Goal: Task Accomplishment & Management: Manage account settings

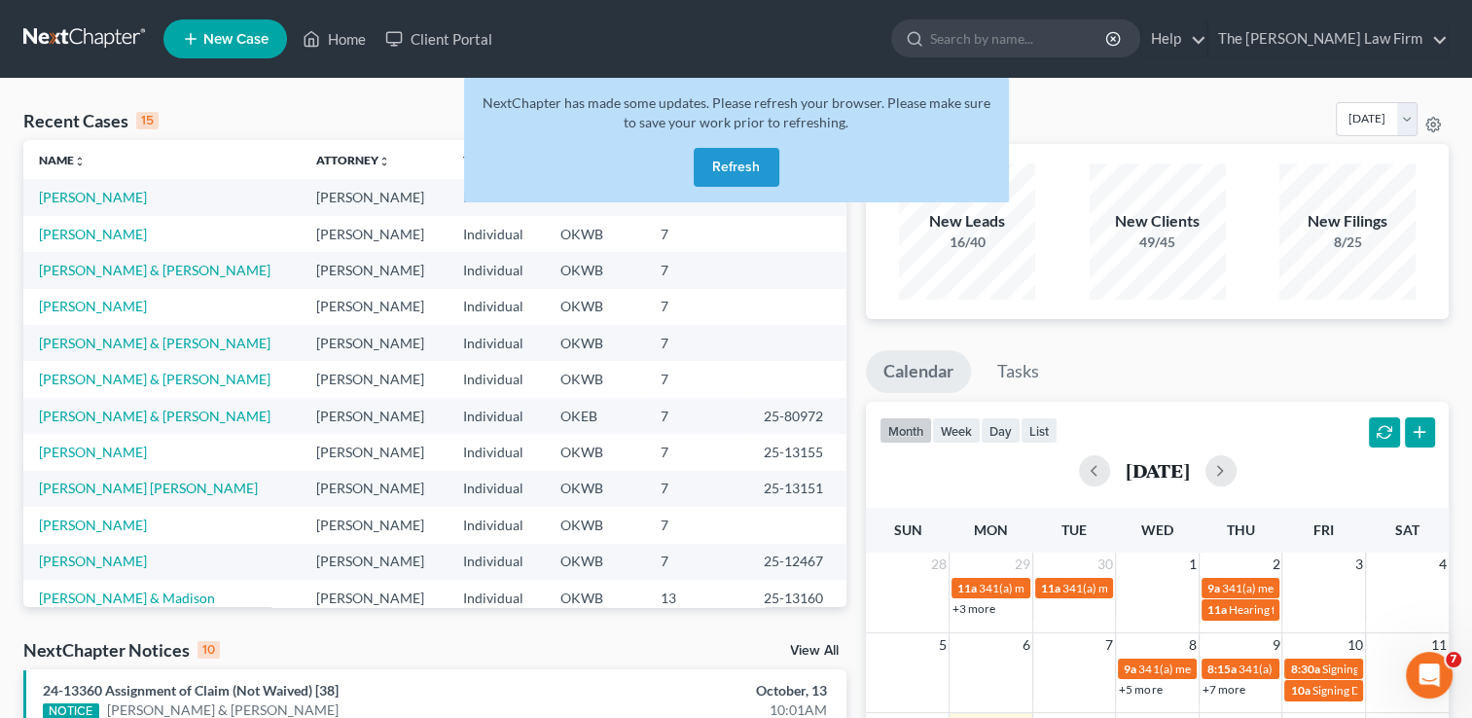
click at [721, 157] on button "Refresh" at bounding box center [737, 167] width 86 height 39
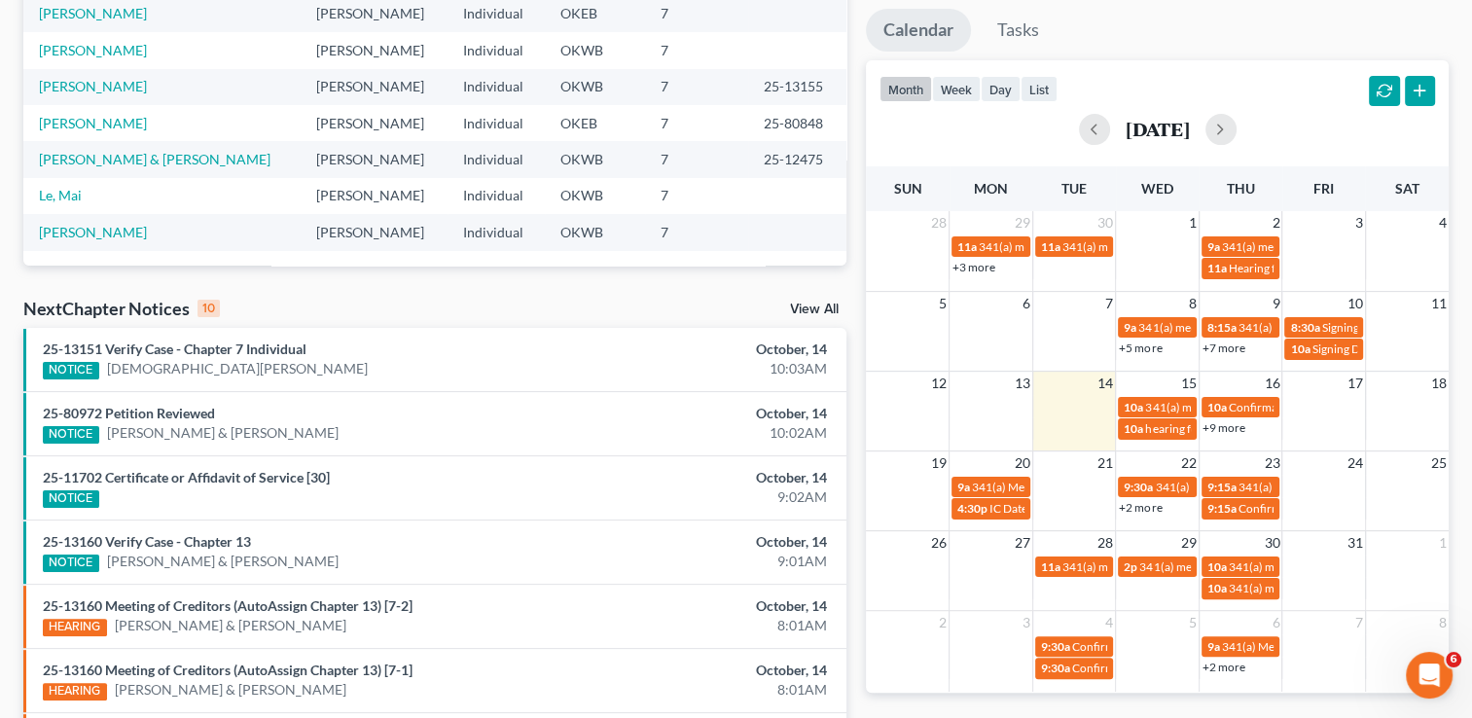
scroll to position [342, 0]
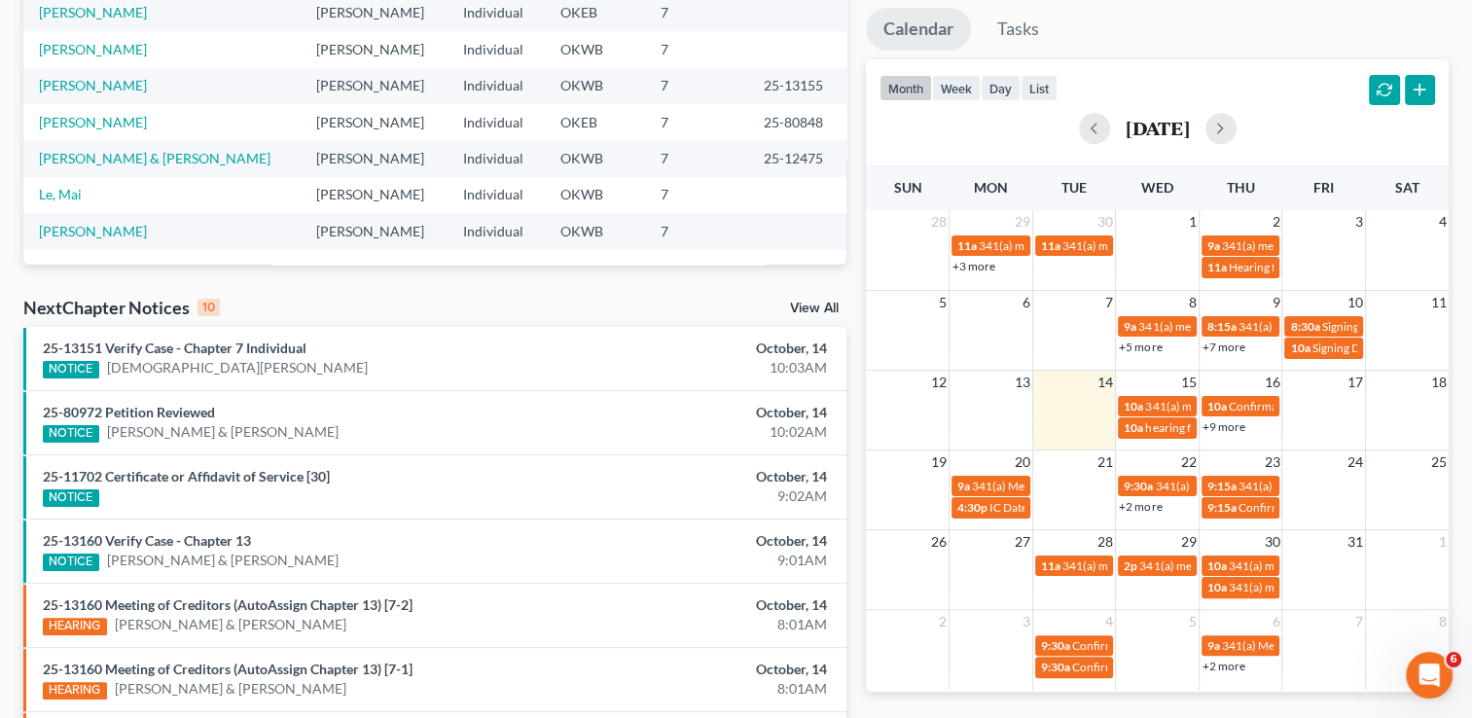
click at [819, 305] on link "View All" at bounding box center [814, 309] width 49 height 14
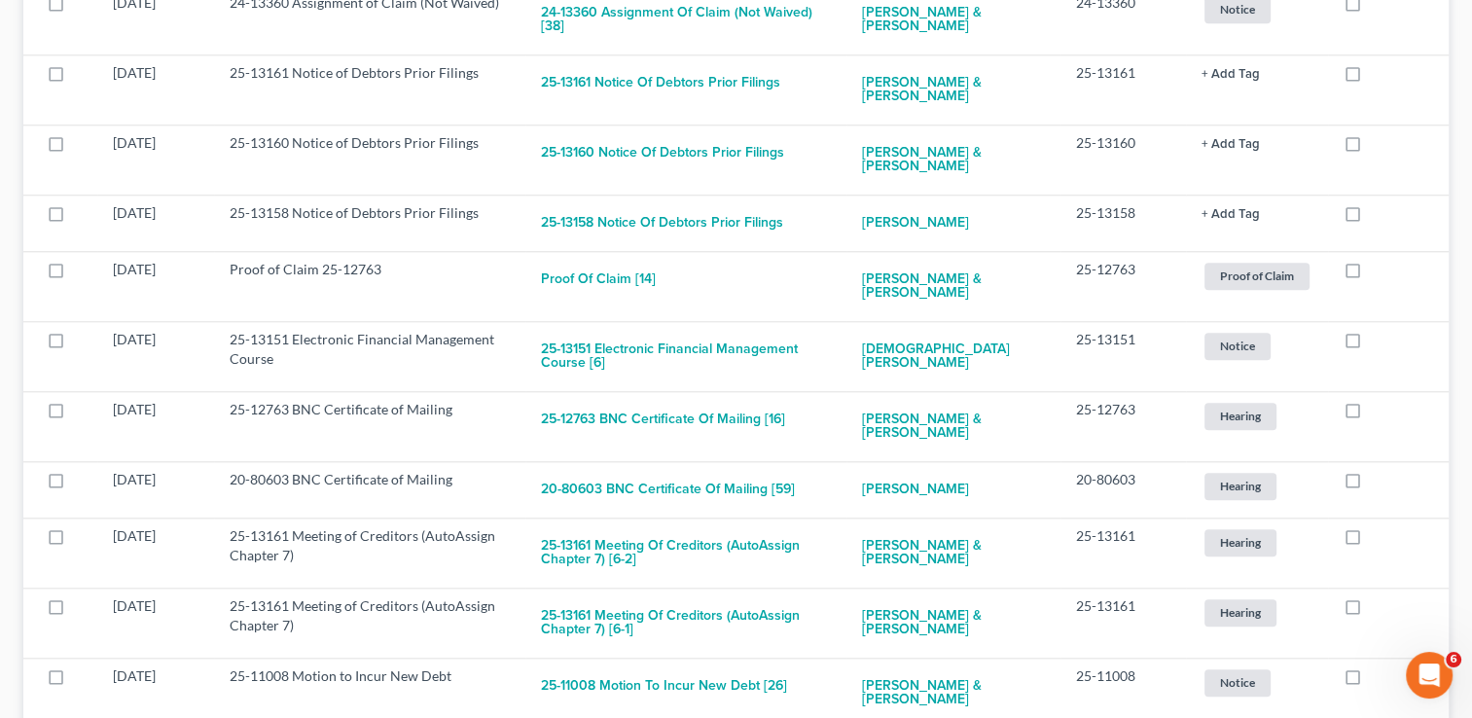
scroll to position [1868, 0]
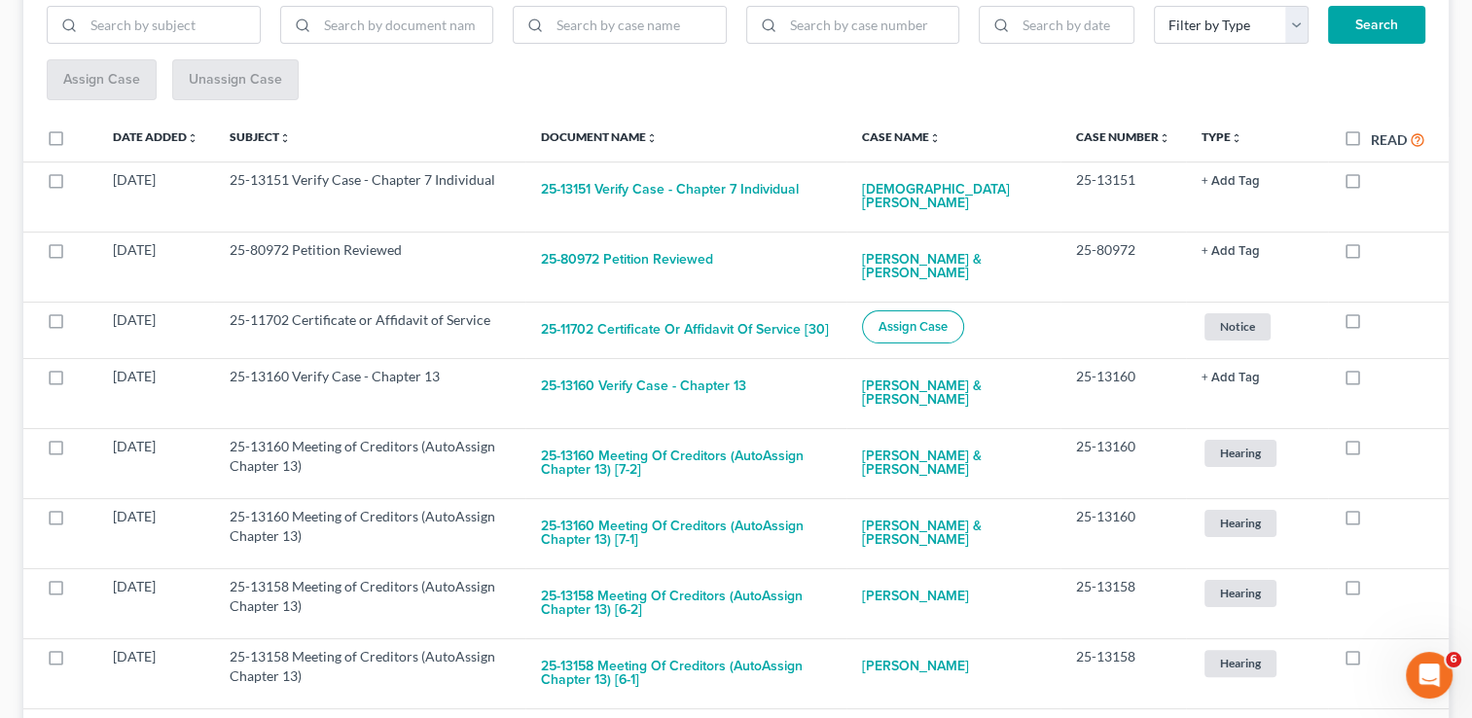
scroll to position [288, 0]
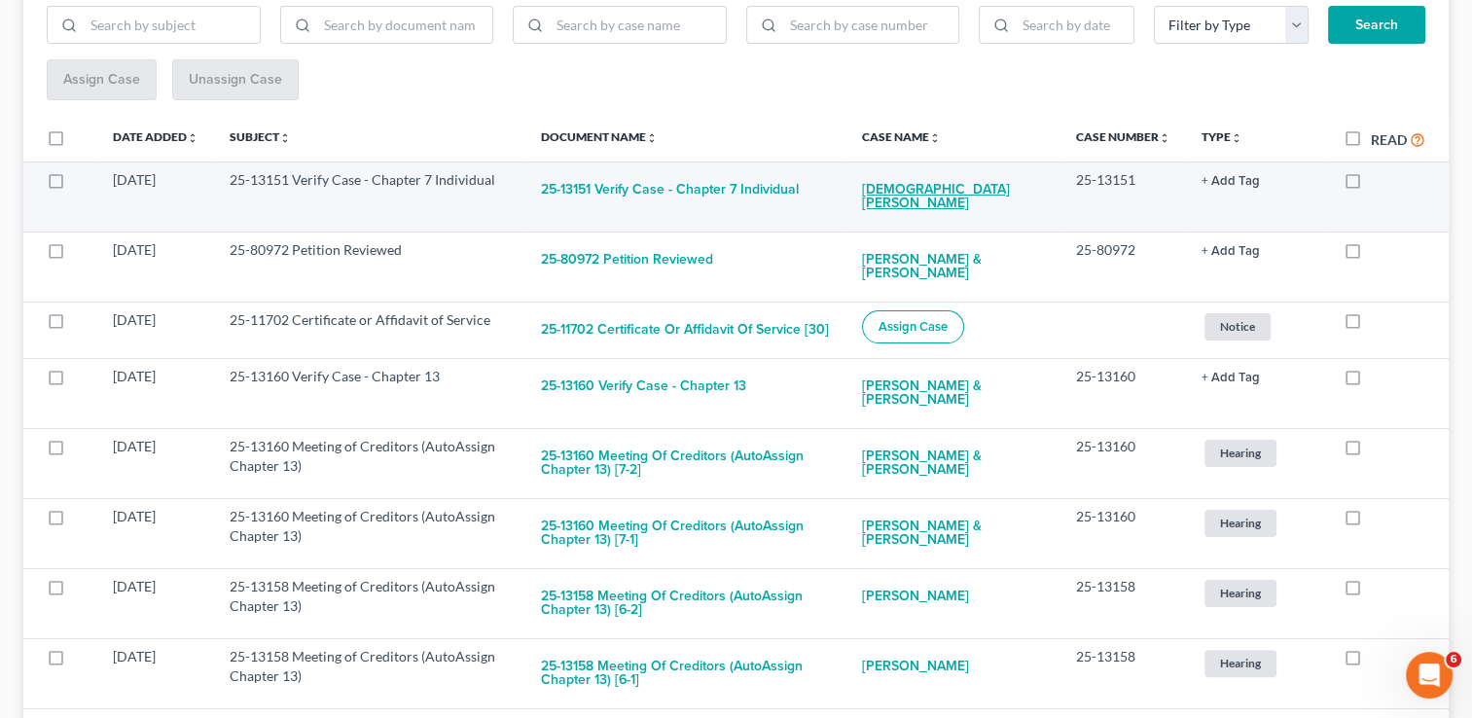
click at [962, 183] on link "[DEMOGRAPHIC_DATA][PERSON_NAME]" at bounding box center [953, 196] width 183 height 53
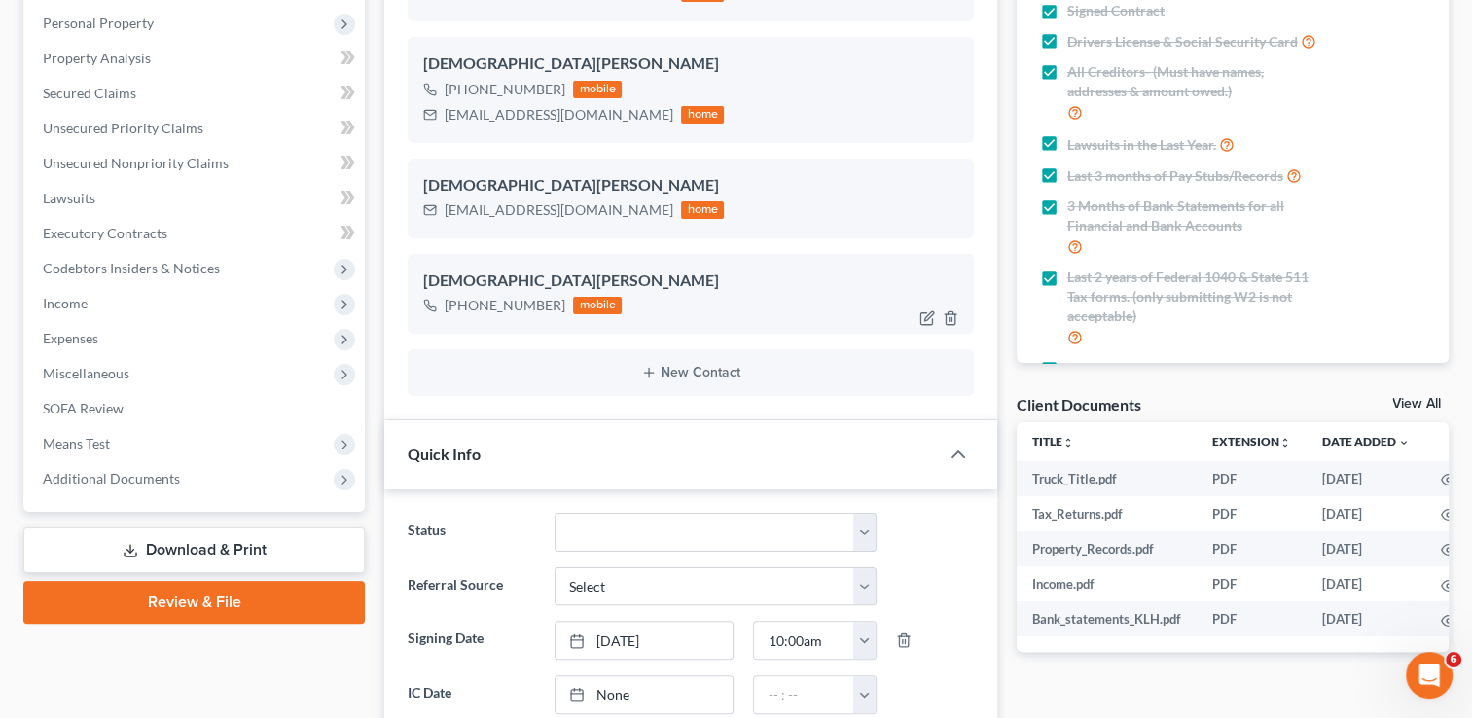
scroll to position [339, 0]
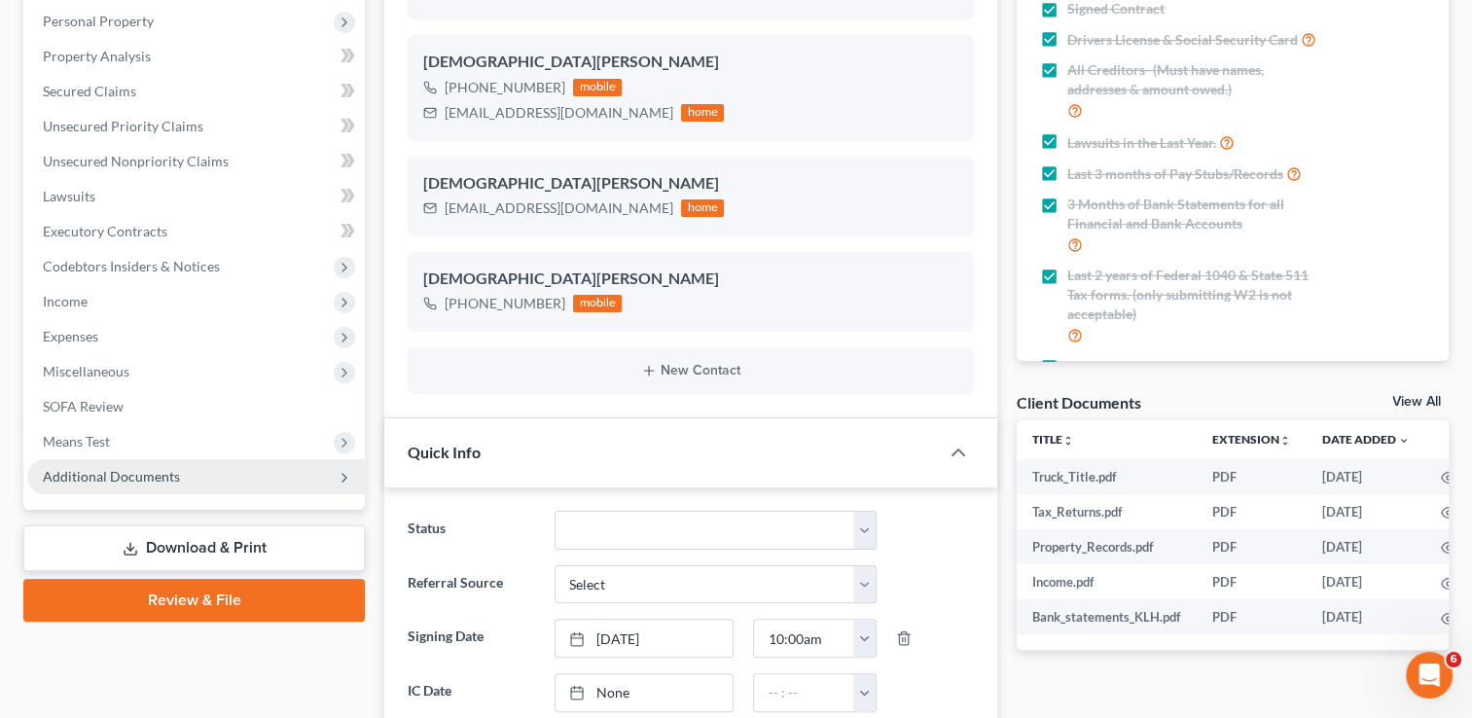
click at [103, 481] on span "Additional Documents" at bounding box center [111, 476] width 137 height 17
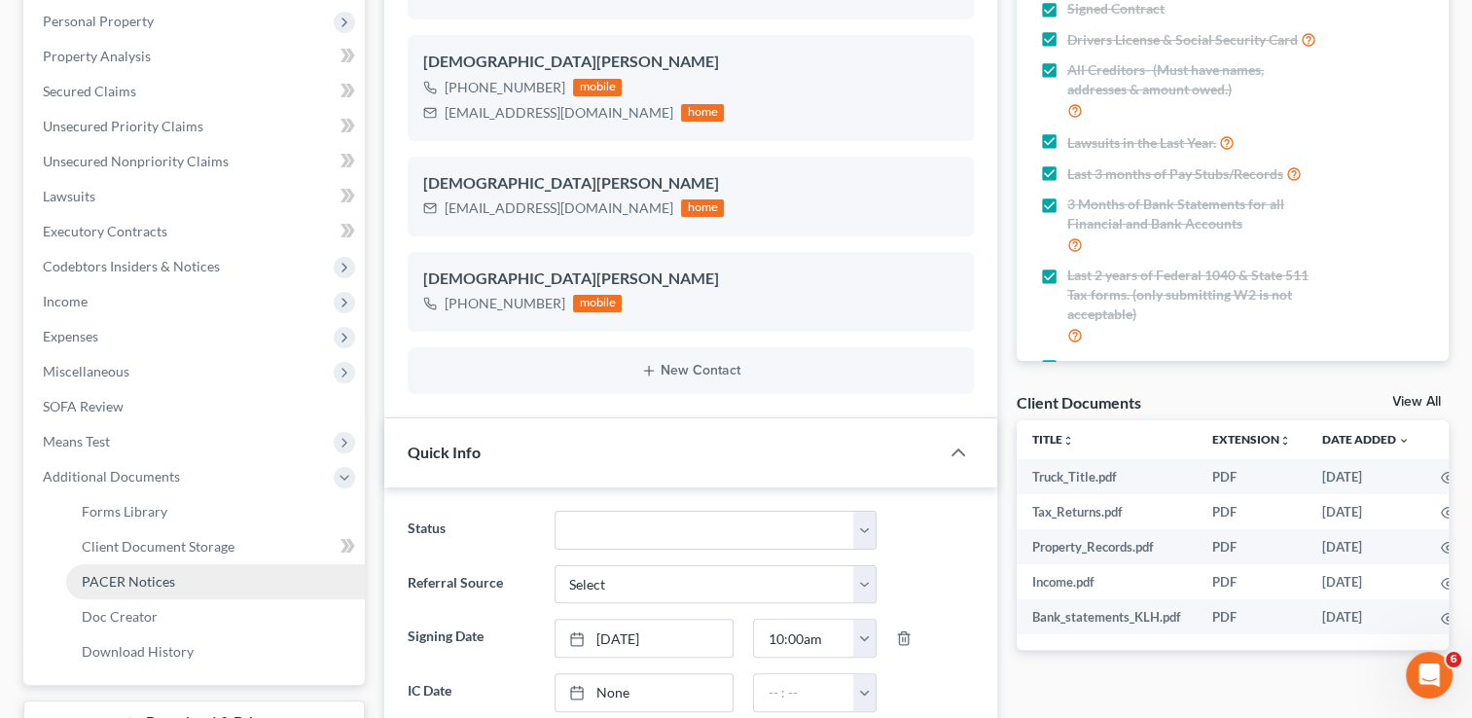
click at [165, 574] on span "PACER Notices" at bounding box center [128, 581] width 93 height 17
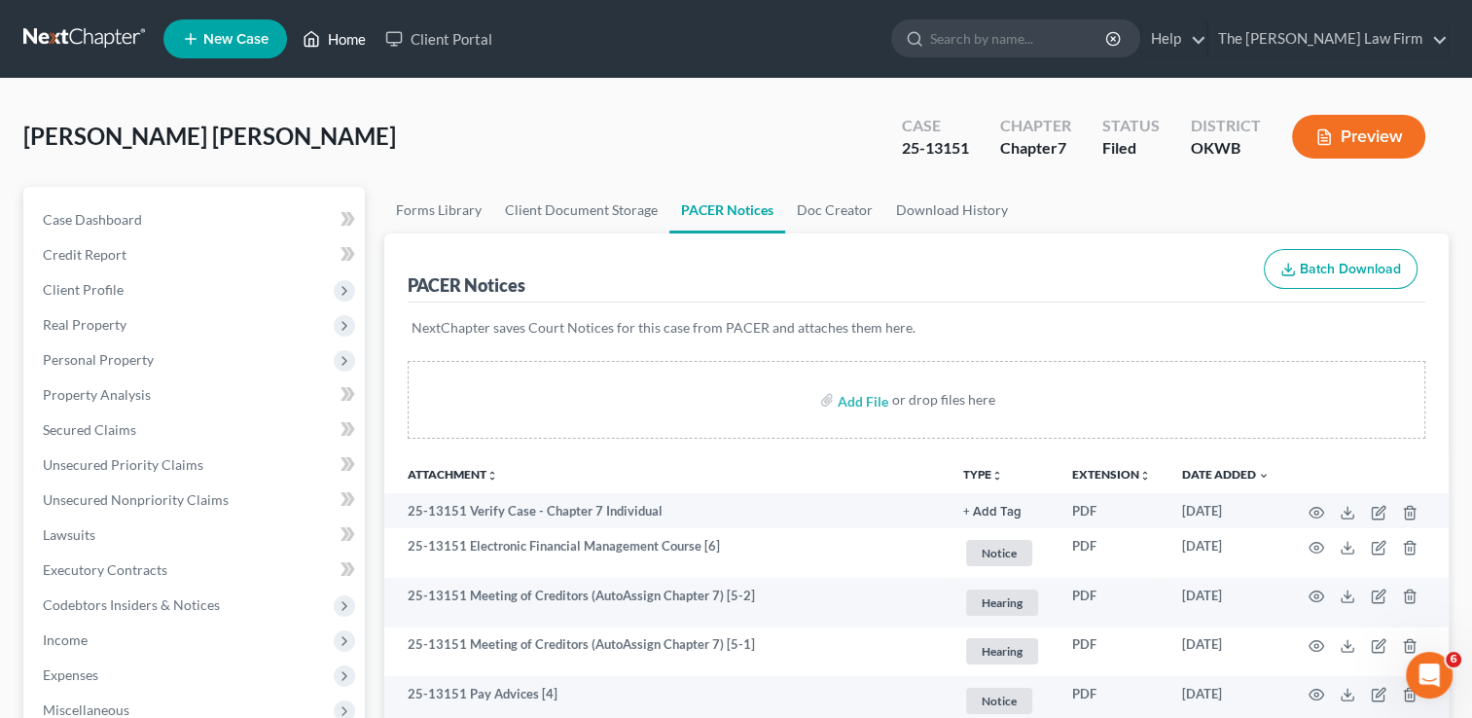
click at [348, 24] on link "Home" at bounding box center [334, 38] width 83 height 35
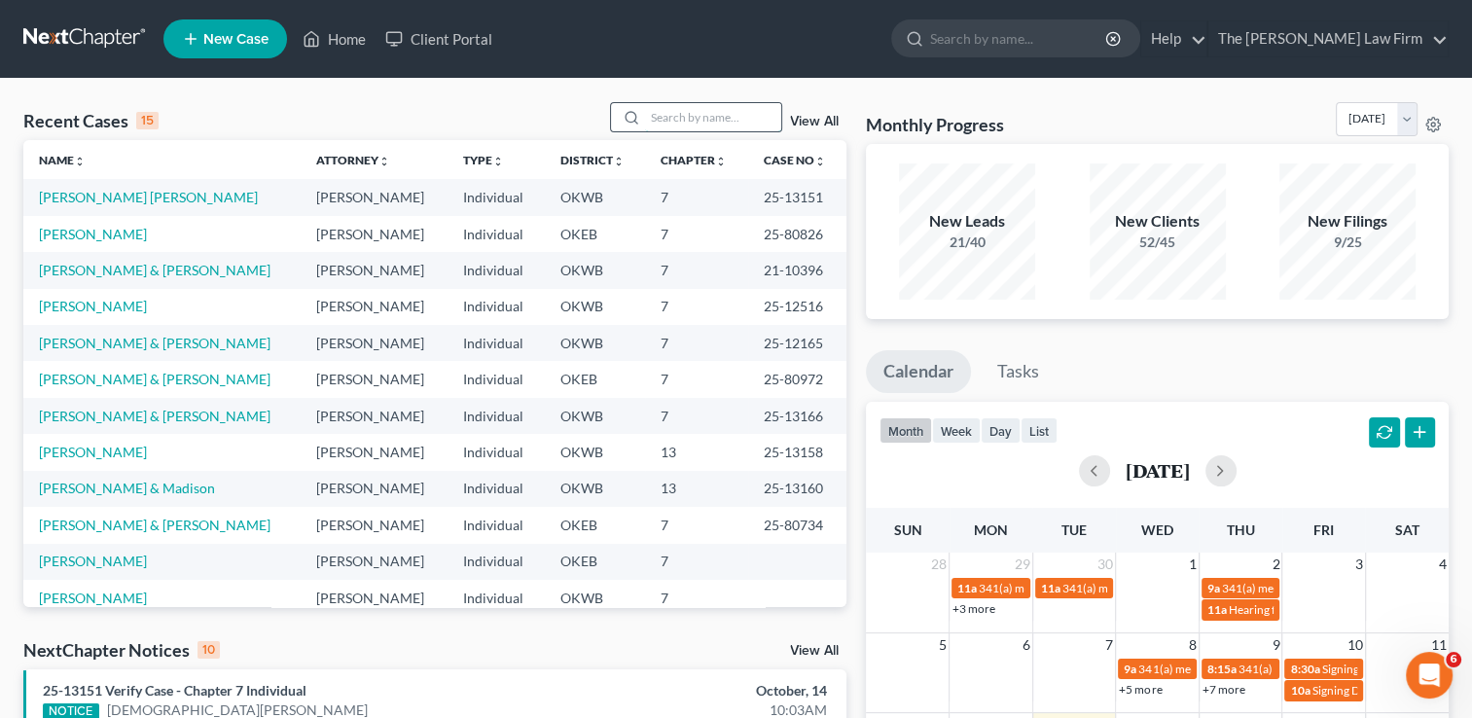
click at [655, 104] on input "search" at bounding box center [713, 117] width 136 height 28
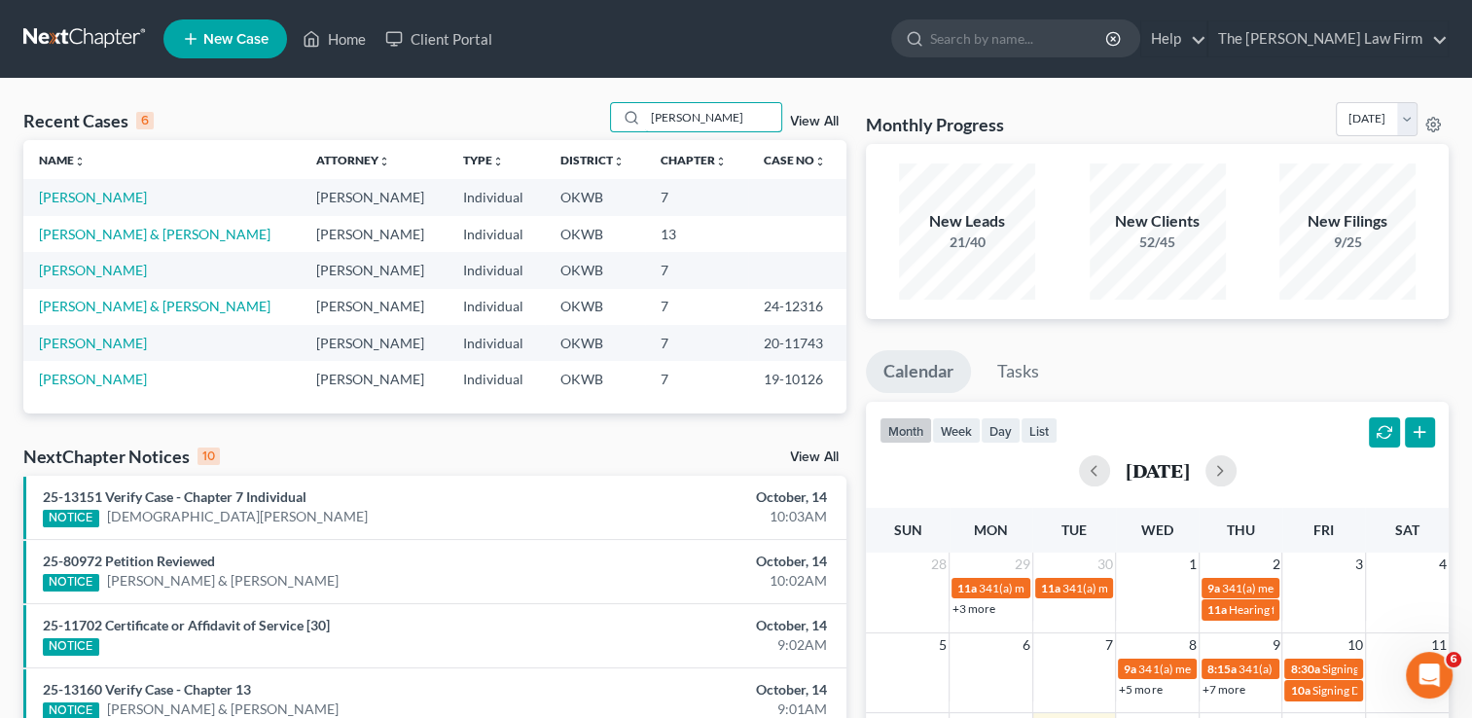
type input "Roy"
click at [99, 186] on td "Roebuck, Roy" at bounding box center [161, 197] width 277 height 36
click at [93, 196] on link "Roebuck, Roy" at bounding box center [93, 197] width 108 height 17
select select "1"
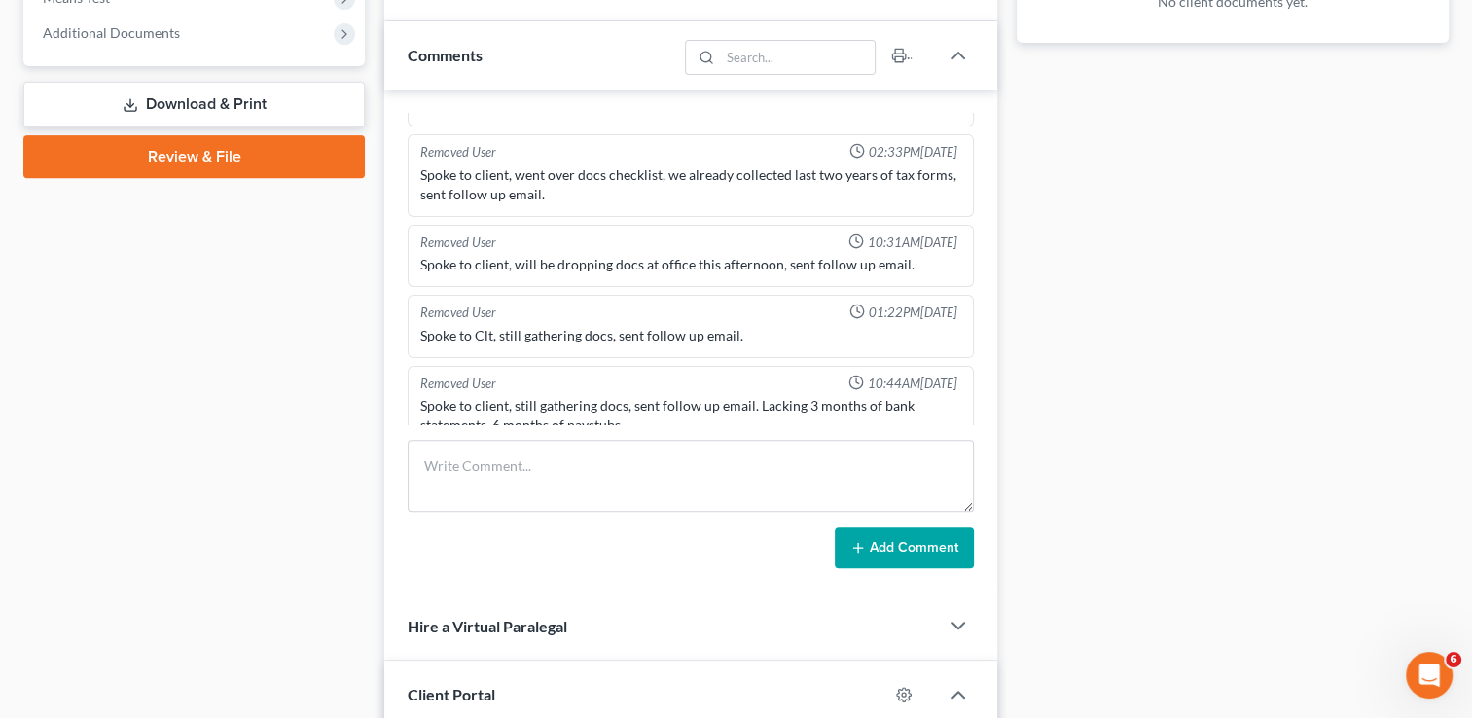
scroll to position [803, 0]
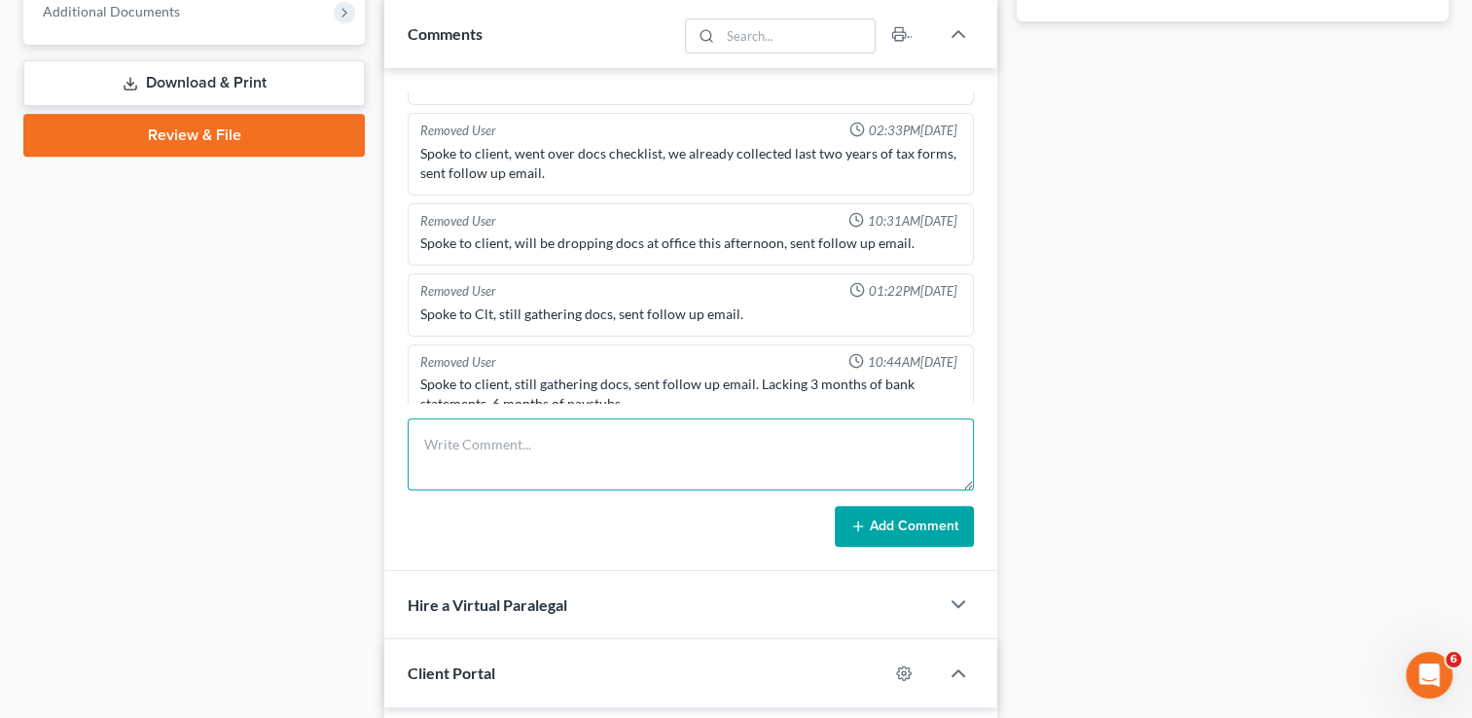
click at [475, 442] on textarea at bounding box center [691, 454] width 566 height 72
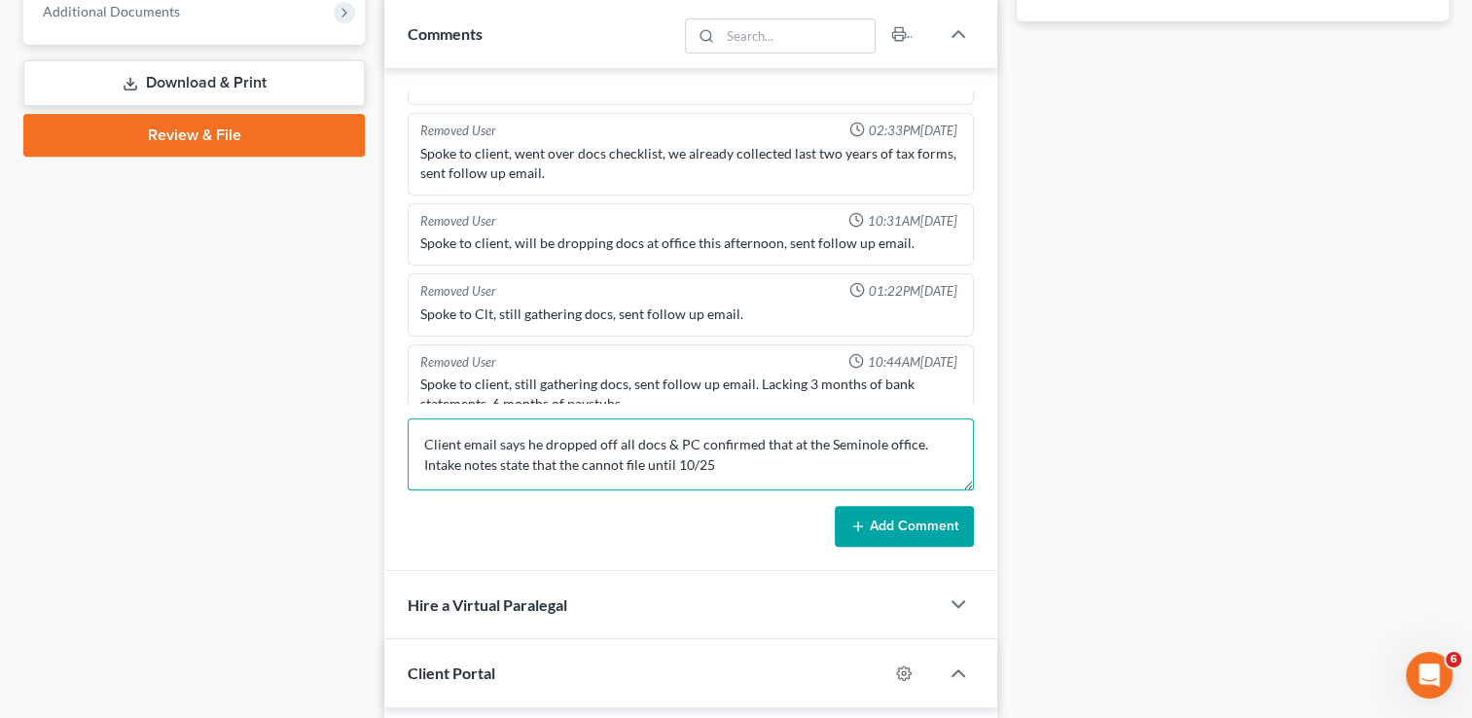
click at [786, 443] on textarea "Client email says he dropped off all docs & PC confirmed that at the Seminole o…" at bounding box center [691, 454] width 566 height 72
click at [622, 464] on textarea "Client email says he dropped off all docs & PC confirmed that they are at the S…" at bounding box center [691, 454] width 566 height 72
type textarea "Client email says he dropped off all docs & PC confirmed that they are at the S…"
click at [922, 519] on button "Add Comment" at bounding box center [904, 526] width 139 height 41
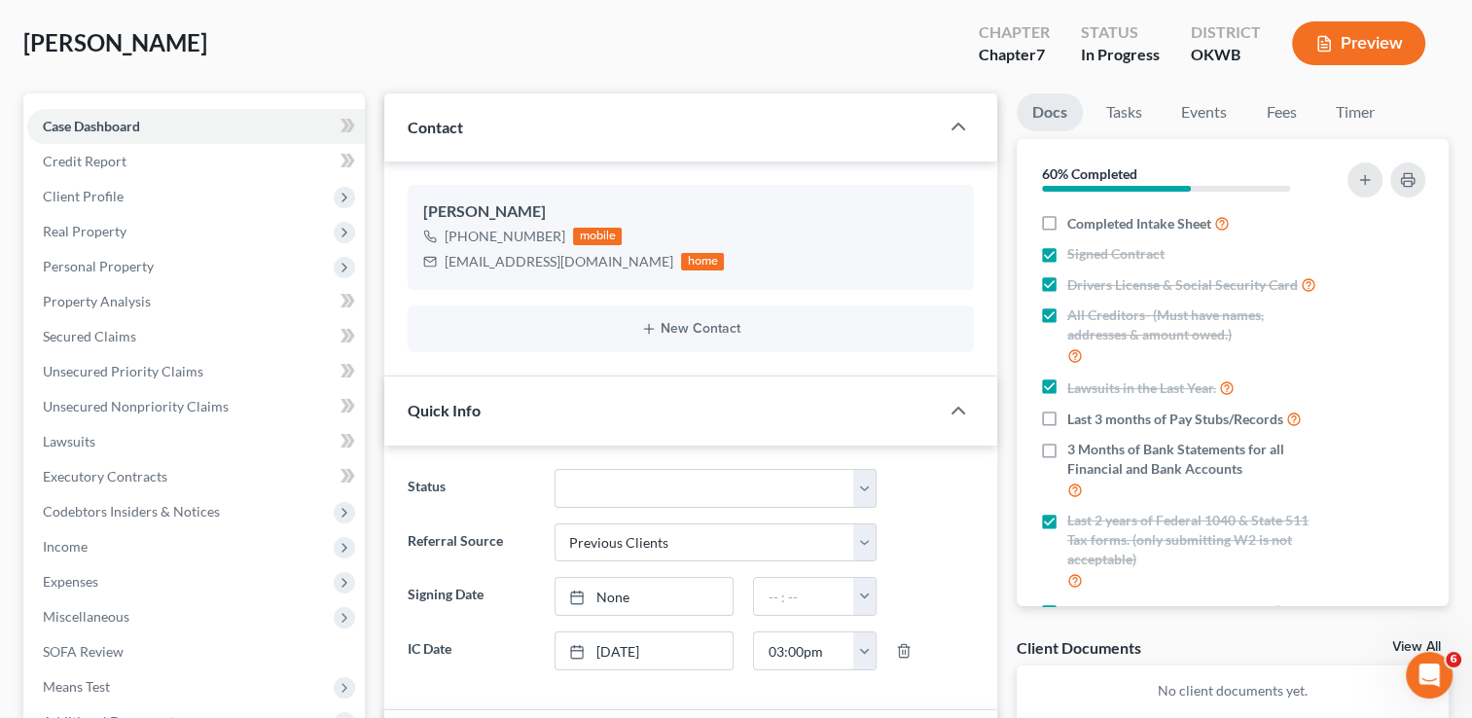
scroll to position [0, 0]
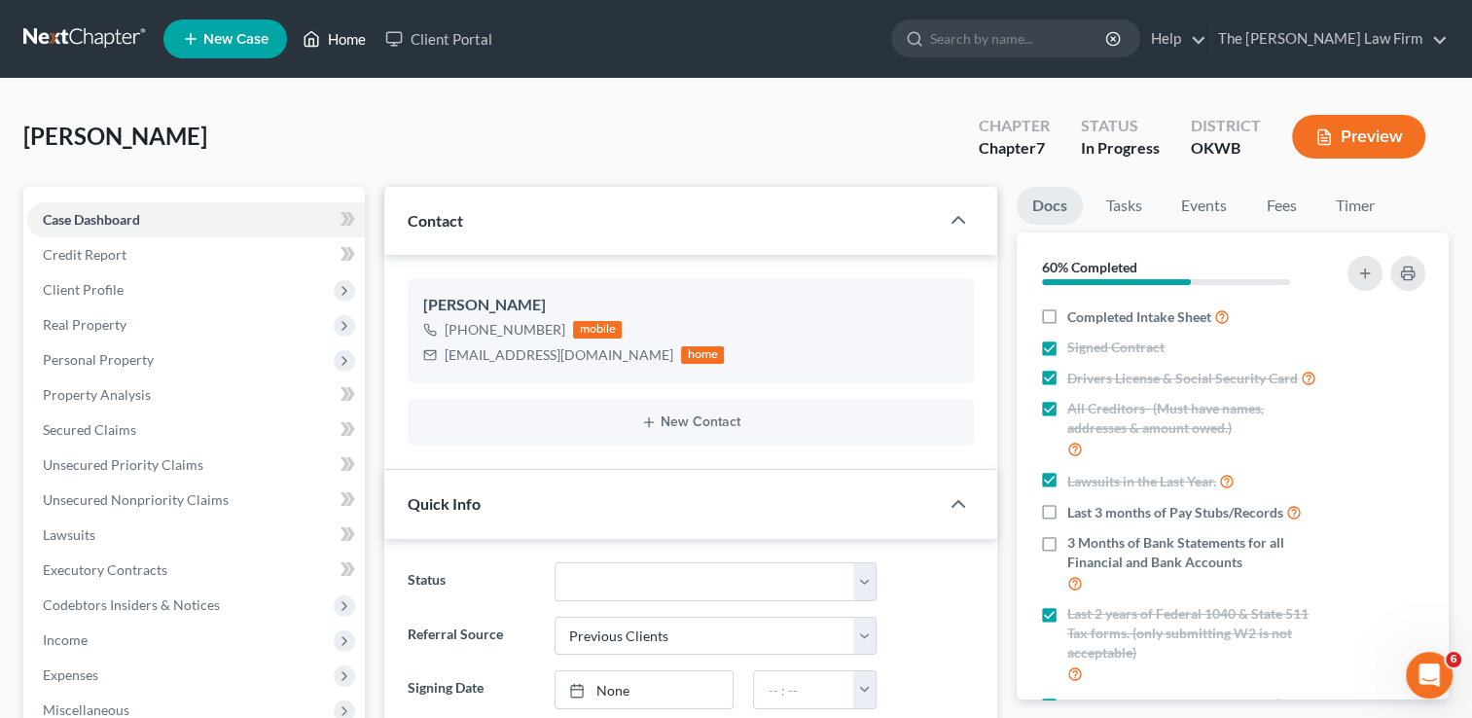
click at [342, 39] on link "Home" at bounding box center [334, 38] width 83 height 35
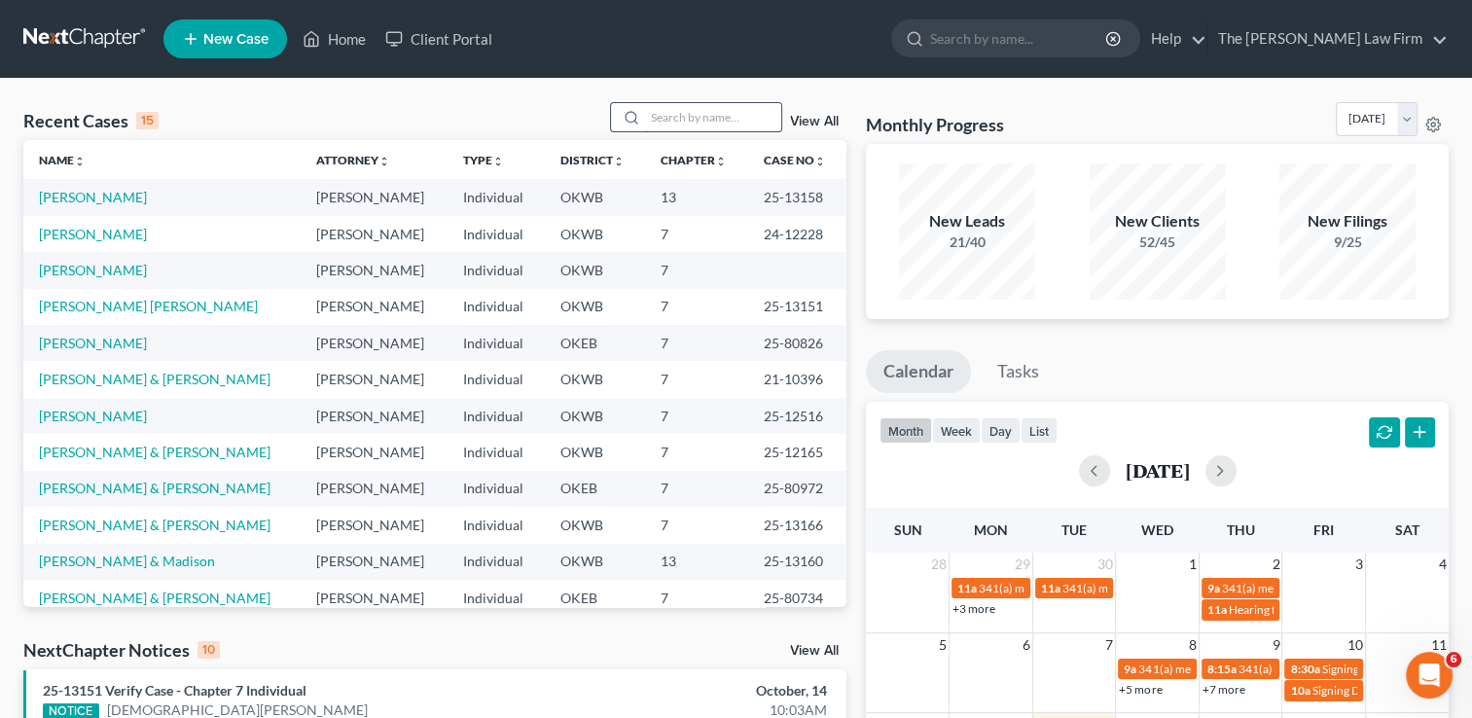
click at [685, 108] on input "search" at bounding box center [713, 117] width 136 height 28
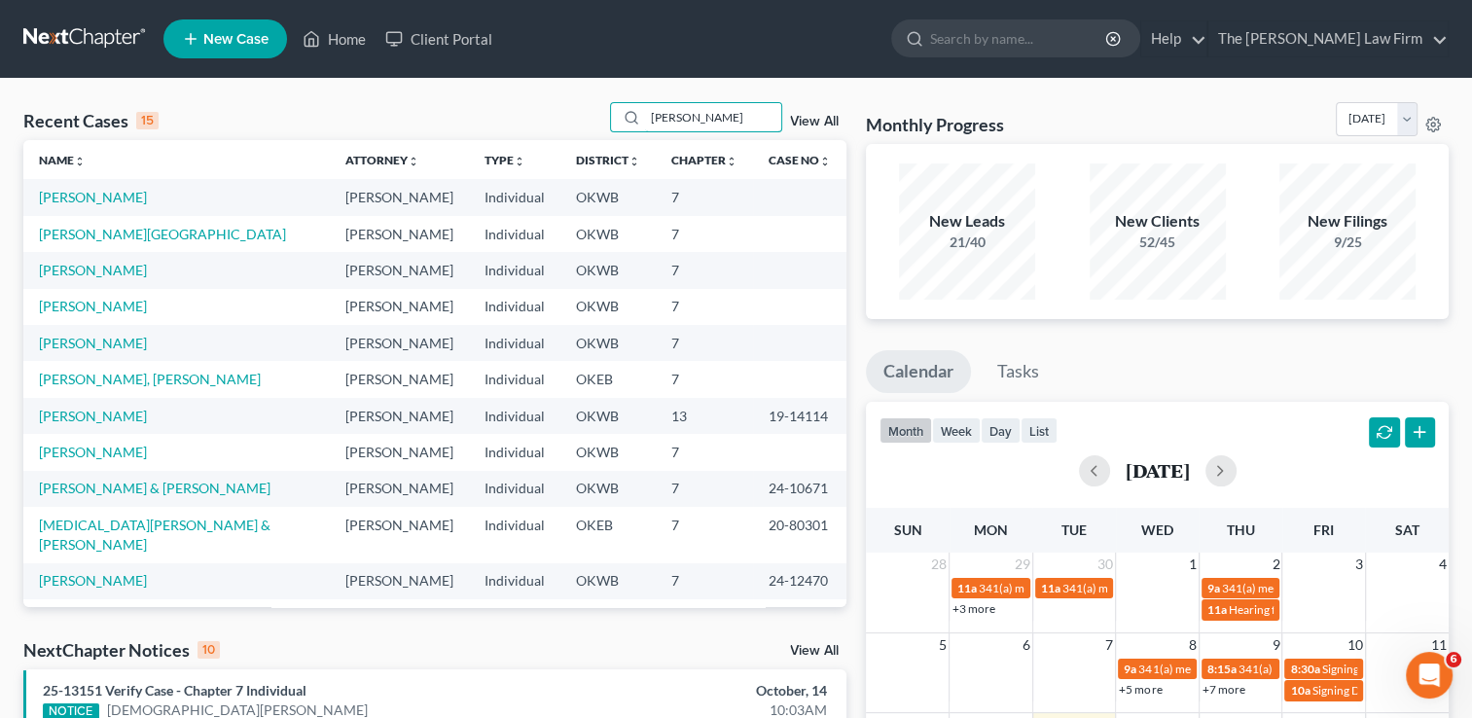
type input "Sara"
click at [85, 214] on td "Chavers, Sara" at bounding box center [176, 197] width 306 height 36
click at [82, 199] on link "Chavers, Sara" at bounding box center [93, 197] width 108 height 17
select select "2"
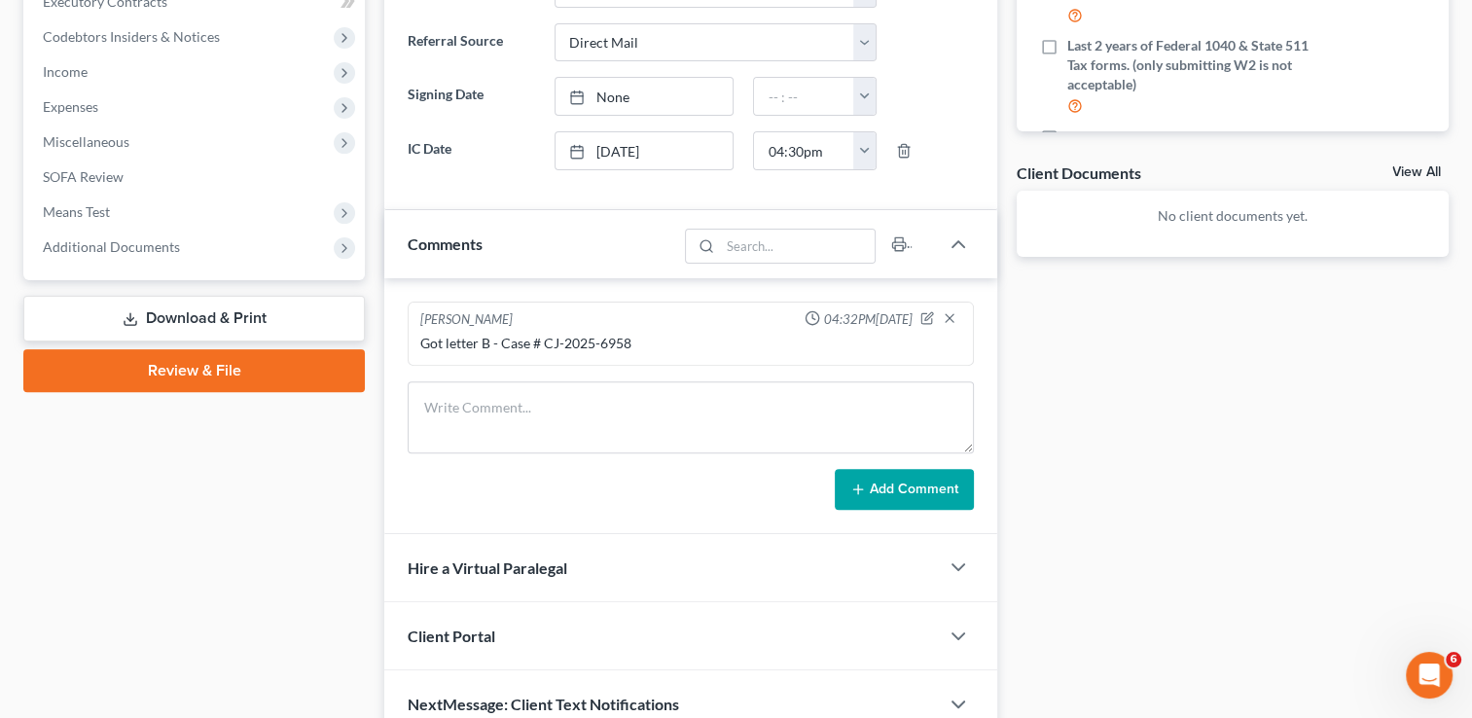
scroll to position [658, 0]
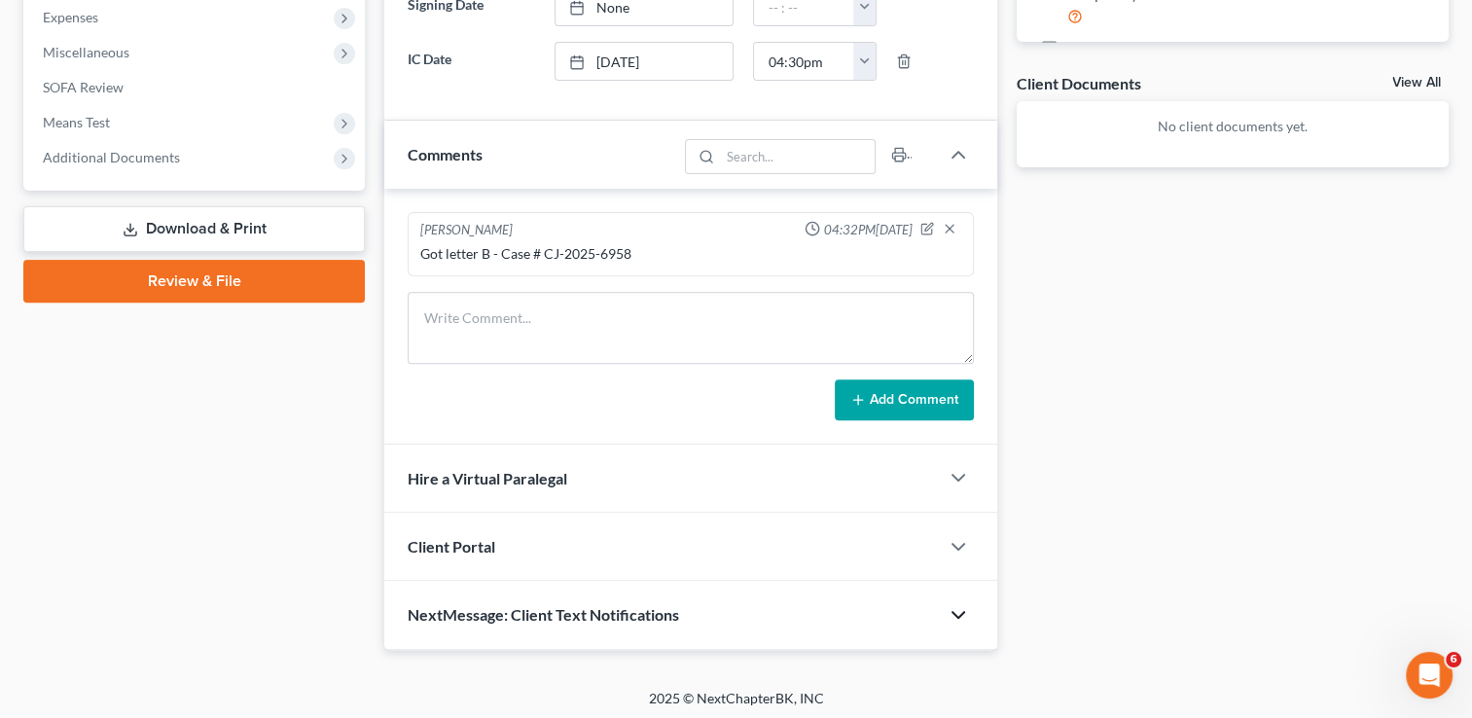
click at [950, 613] on icon "button" at bounding box center [957, 614] width 23 height 23
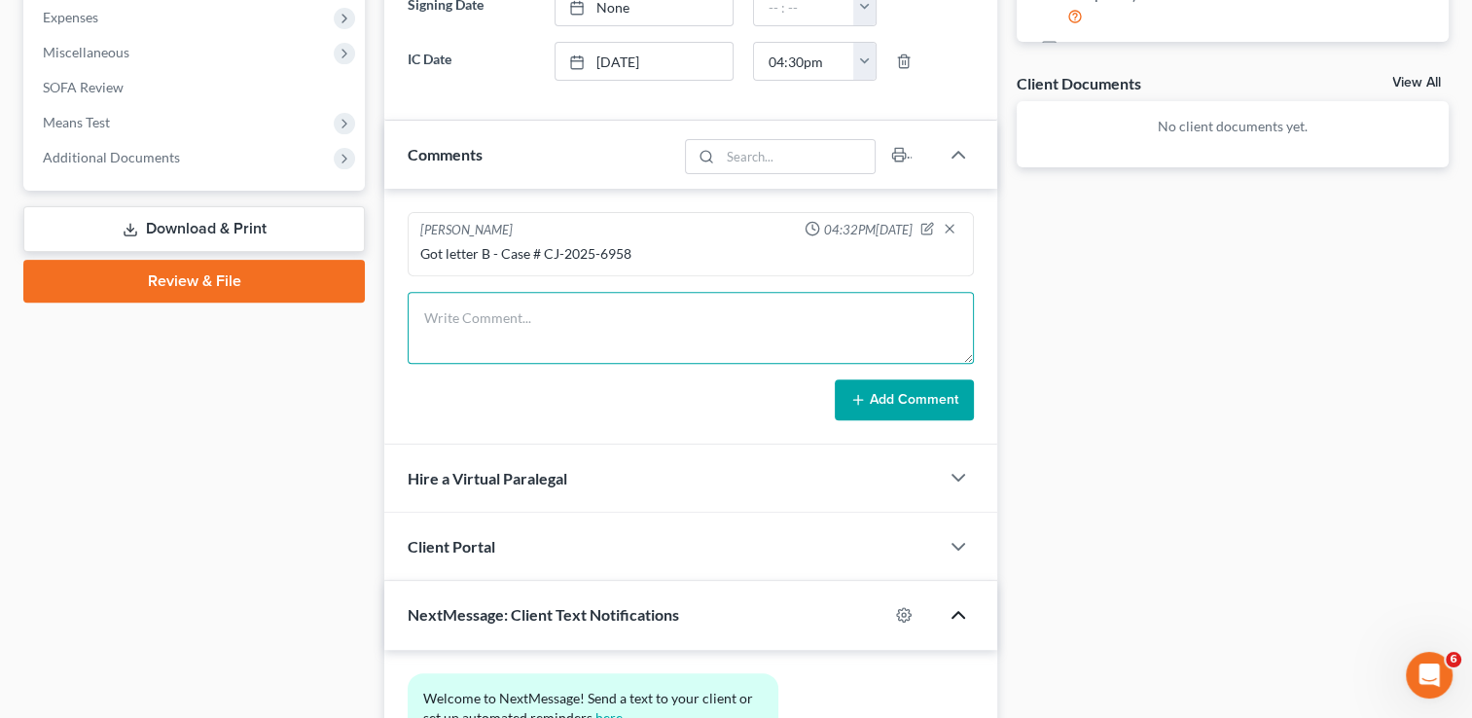
click at [599, 330] on textarea at bounding box center [691, 328] width 566 height 72
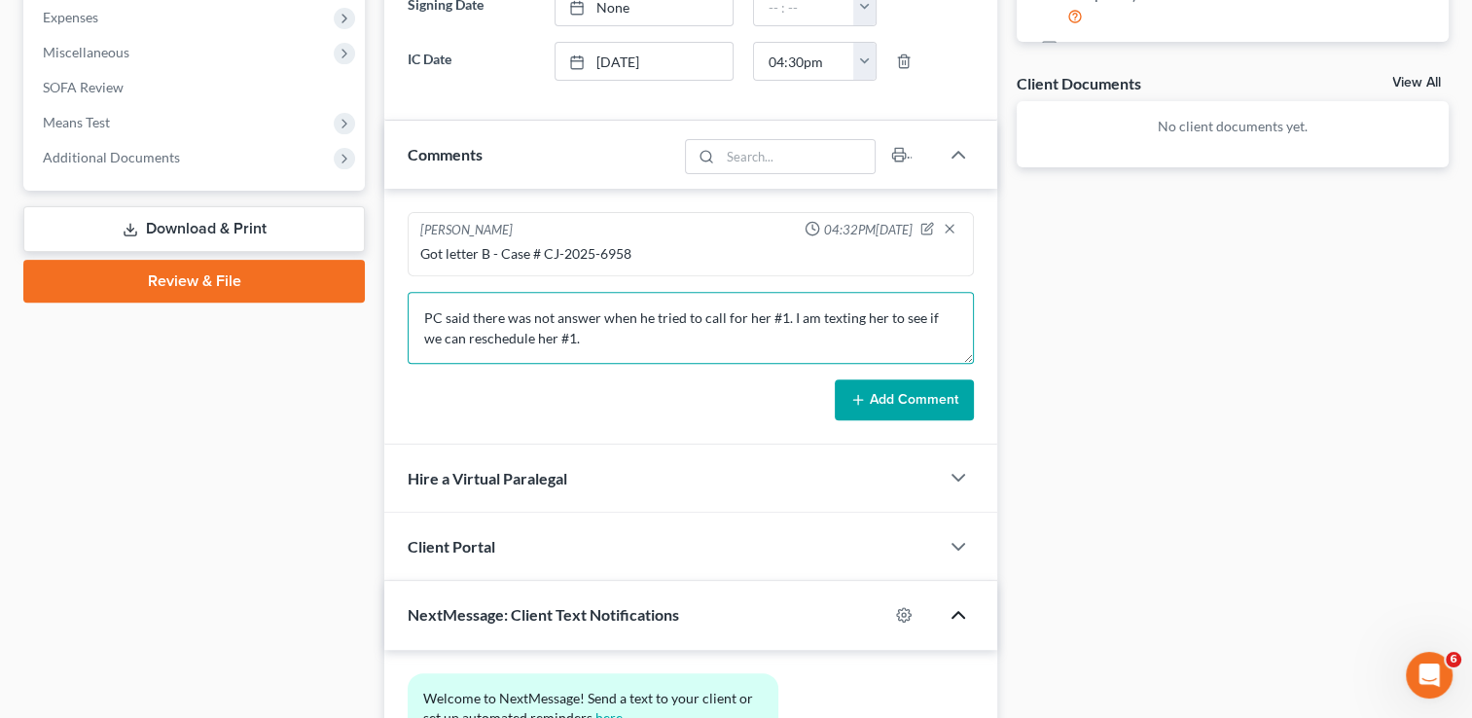
type textarea "PC said there was not answer when he tried to call for her #1. I am texting her…"
click at [872, 392] on button "Add Comment" at bounding box center [904, 399] width 139 height 41
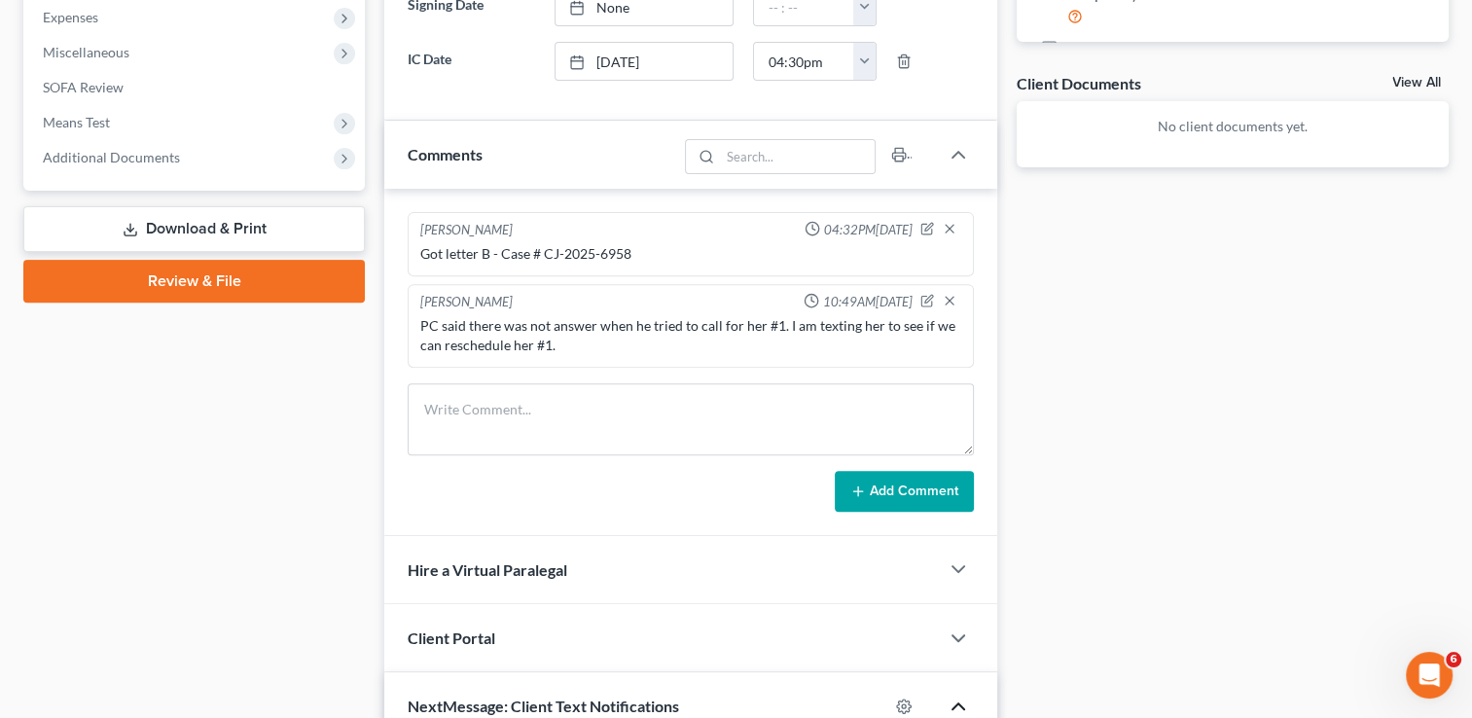
scroll to position [927, 0]
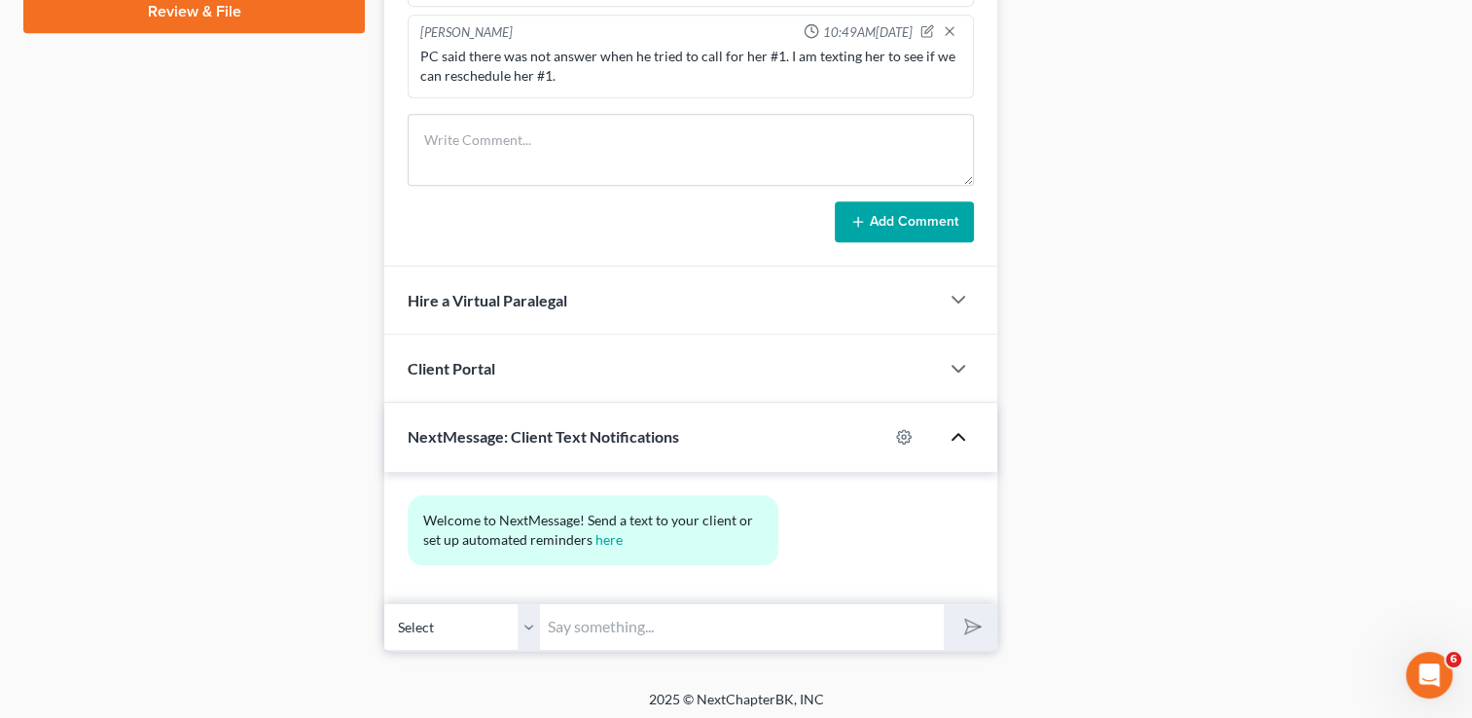
click at [623, 628] on input "text" at bounding box center [742, 627] width 404 height 48
type input "Hello Sara, this is Shelby from the Choate Law Firm, I see your phone consult w…"
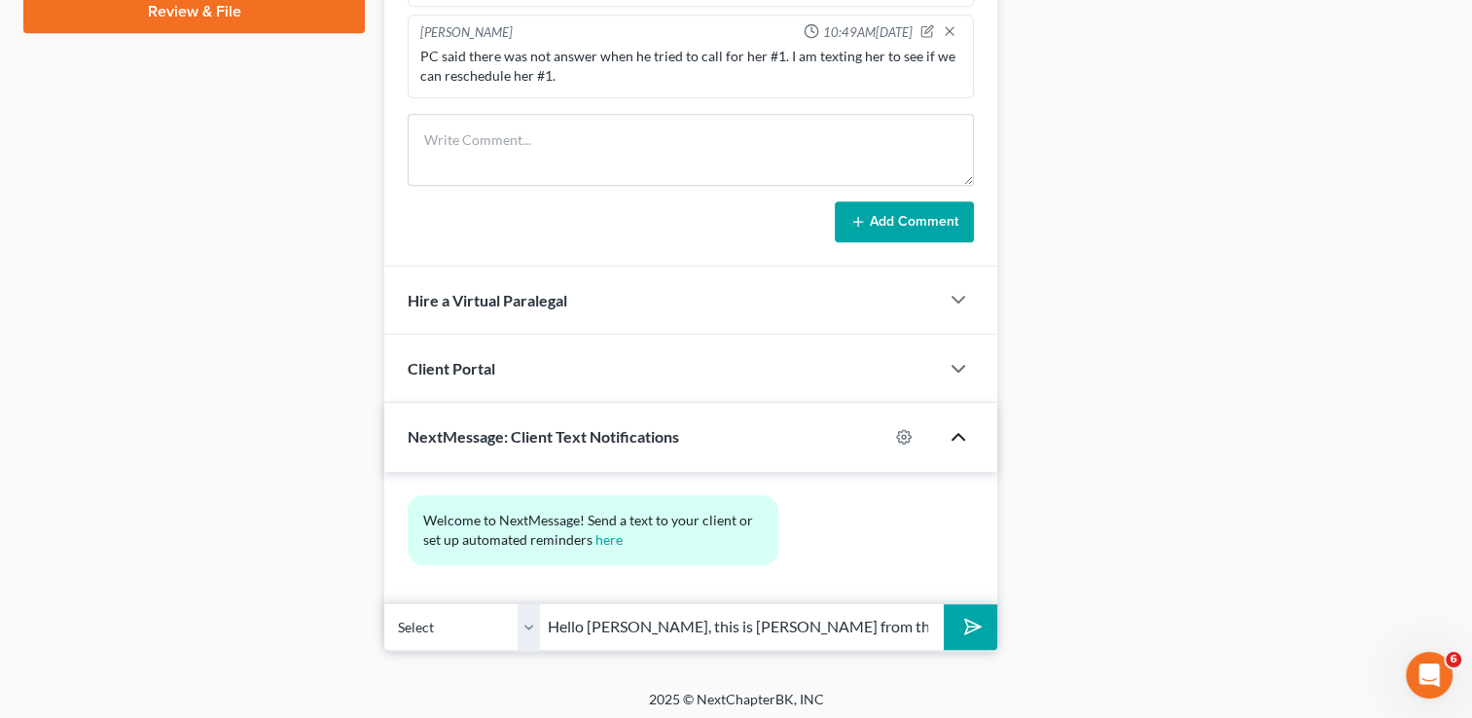
click at [970, 628] on icon "submit" at bounding box center [968, 626] width 27 height 27
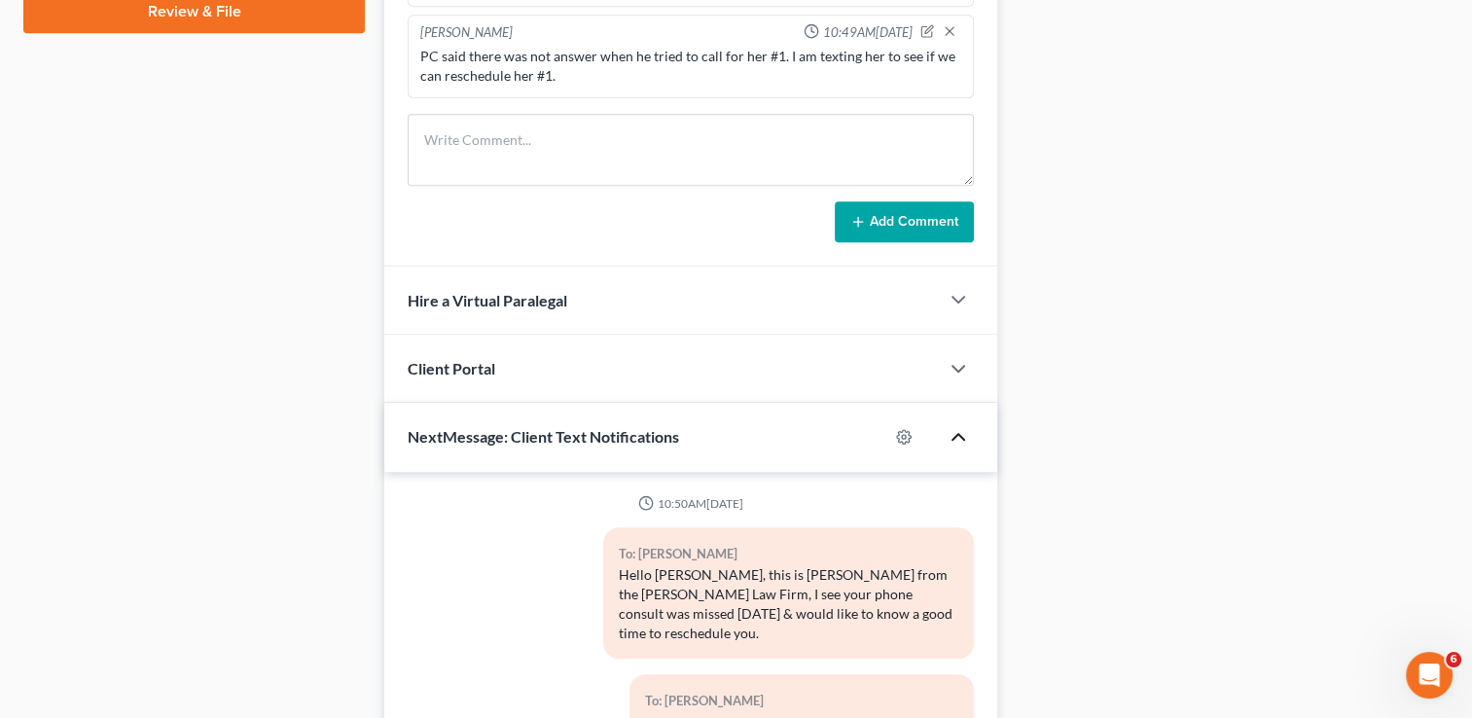
scroll to position [1090, 0]
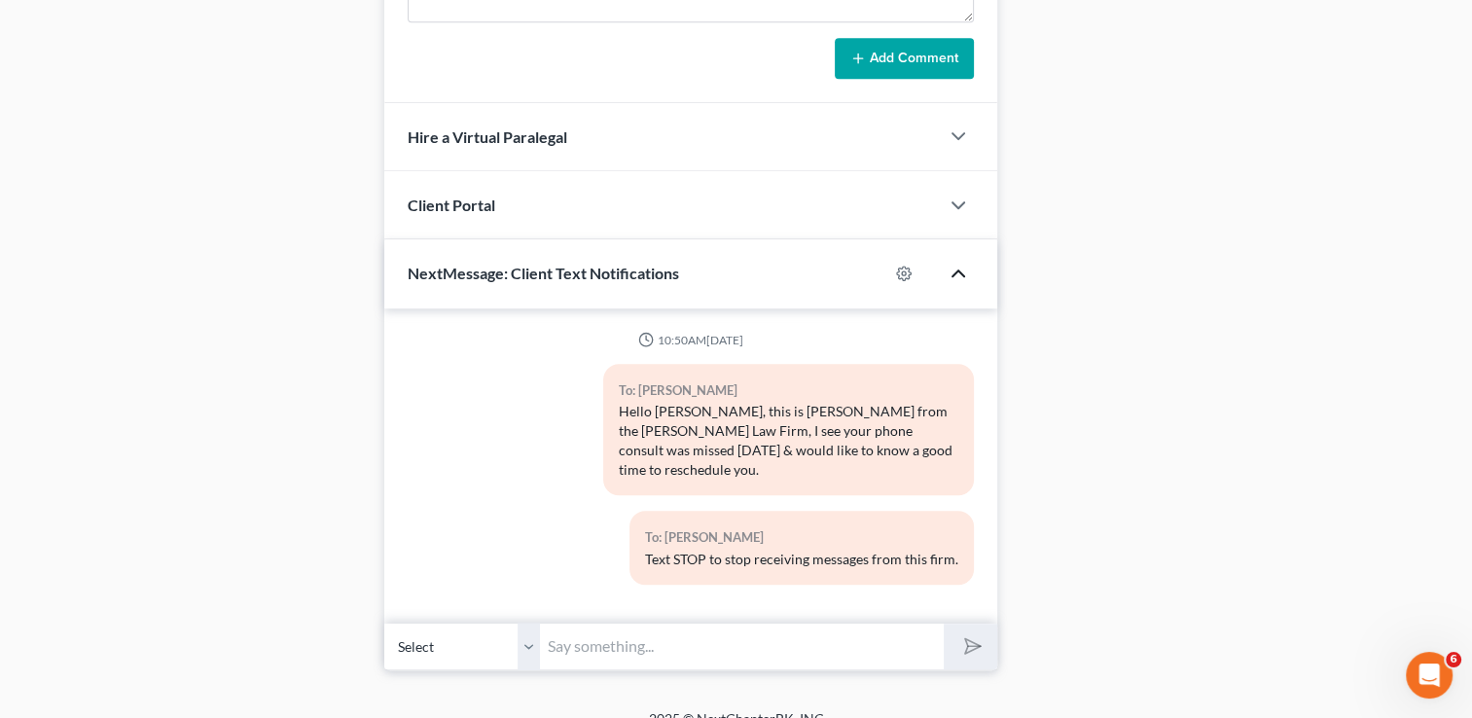
click at [614, 623] on input "text" at bounding box center [742, 647] width 404 height 48
click at [910, 623] on input "You also should have received an email from our office" at bounding box center [742, 647] width 404 height 48
type input "You also should have received an email from our office with information about b…"
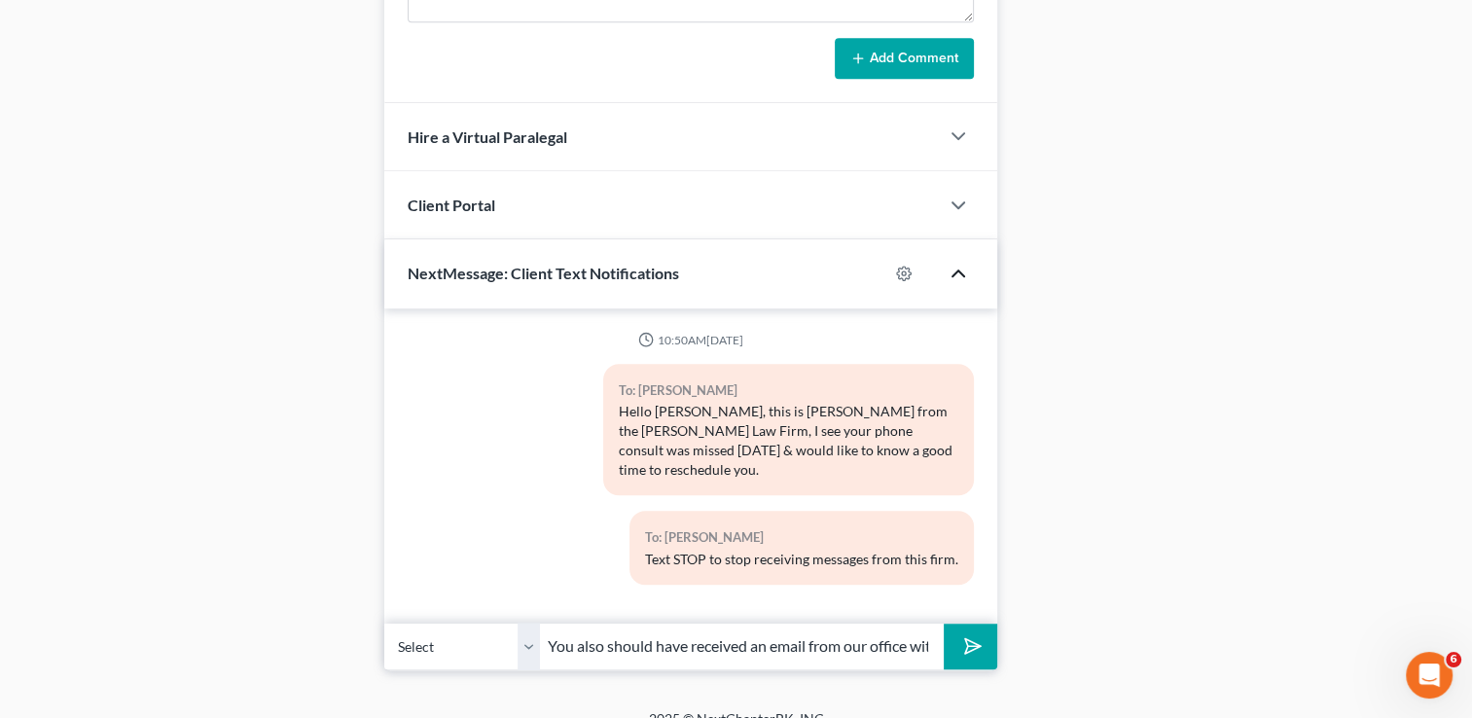
click at [968, 640] on line "submit" at bounding box center [974, 646] width 13 height 13
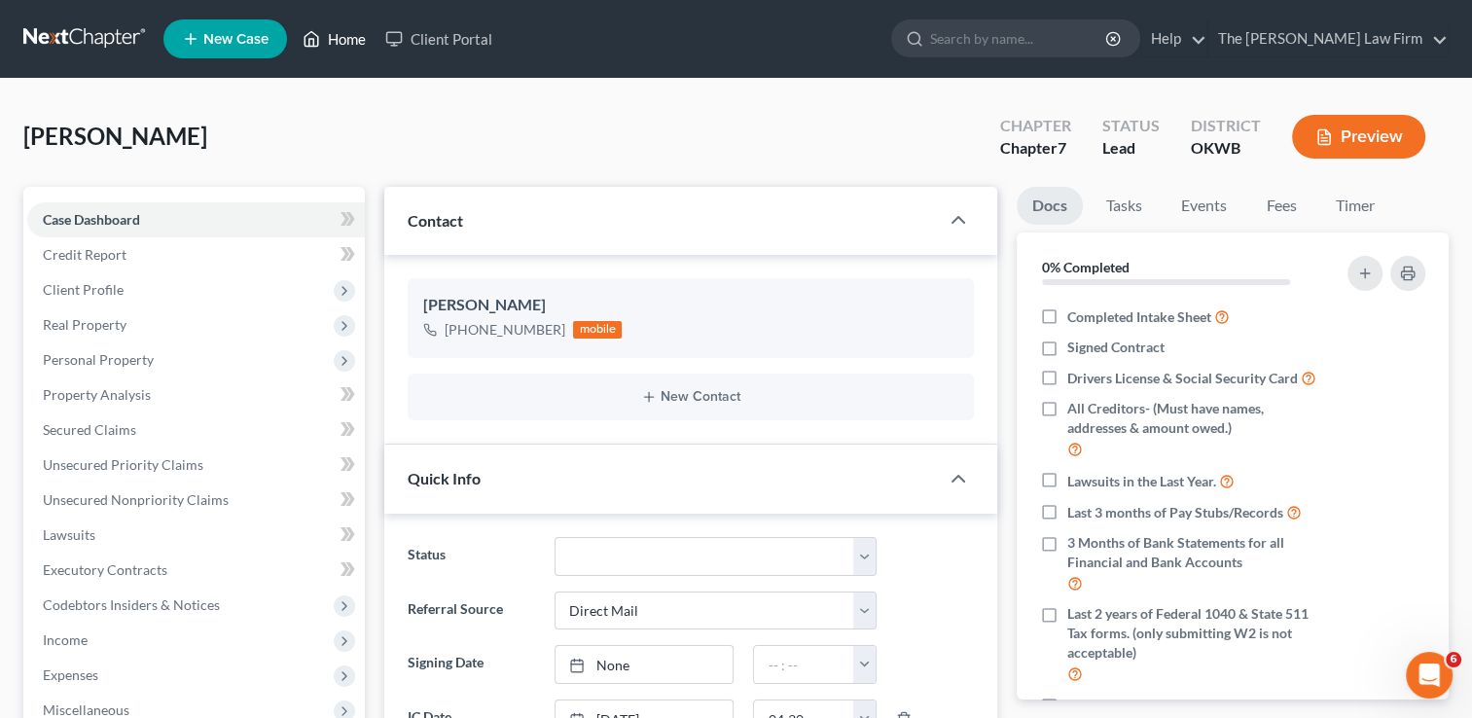
click at [326, 30] on link "Home" at bounding box center [334, 38] width 83 height 35
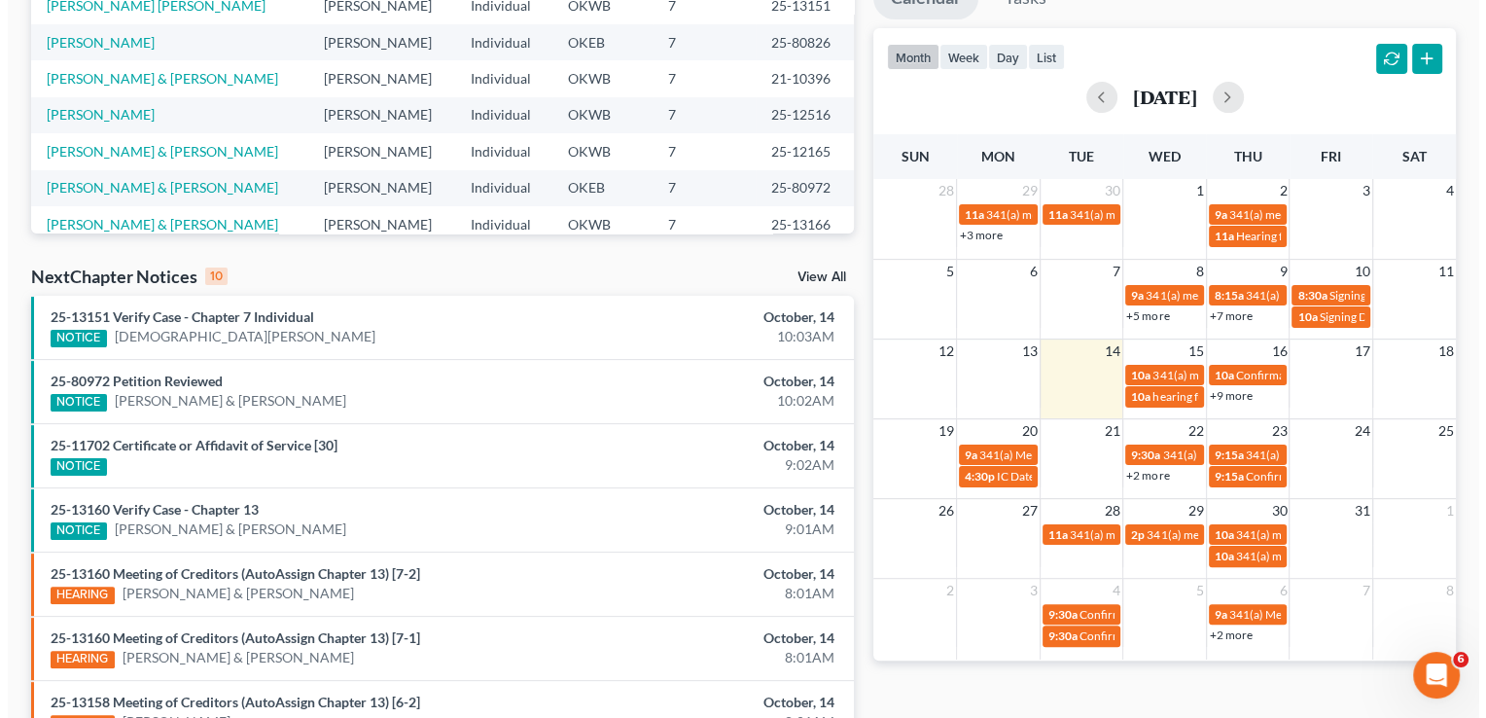
scroll to position [374, 0]
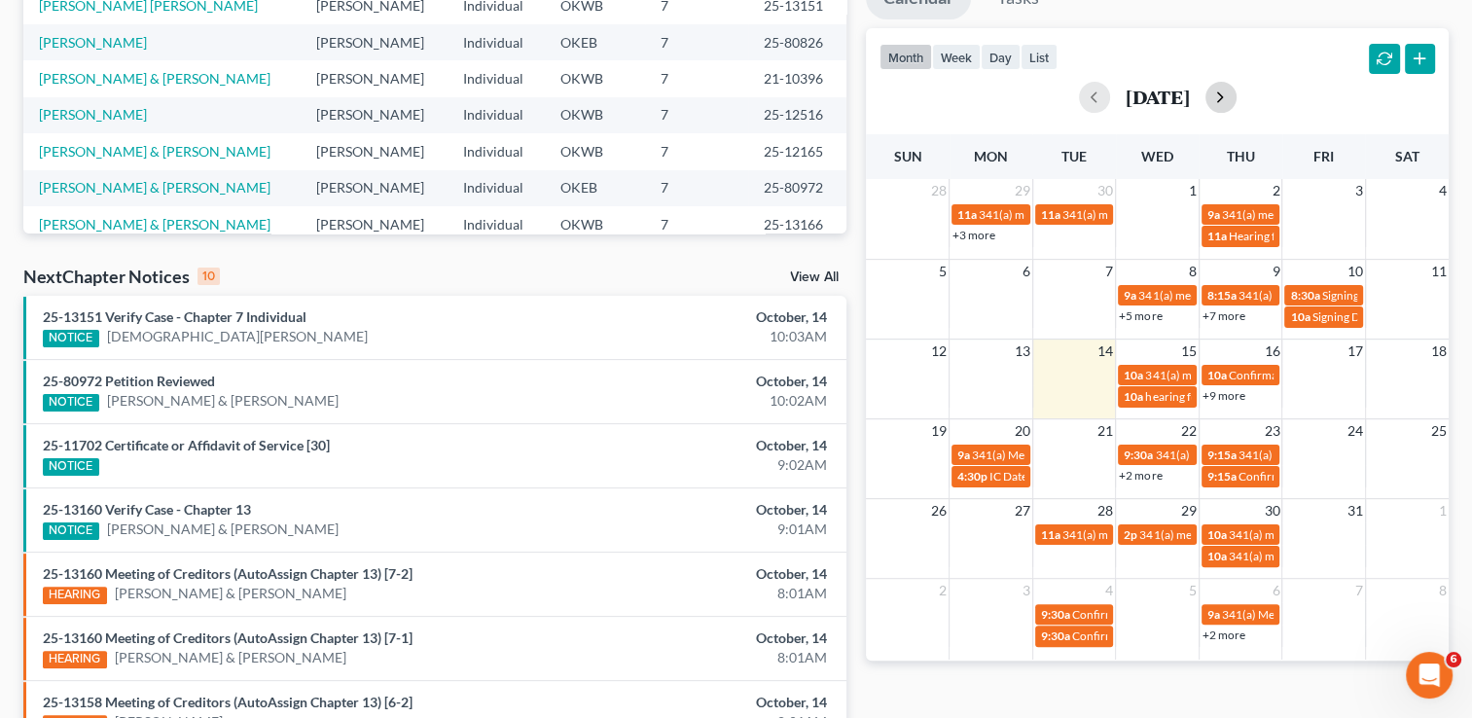
click at [1236, 95] on button "button" at bounding box center [1220, 97] width 31 height 31
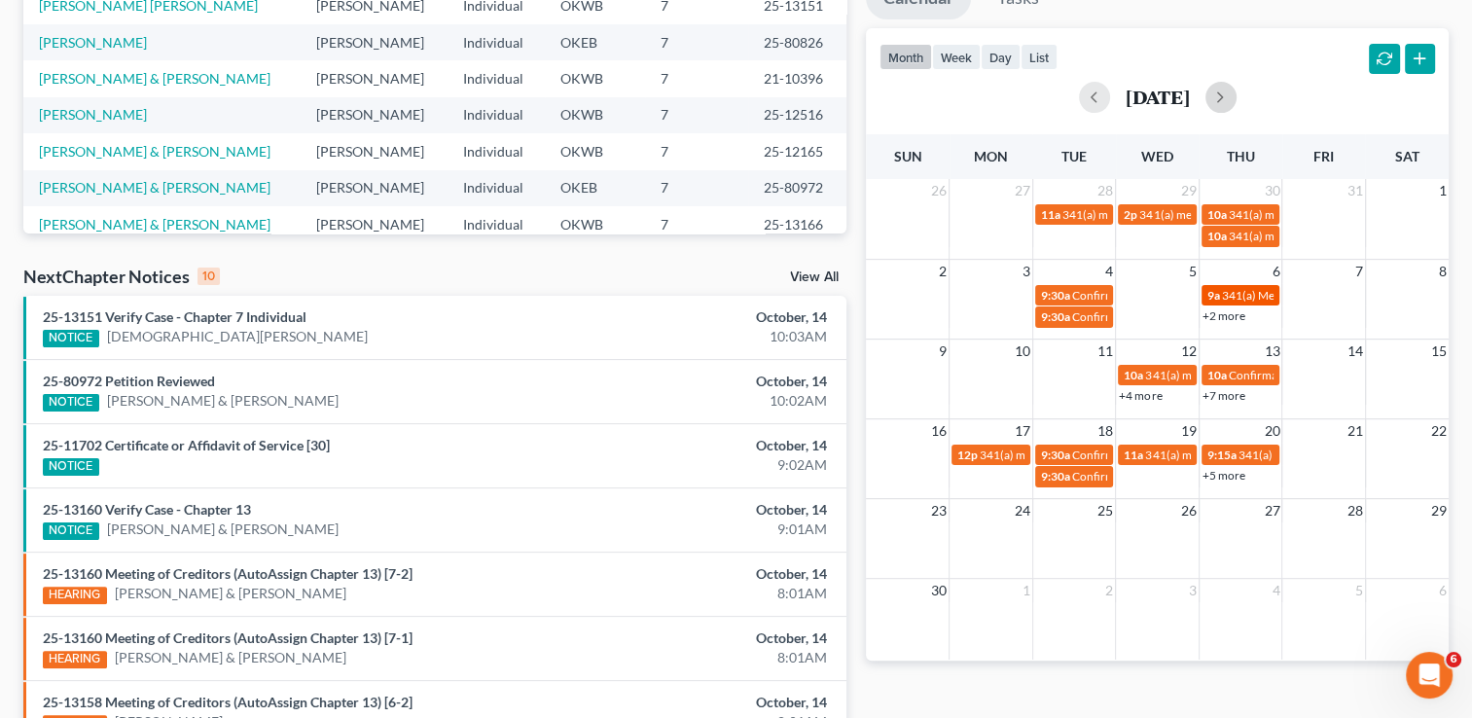
click at [1222, 291] on span "341(a) Meeting for [PERSON_NAME]" at bounding box center [1316, 295] width 189 height 15
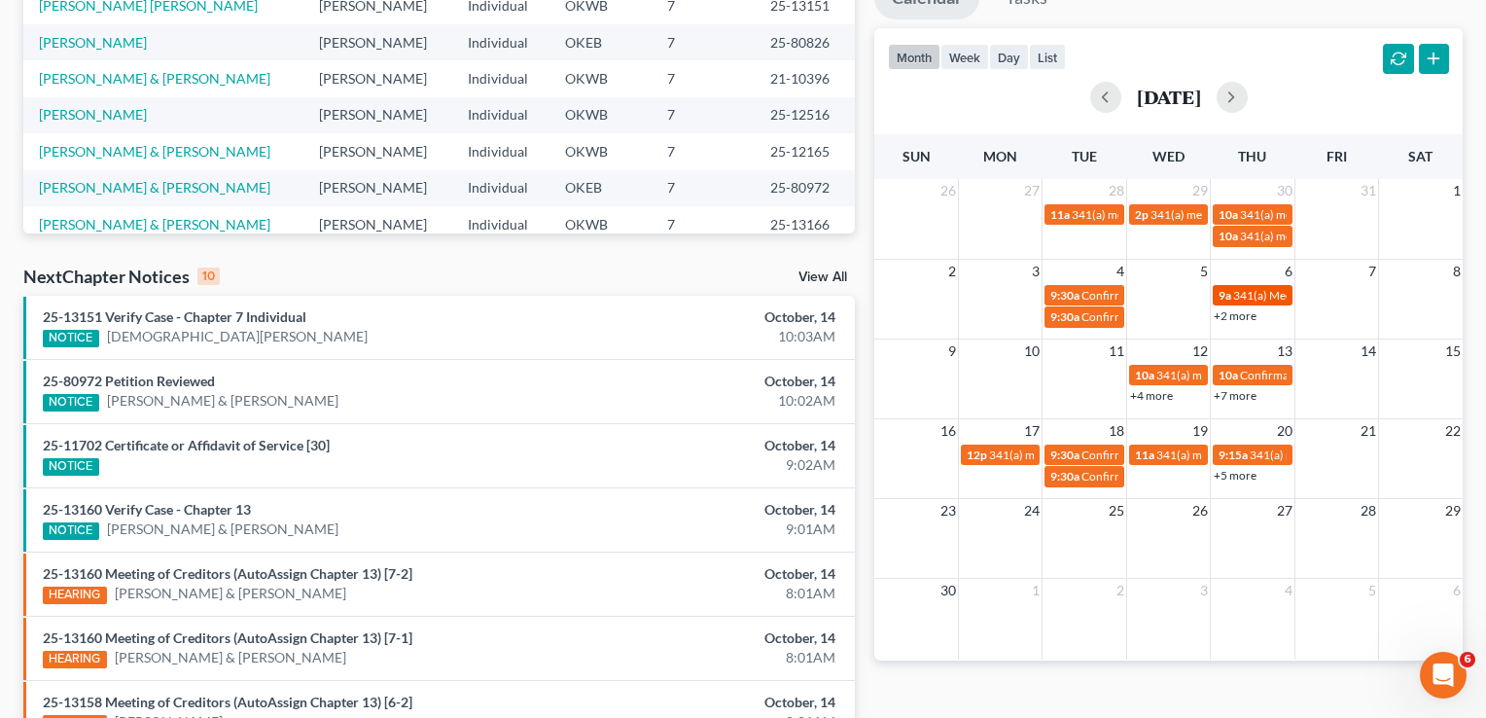
select select "Days"
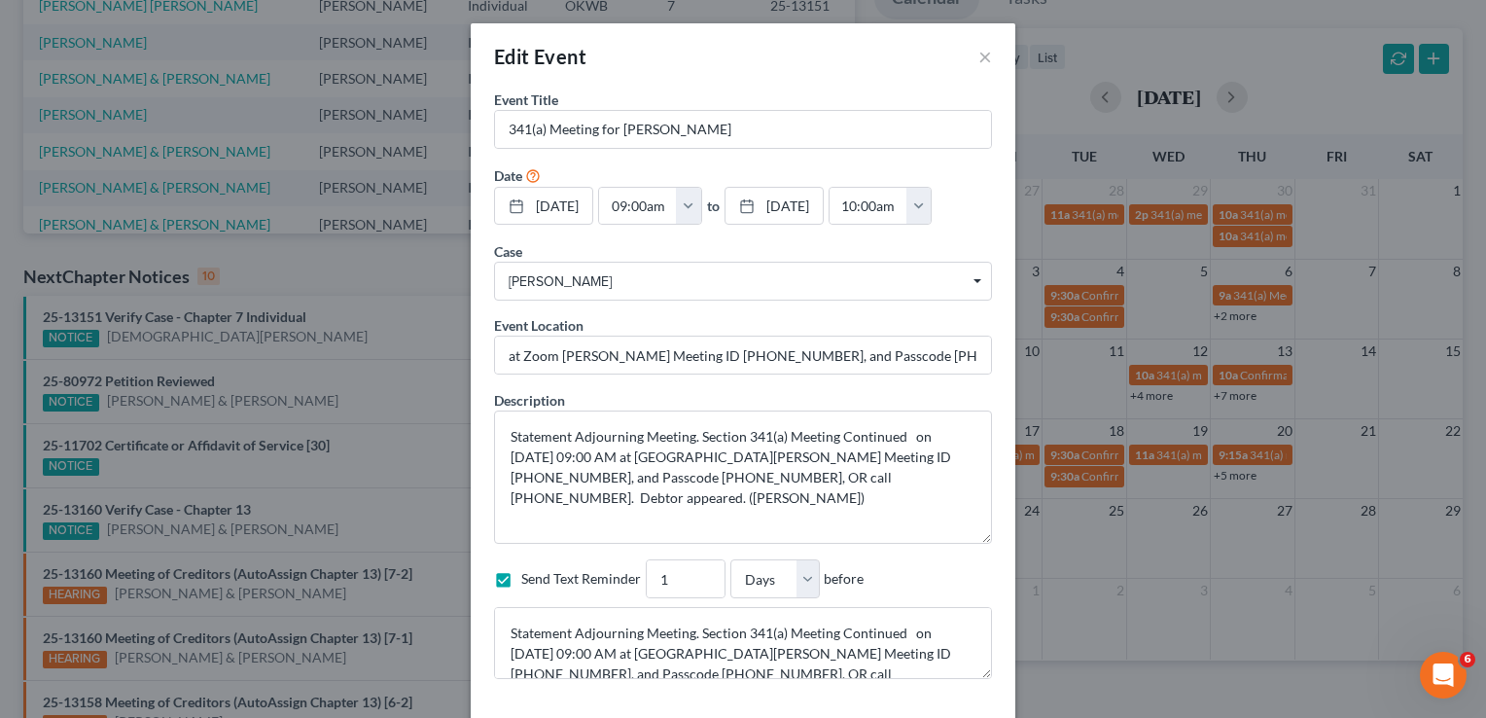
click at [985, 60] on div "Edit Event ×" at bounding box center [743, 56] width 545 height 66
click at [979, 54] on button "×" at bounding box center [986, 56] width 14 height 23
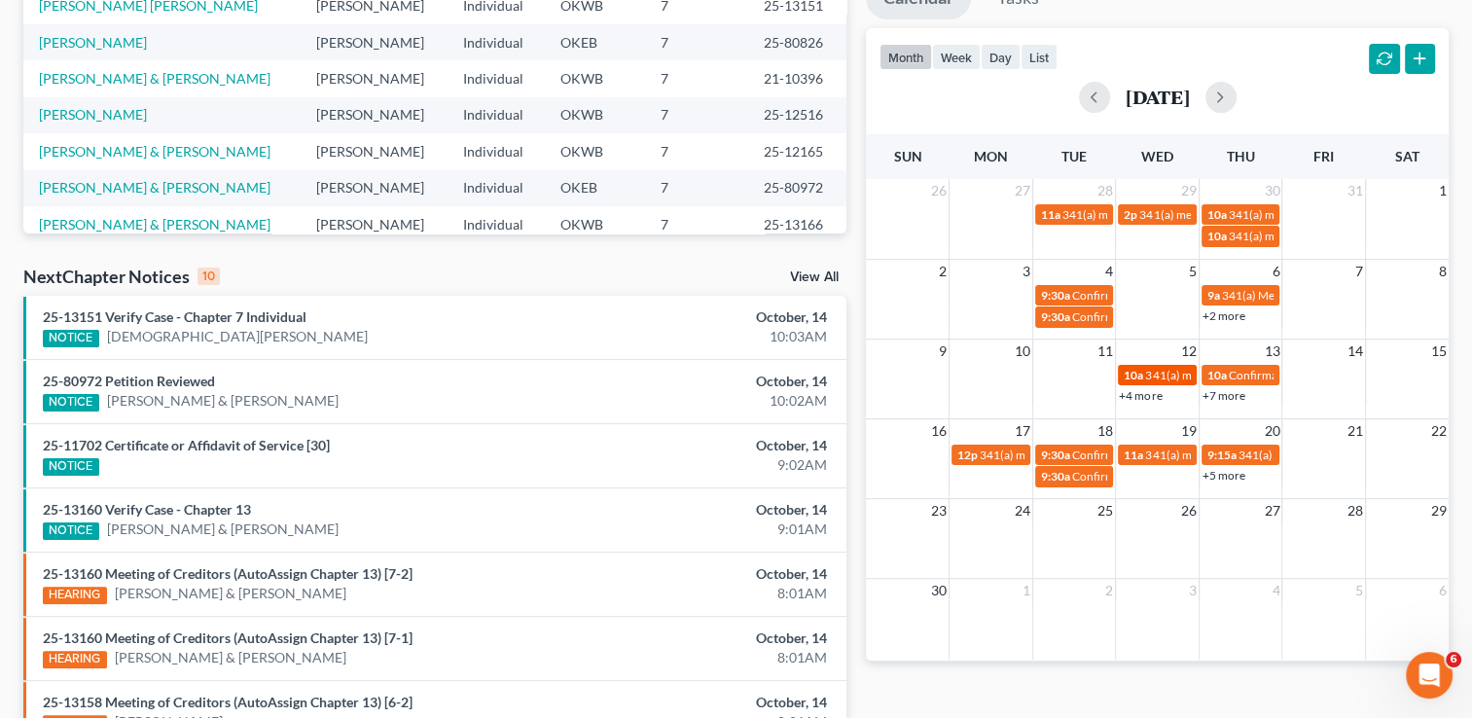
click at [1152, 375] on span "341(a) meeting for David Stepp" at bounding box center [1239, 375] width 188 height 15
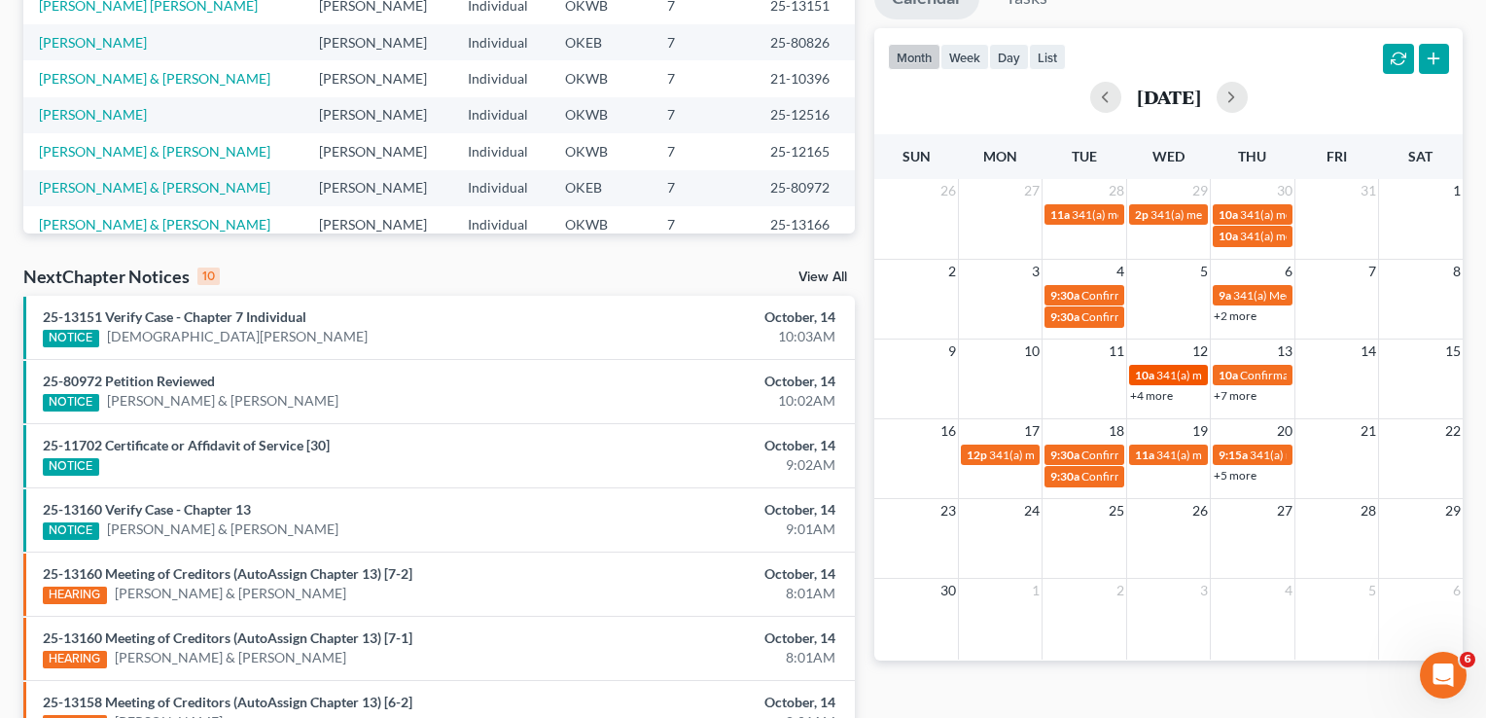
select select "Days"
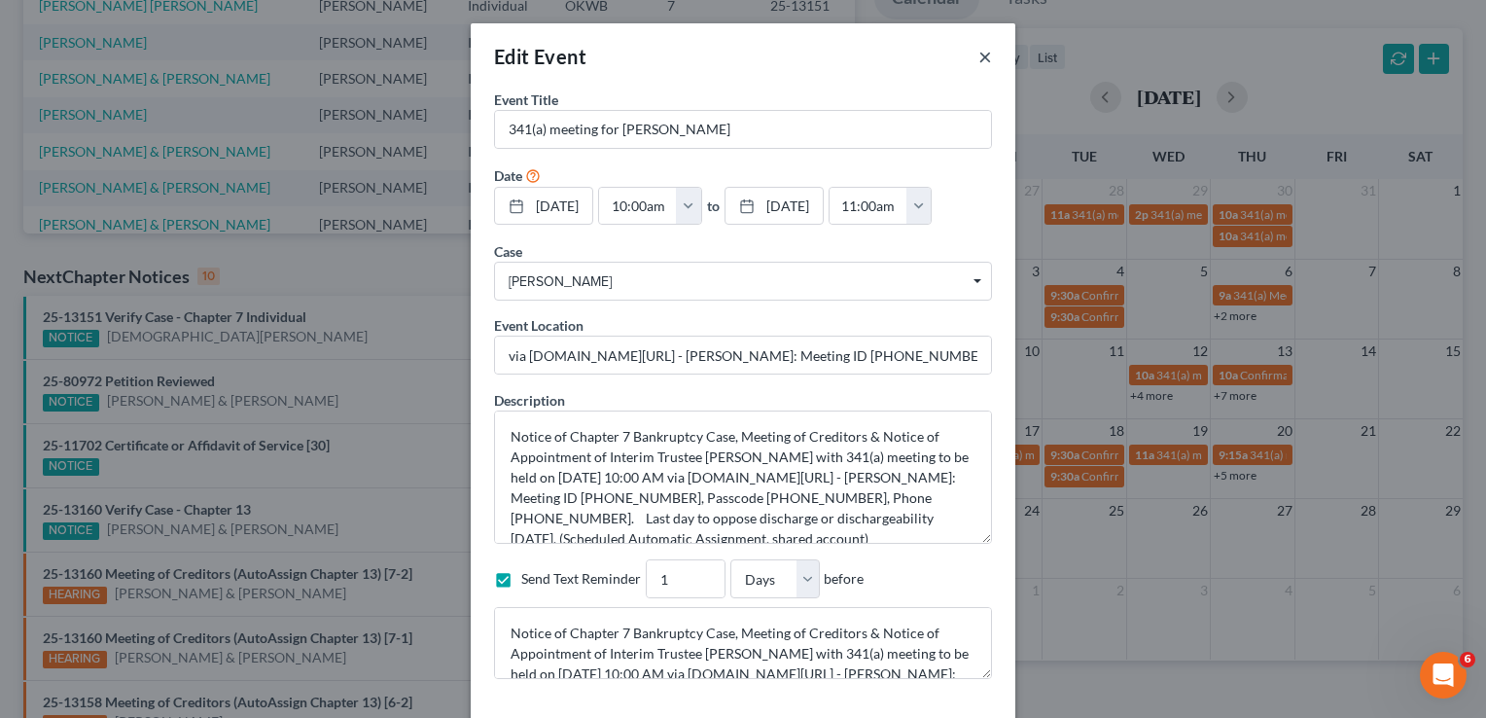
click at [981, 55] on button "×" at bounding box center [986, 56] width 14 height 23
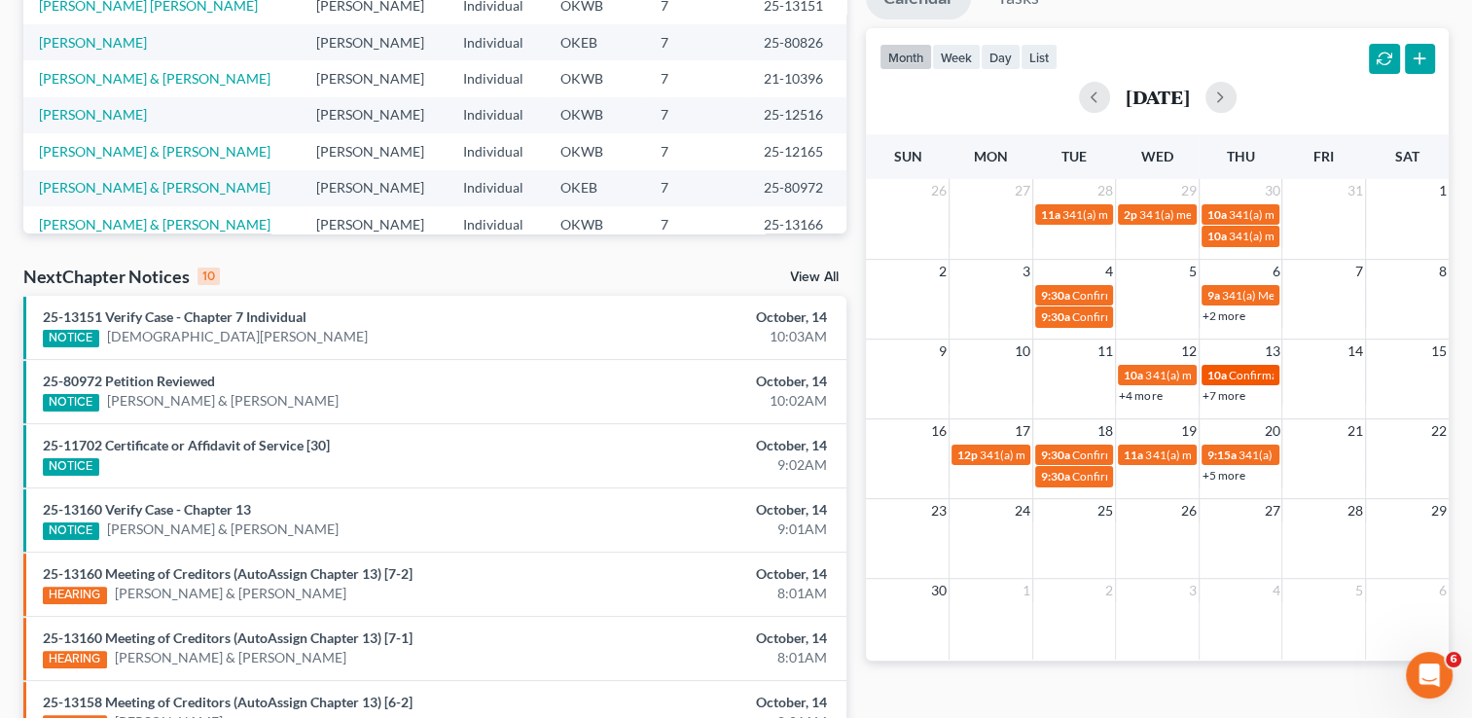
click at [1250, 375] on span "Confirmation hearing for Johnnie Miller" at bounding box center [1339, 375] width 221 height 15
select select "Days"
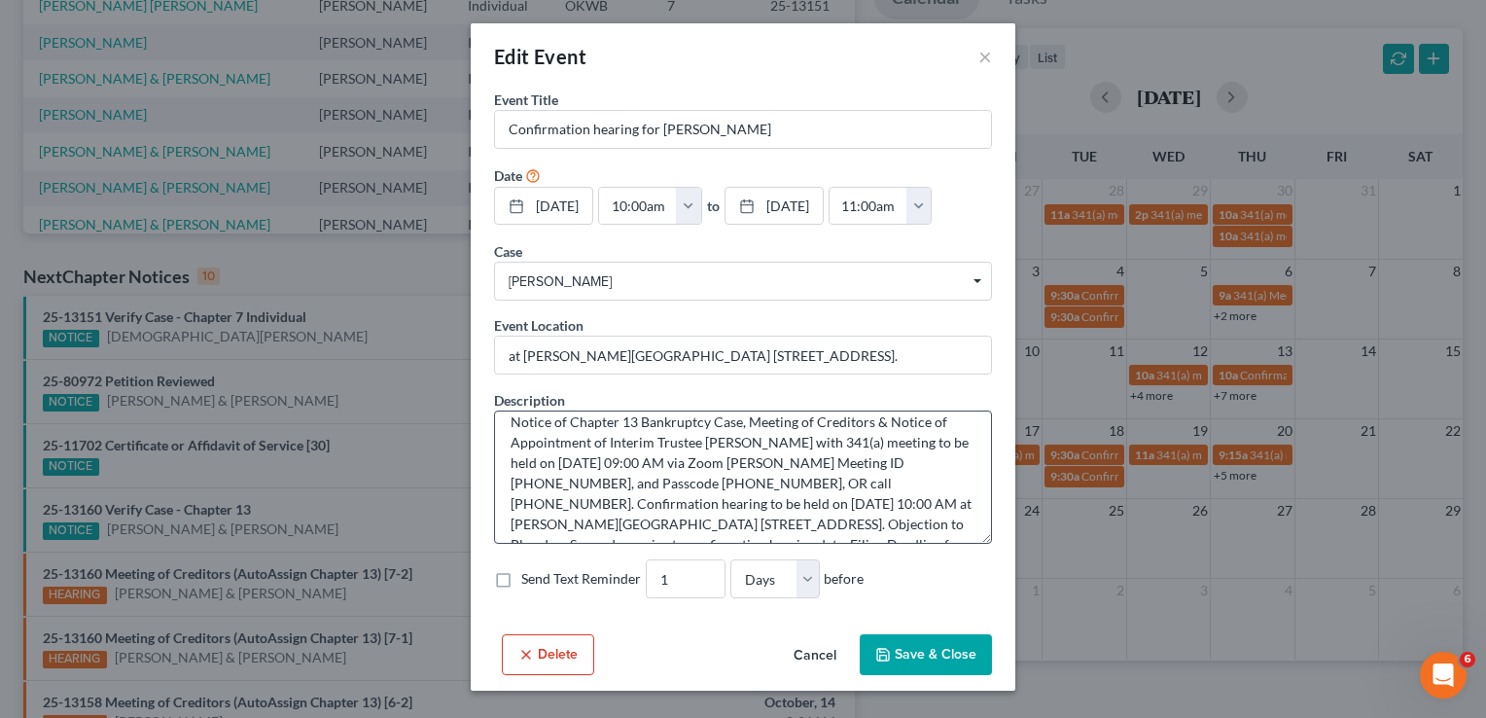
scroll to position [0, 0]
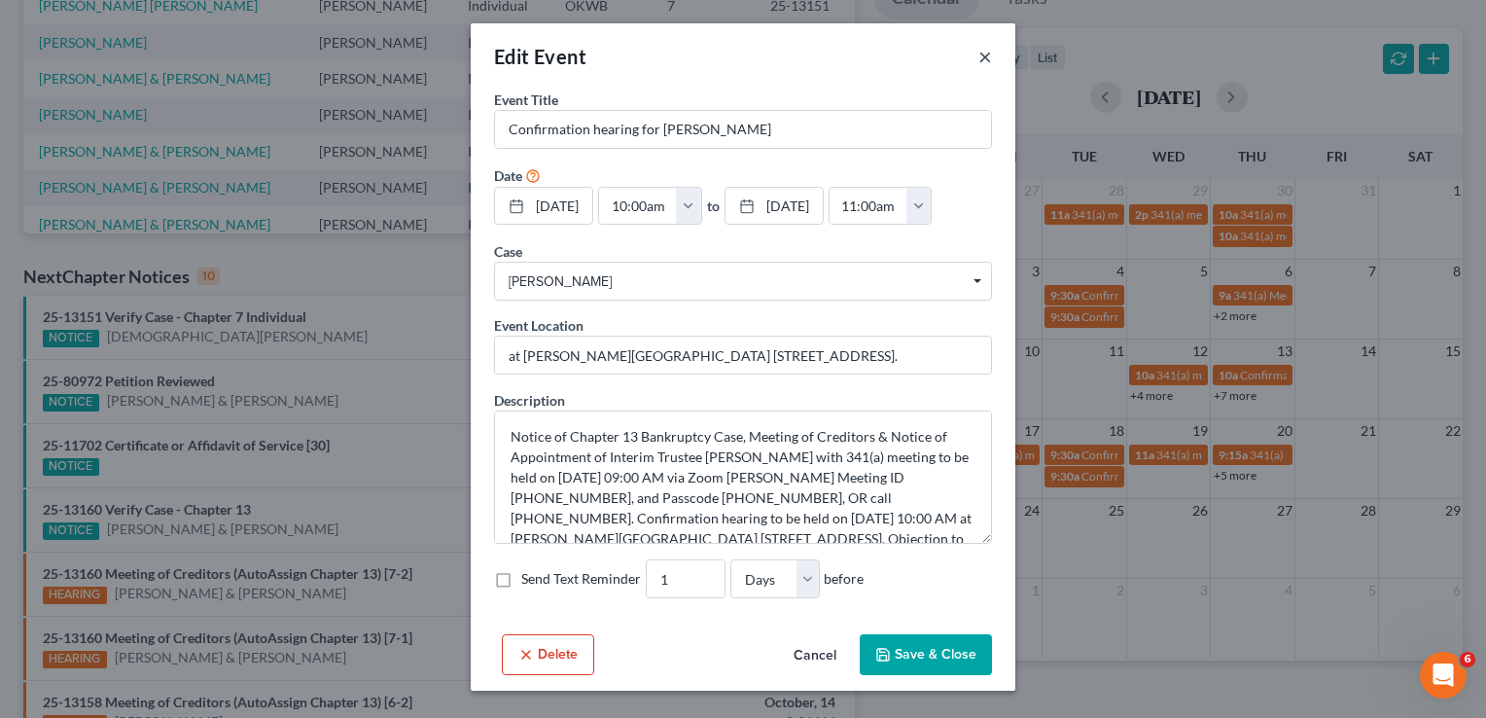
click at [983, 53] on button "×" at bounding box center [986, 56] width 14 height 23
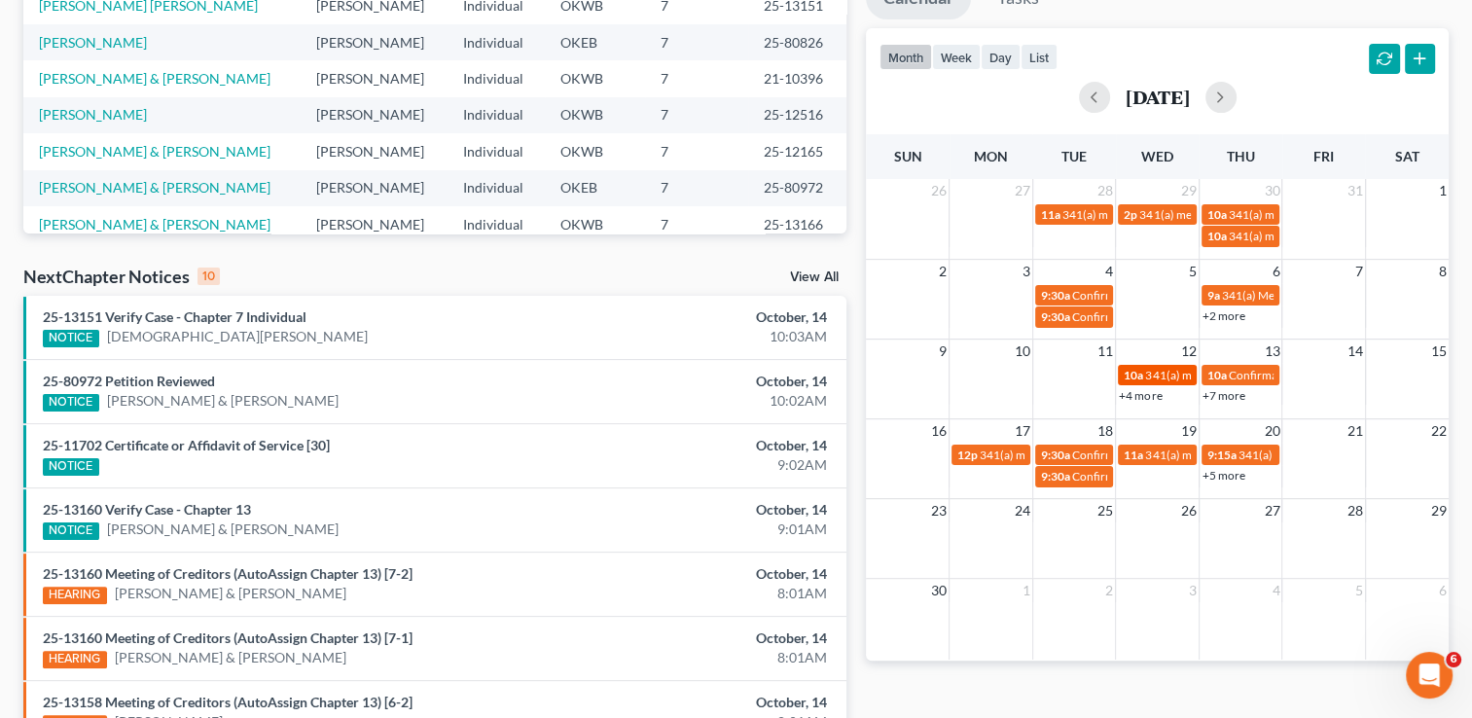
click at [1182, 370] on span "341(a) meeting for David Stepp" at bounding box center [1239, 375] width 188 height 15
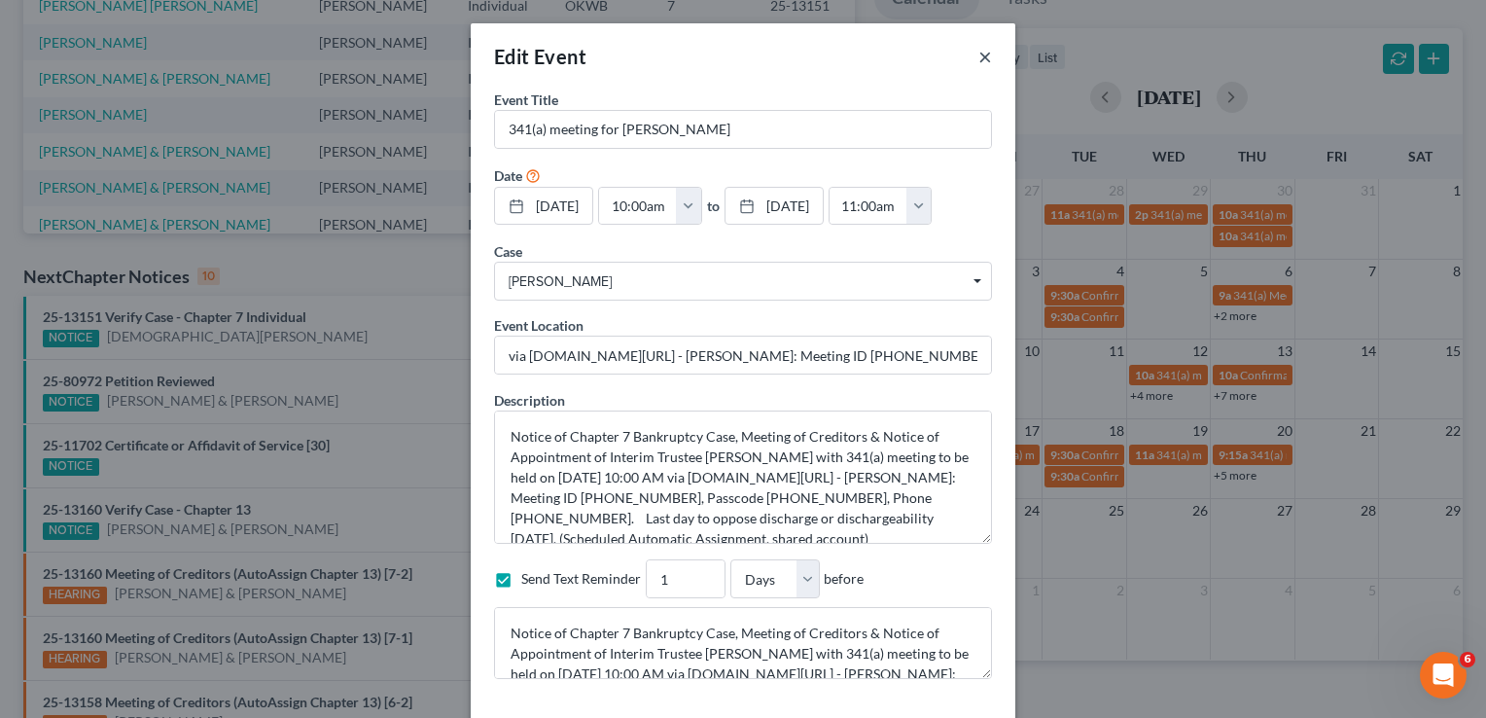
click at [979, 57] on button "×" at bounding box center [986, 56] width 14 height 23
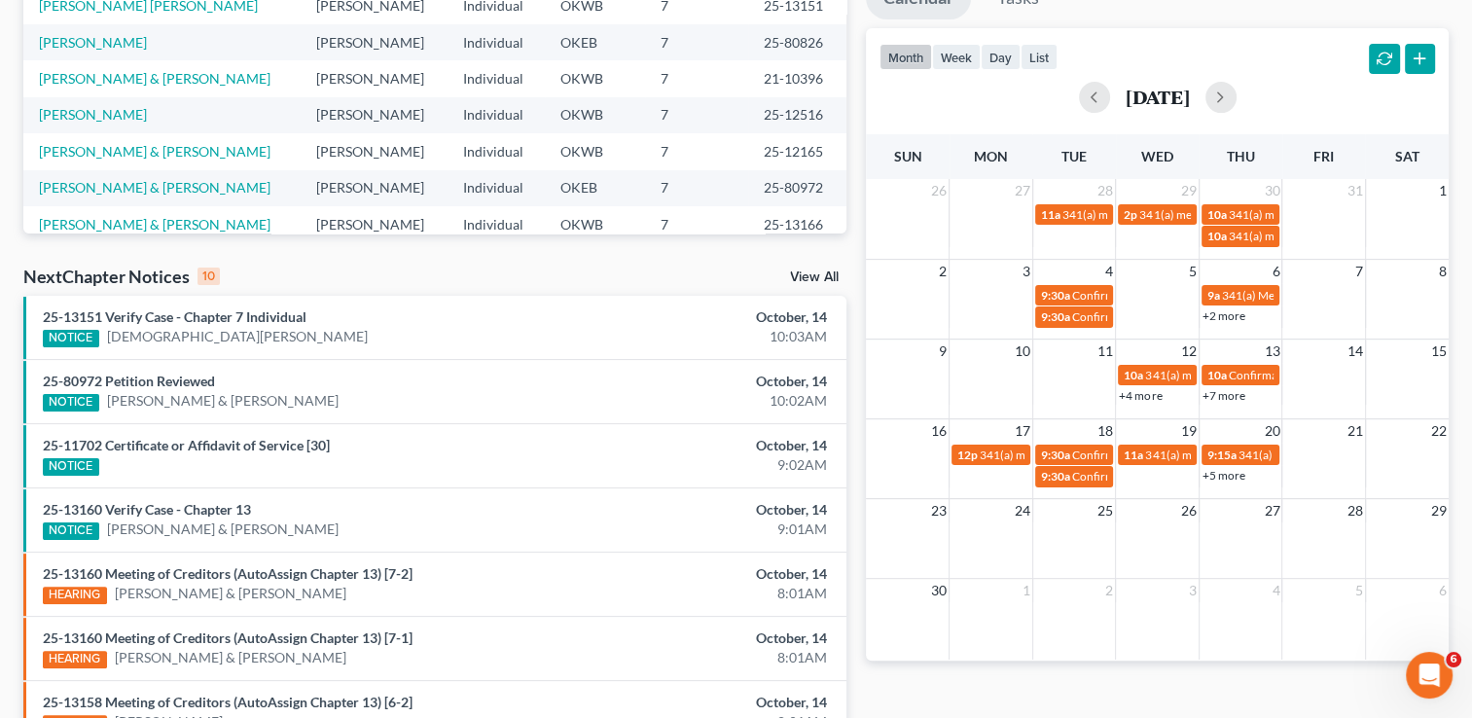
click at [1142, 395] on link "+4 more" at bounding box center [1140, 395] width 43 height 15
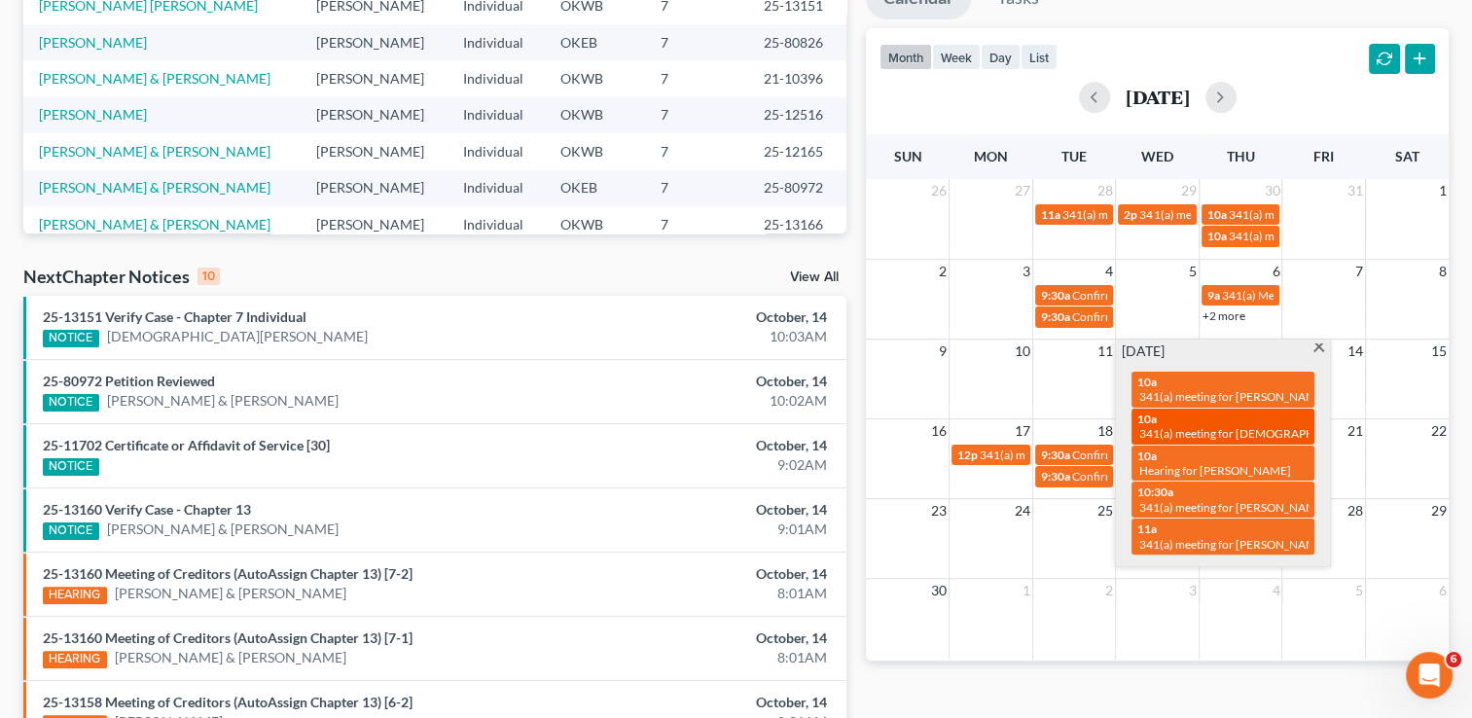
click at [1162, 423] on div "10a 341(a) meeting for Kristen Lunsford Holley" at bounding box center [1222, 426] width 171 height 30
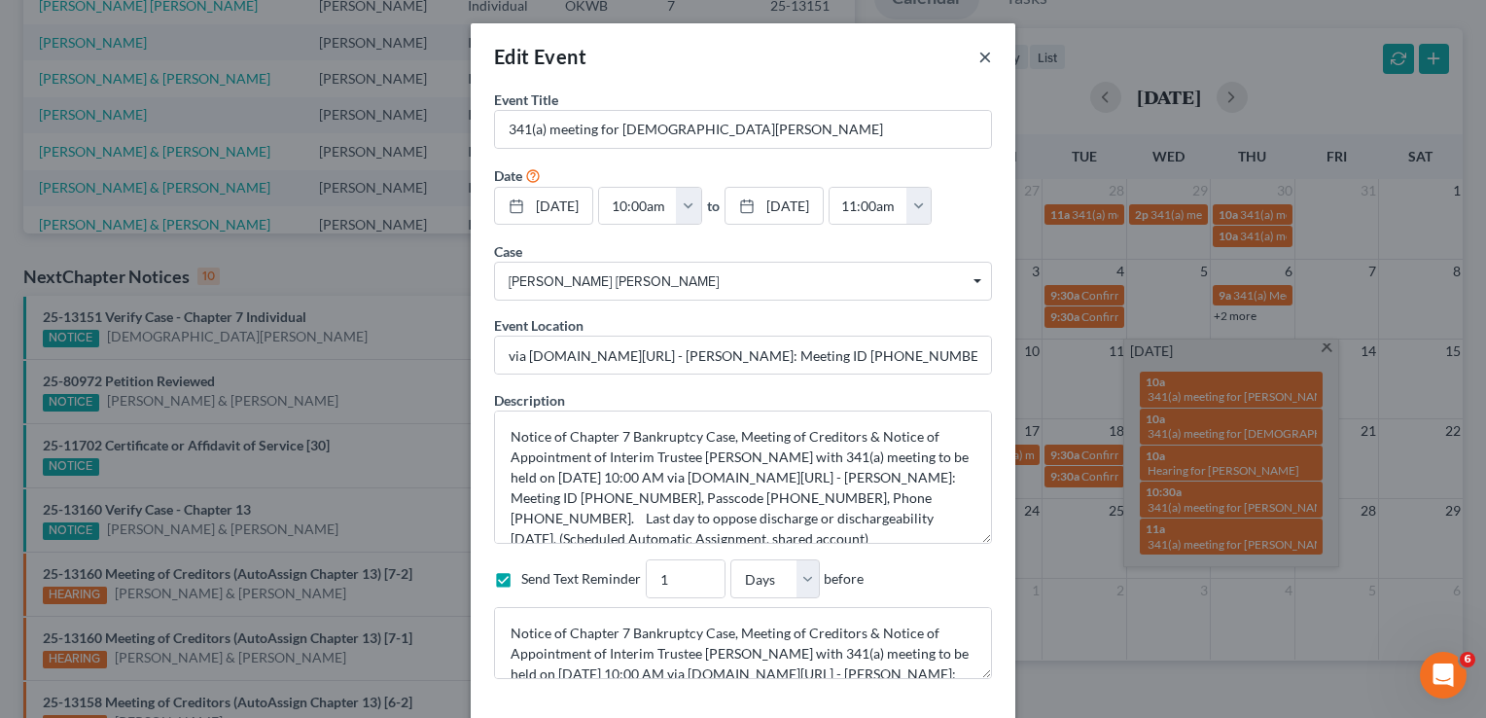
click at [979, 56] on button "×" at bounding box center [986, 56] width 14 height 23
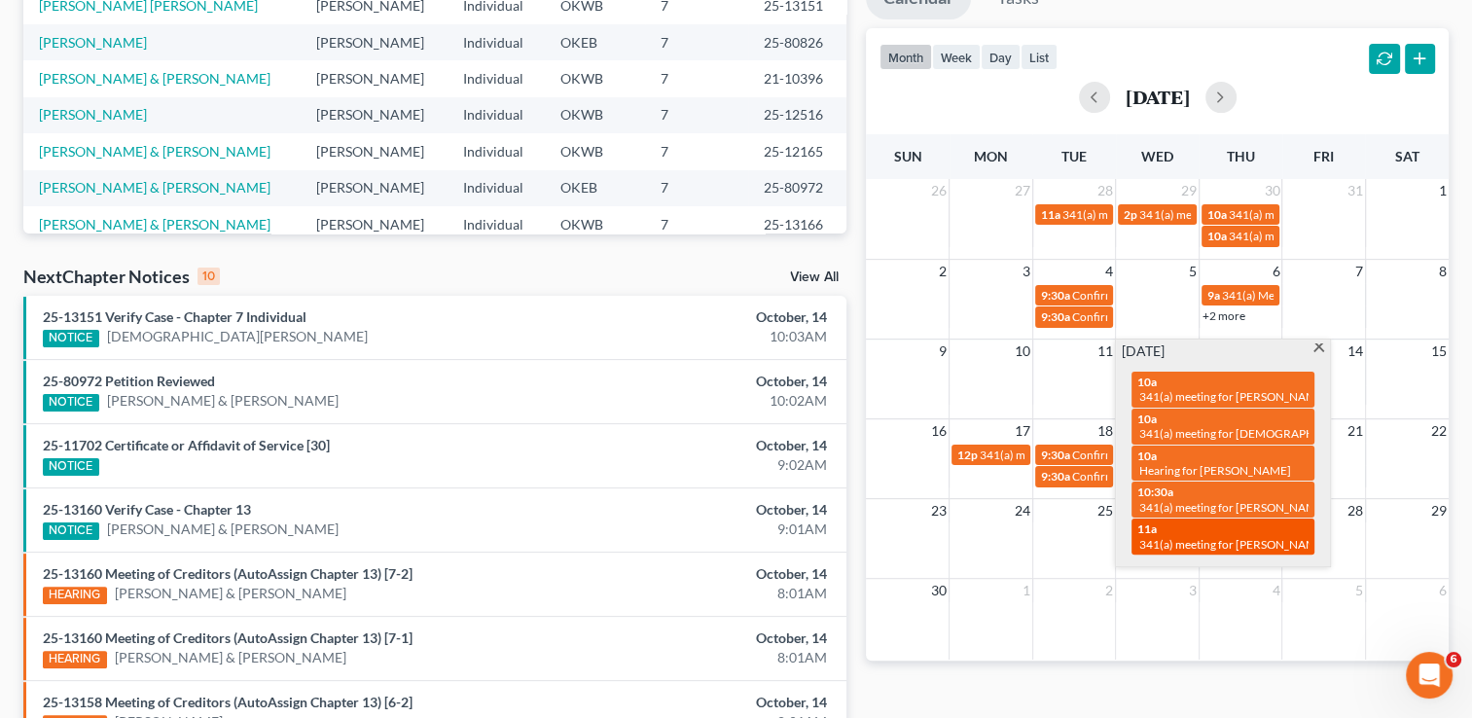
click at [1217, 537] on span "341(a) meeting for Darren Lewis & Jenifer Lewis" at bounding box center [1284, 544] width 291 height 15
select select "Days"
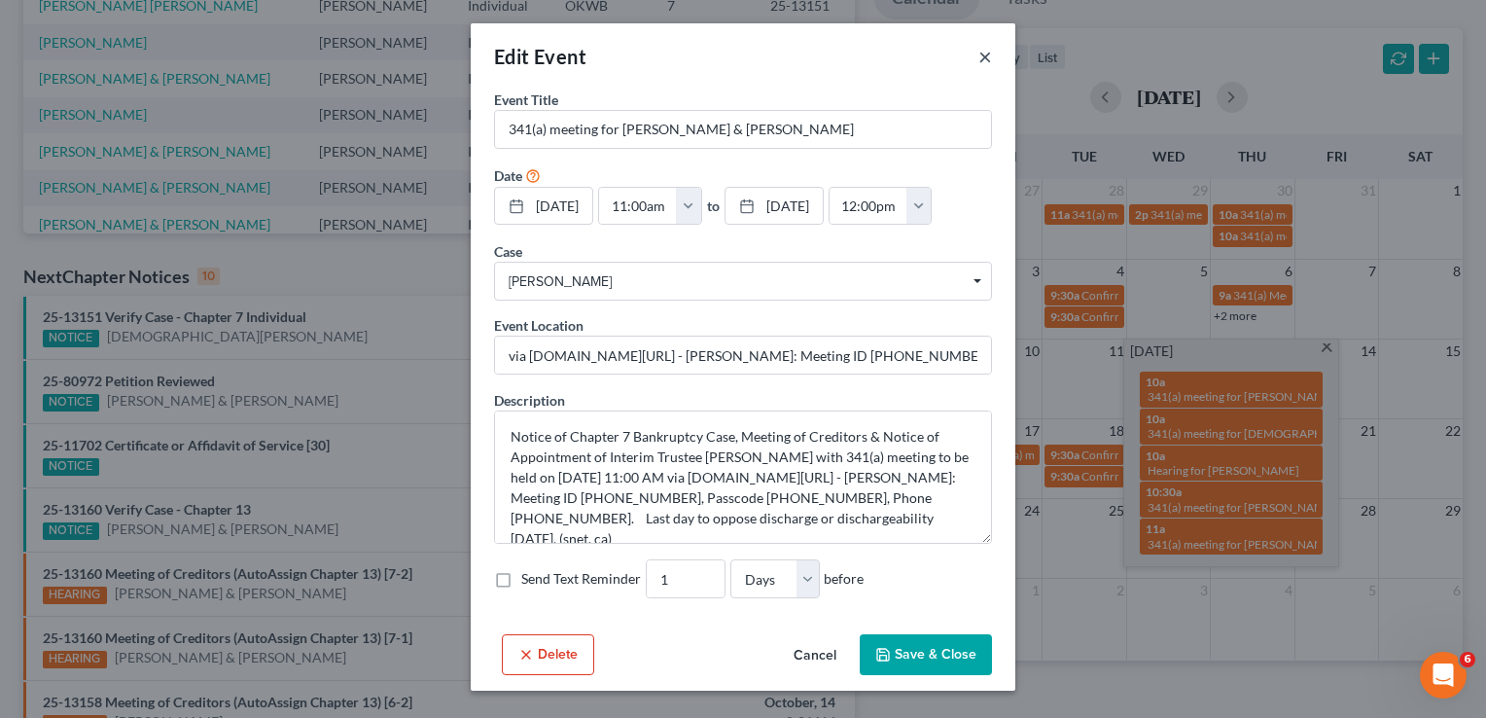
click at [984, 55] on button "×" at bounding box center [986, 56] width 14 height 23
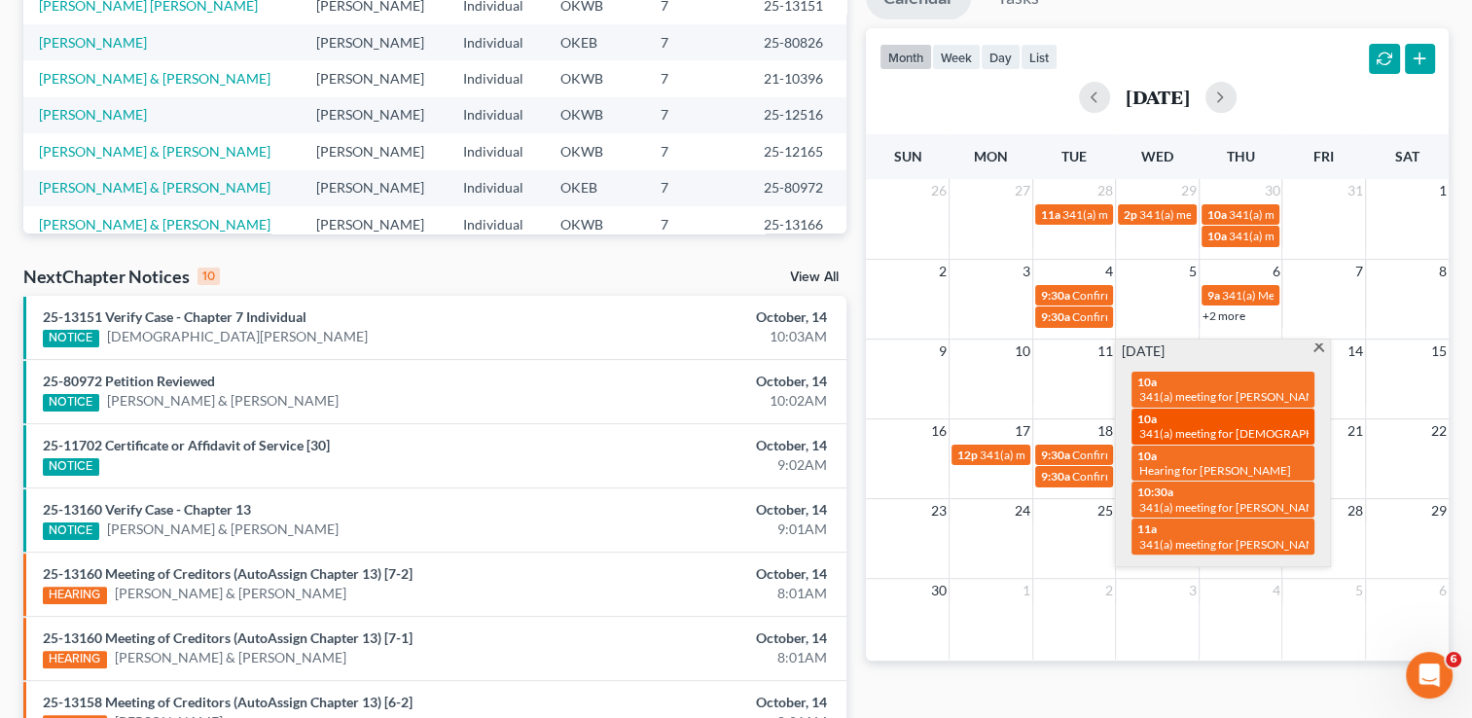
click at [1253, 427] on span "341(a) meeting for Kristen Lunsford Holley" at bounding box center [1297, 433] width 316 height 15
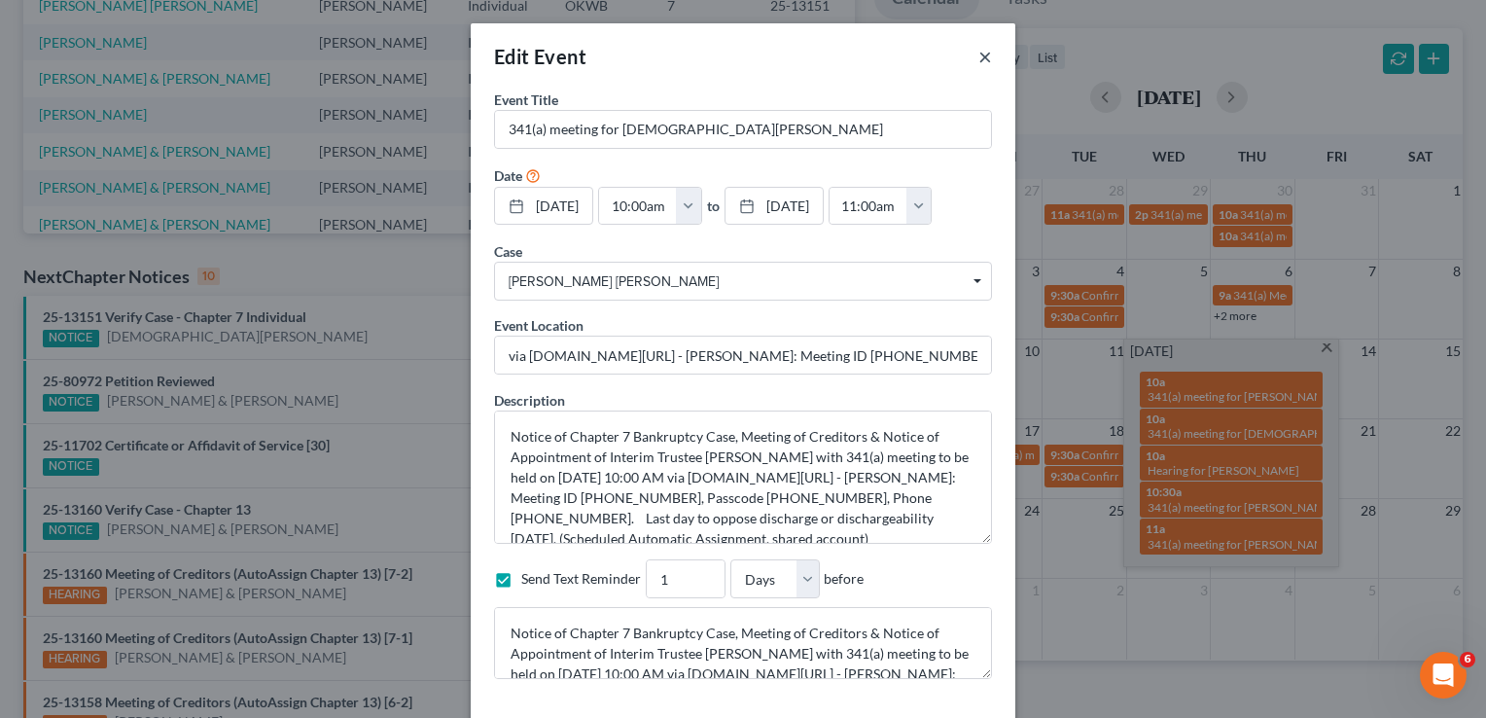
click at [981, 61] on button "×" at bounding box center [986, 56] width 14 height 23
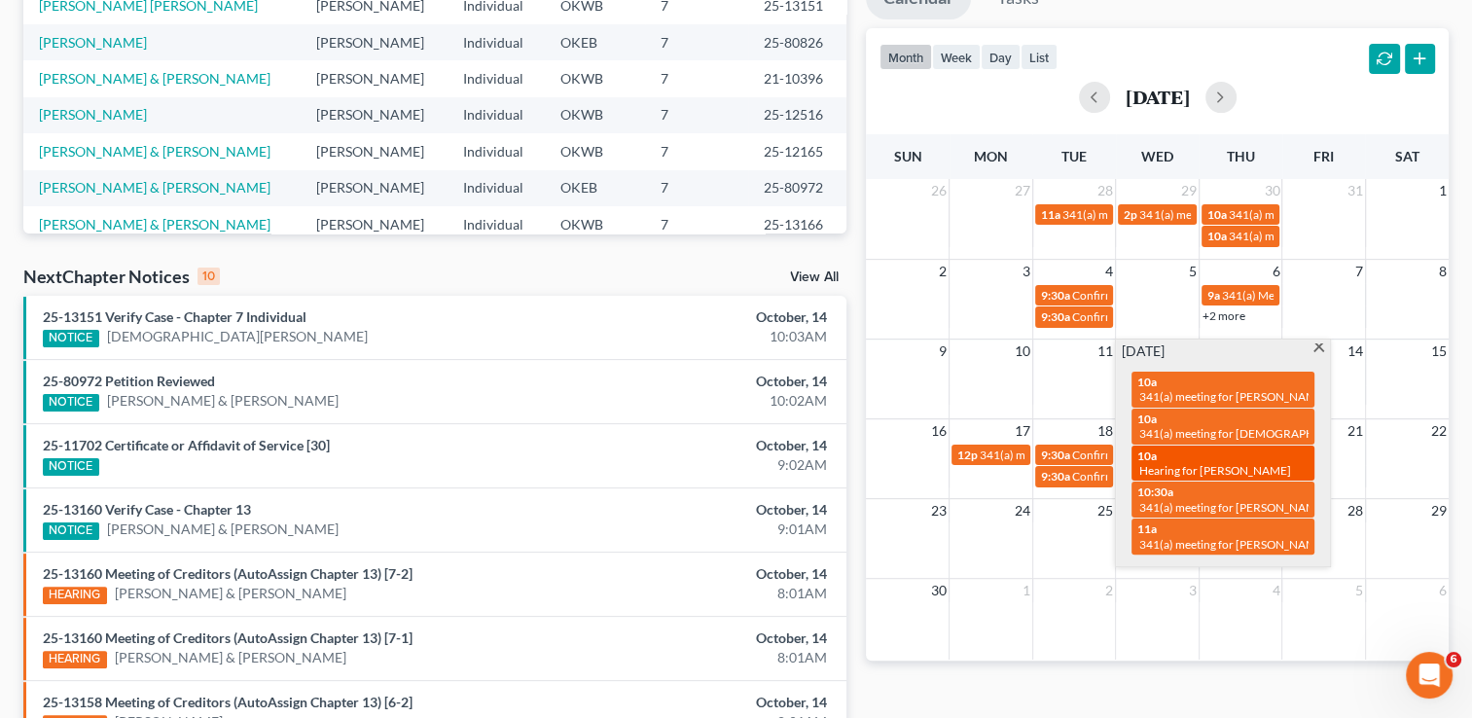
click at [1210, 463] on span "Hearing for Melissa Mukoro" at bounding box center [1215, 470] width 152 height 15
select select "Days"
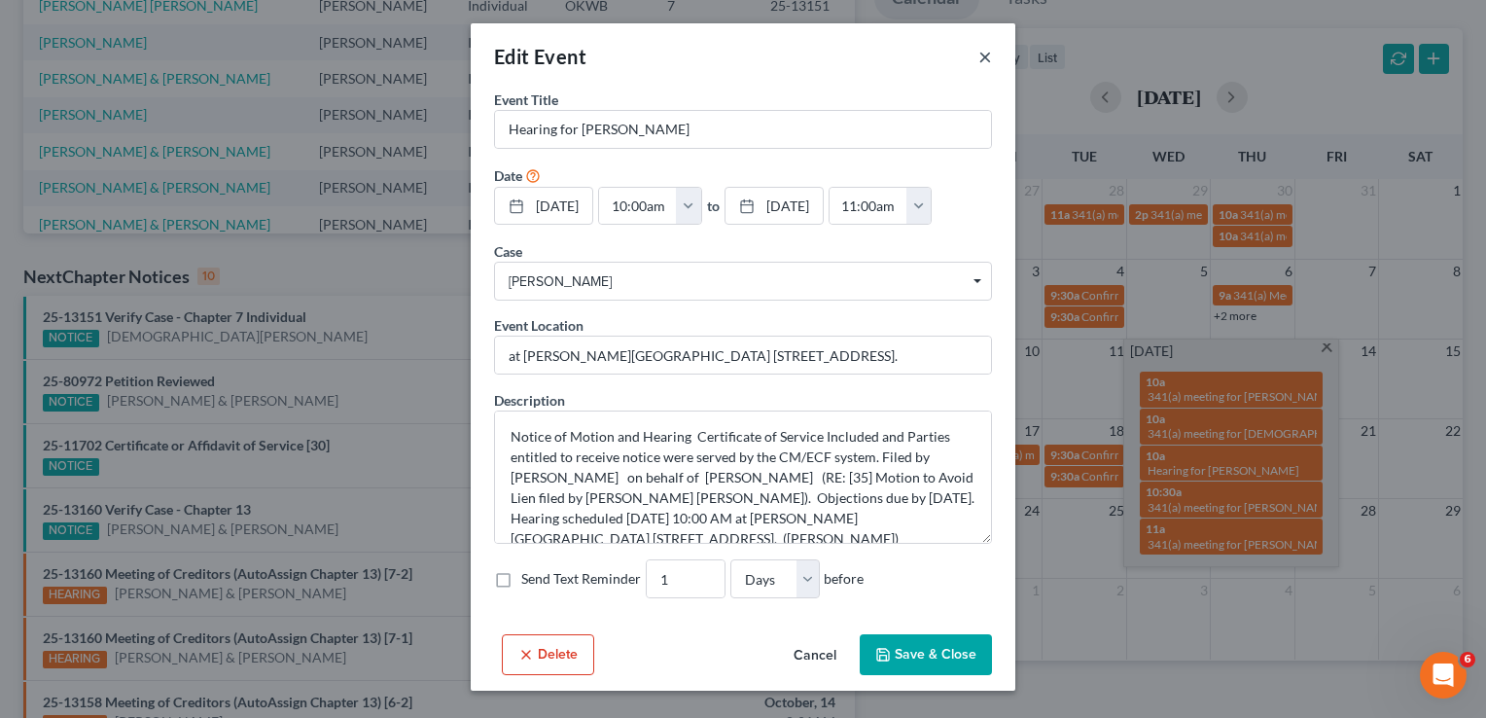
click at [985, 56] on button "×" at bounding box center [986, 56] width 14 height 23
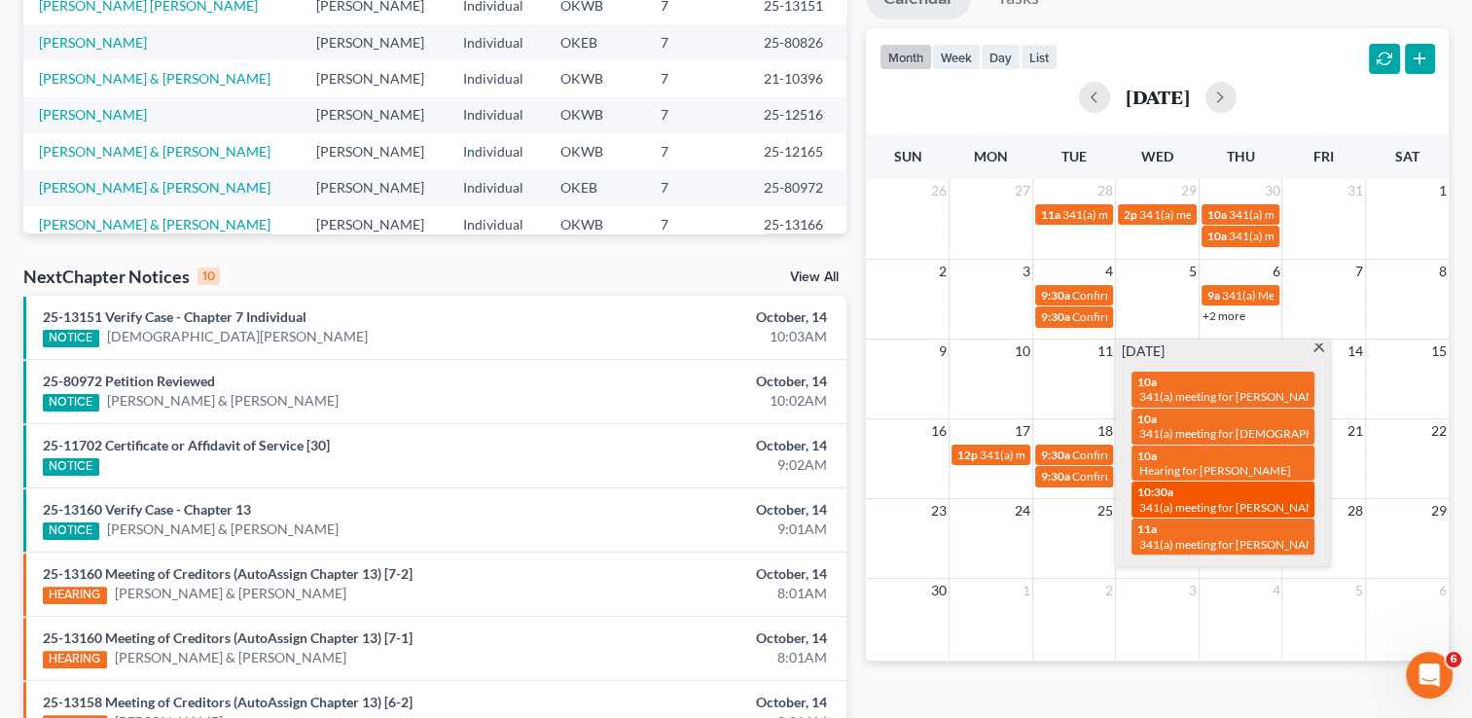
click at [1255, 484] on div "10:30a 341(a) meeting for Thomas Young & Patricia Young" at bounding box center [1222, 499] width 171 height 30
select select "Days"
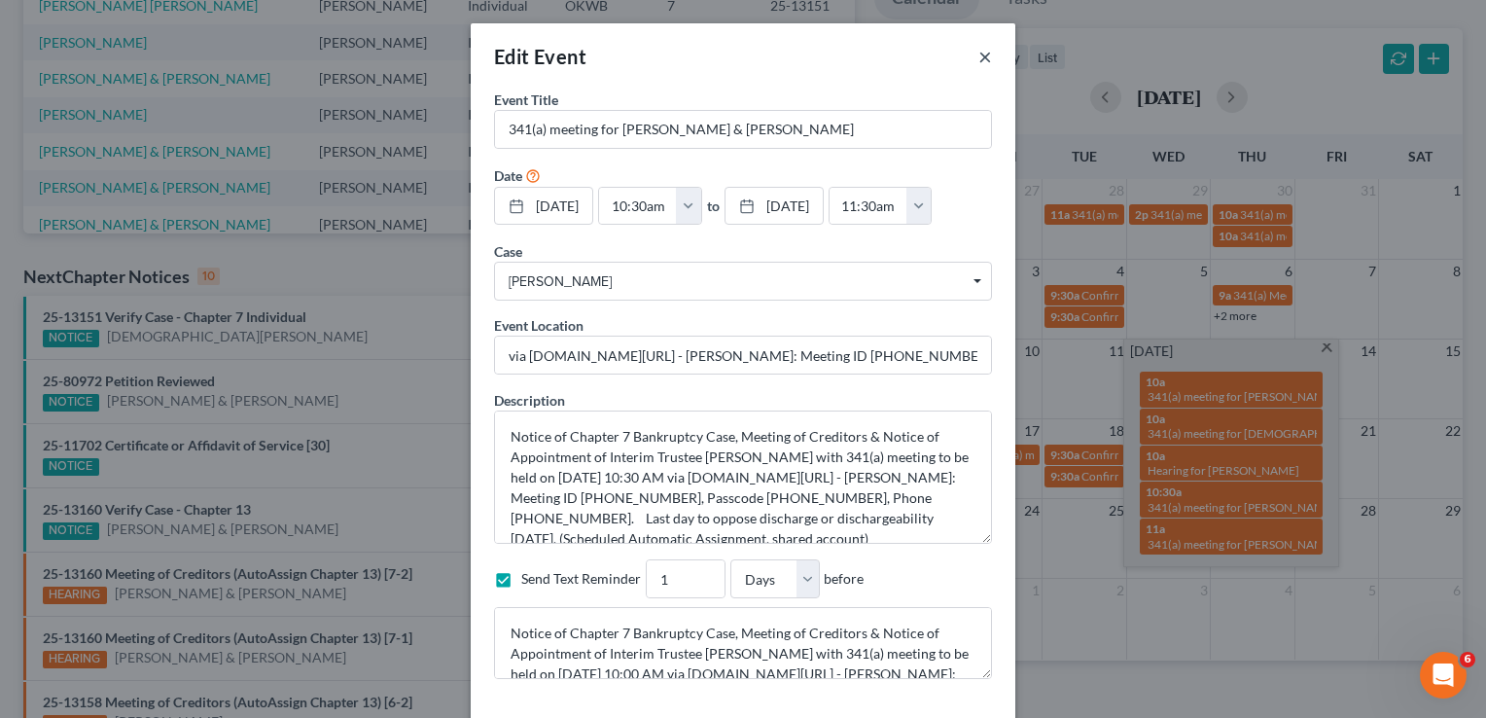
click at [979, 58] on button "×" at bounding box center [986, 56] width 14 height 23
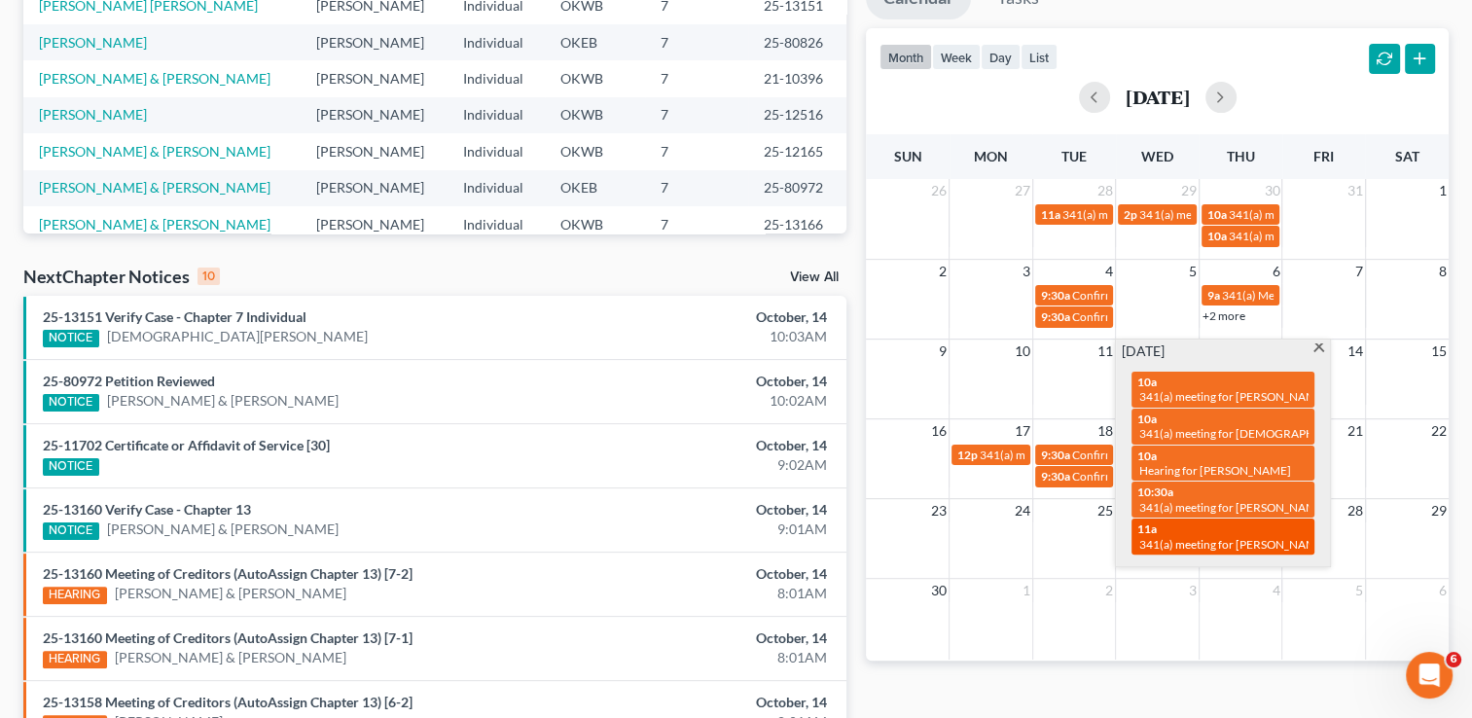
click at [1198, 537] on span "341(a) meeting for Darren Lewis & Jenifer Lewis" at bounding box center [1284, 544] width 291 height 15
select select "Days"
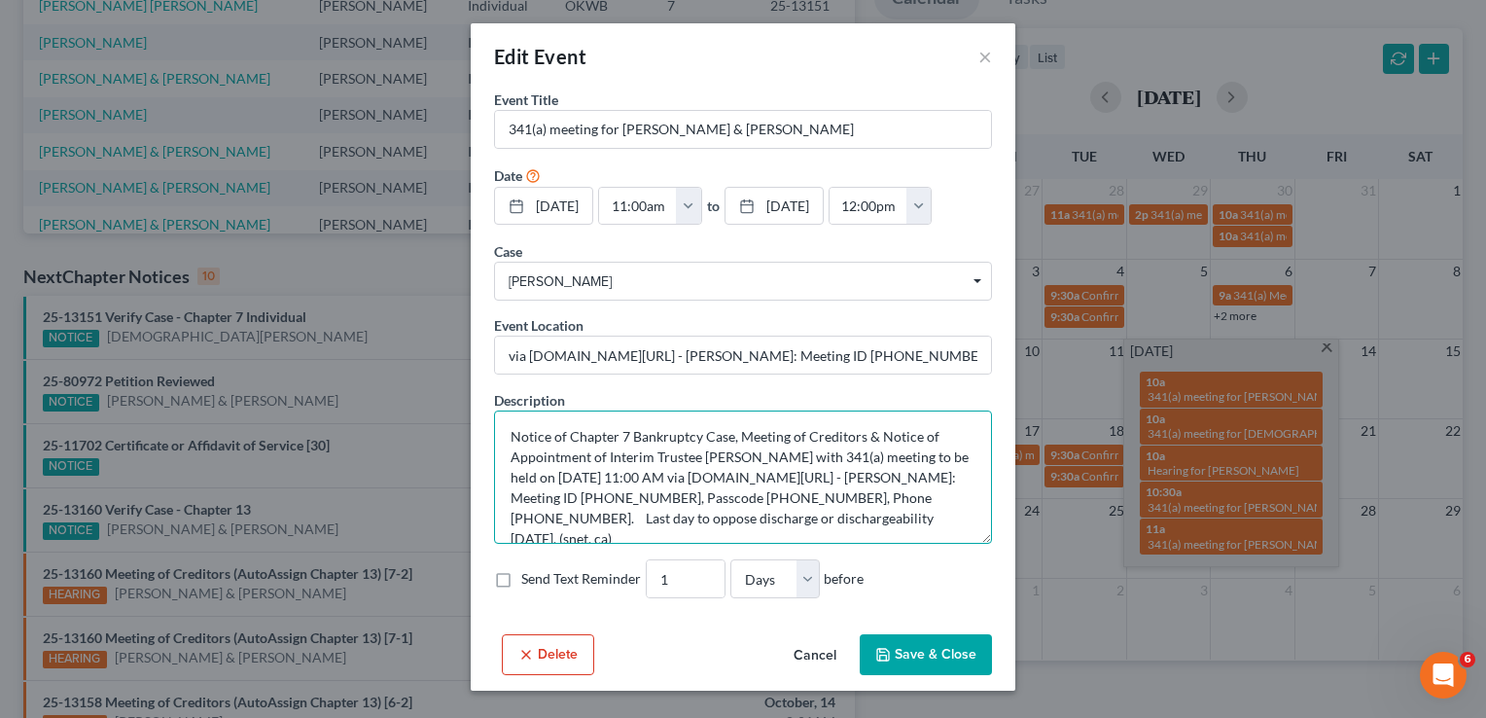
drag, startPoint x: 872, startPoint y: 521, endPoint x: 565, endPoint y: 458, distance: 312.9
click at [474, 388] on div "Event Title * 341(a) meeting for Darren Lewis & Jenifer Lewis Date 11/12/2025 c…" at bounding box center [743, 357] width 545 height 537
drag, startPoint x: 566, startPoint y: 452, endPoint x: 724, endPoint y: 49, distance: 433.4
click at [723, 46] on div "Edit Event ×" at bounding box center [743, 56] width 545 height 66
click at [883, 516] on textarea "Notice of Chapter 7 Bankruptcy Case, Meeting of Creditors & Notice of Appointme…" at bounding box center [743, 477] width 498 height 133
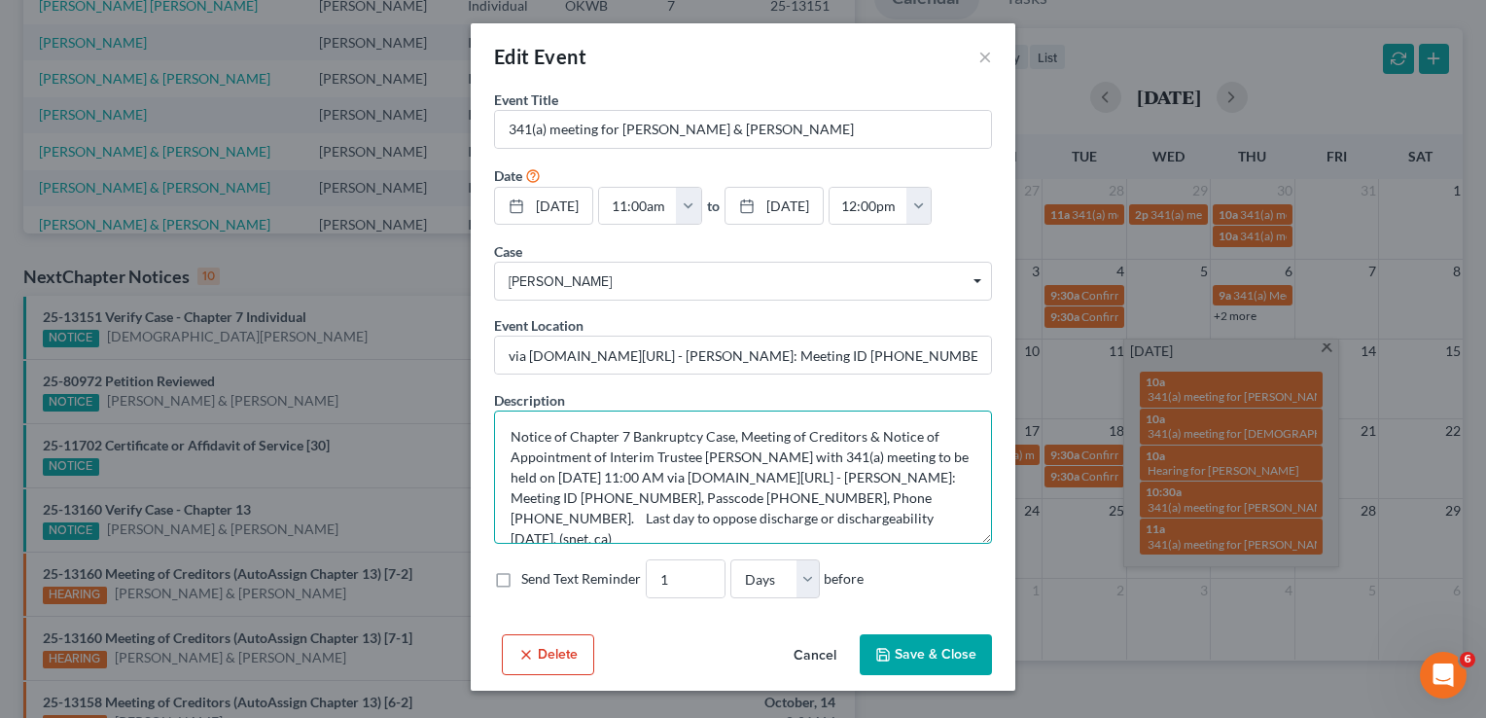
drag, startPoint x: 883, startPoint y: 516, endPoint x: 568, endPoint y: 483, distance: 316.8
click at [513, 426] on textarea "Notice of Chapter 7 Bankruptcy Case, Meeting of Creditors & Notice of Appointme…" at bounding box center [743, 477] width 498 height 133
click at [521, 579] on label "Send Text Reminder" at bounding box center [581, 578] width 120 height 19
click at [529, 579] on input "Send Text Reminder" at bounding box center [535, 575] width 13 height 13
checkbox input "true"
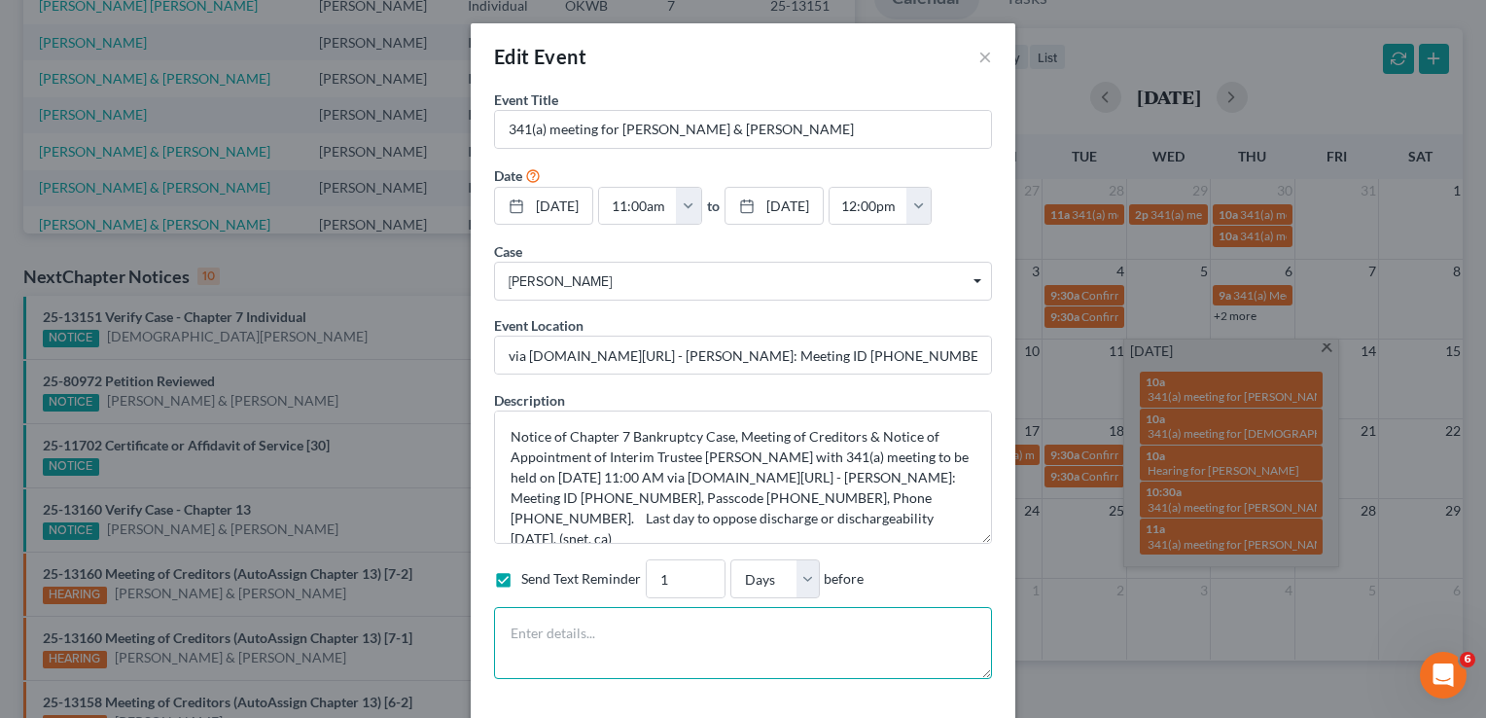
click at [567, 635] on textarea at bounding box center [743, 643] width 498 height 72
paste textarea "Notice of Chapter 7 Bankruptcy Case, Meeting of Creditors & Notice of Appointme…"
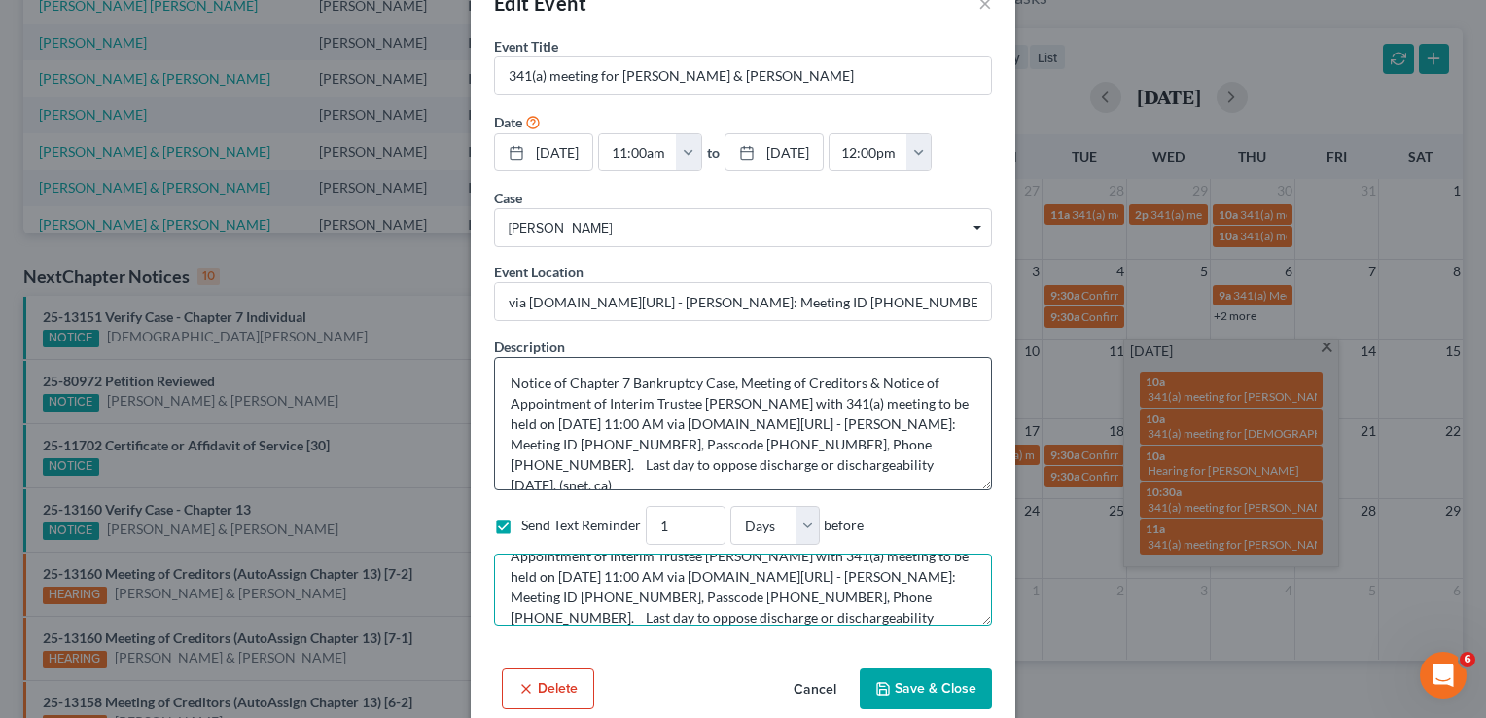
scroll to position [81, 0]
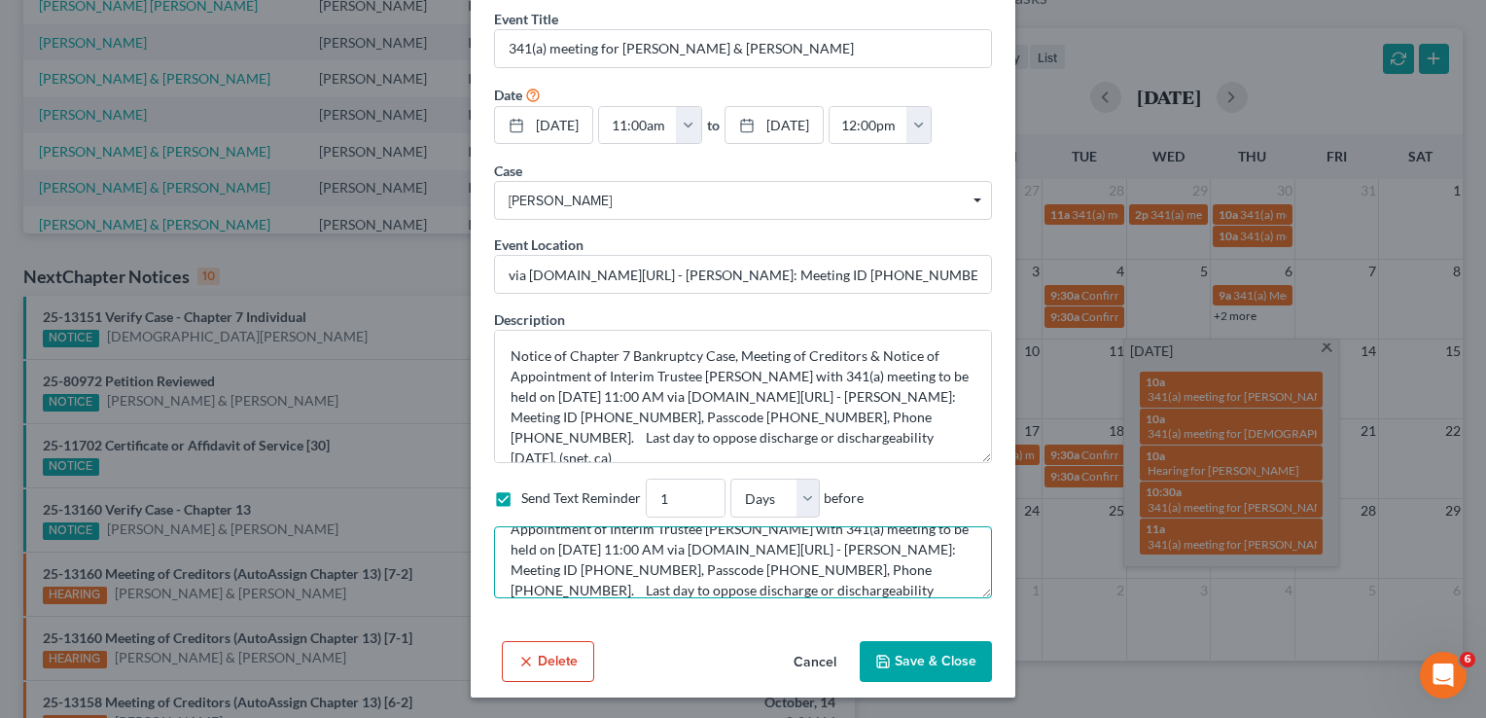
type textarea "Notice of Chapter 7 Bankruptcy Case, Meeting of Creditors & Notice of Appointme…"
click at [949, 656] on button "Save & Close" at bounding box center [926, 661] width 132 height 41
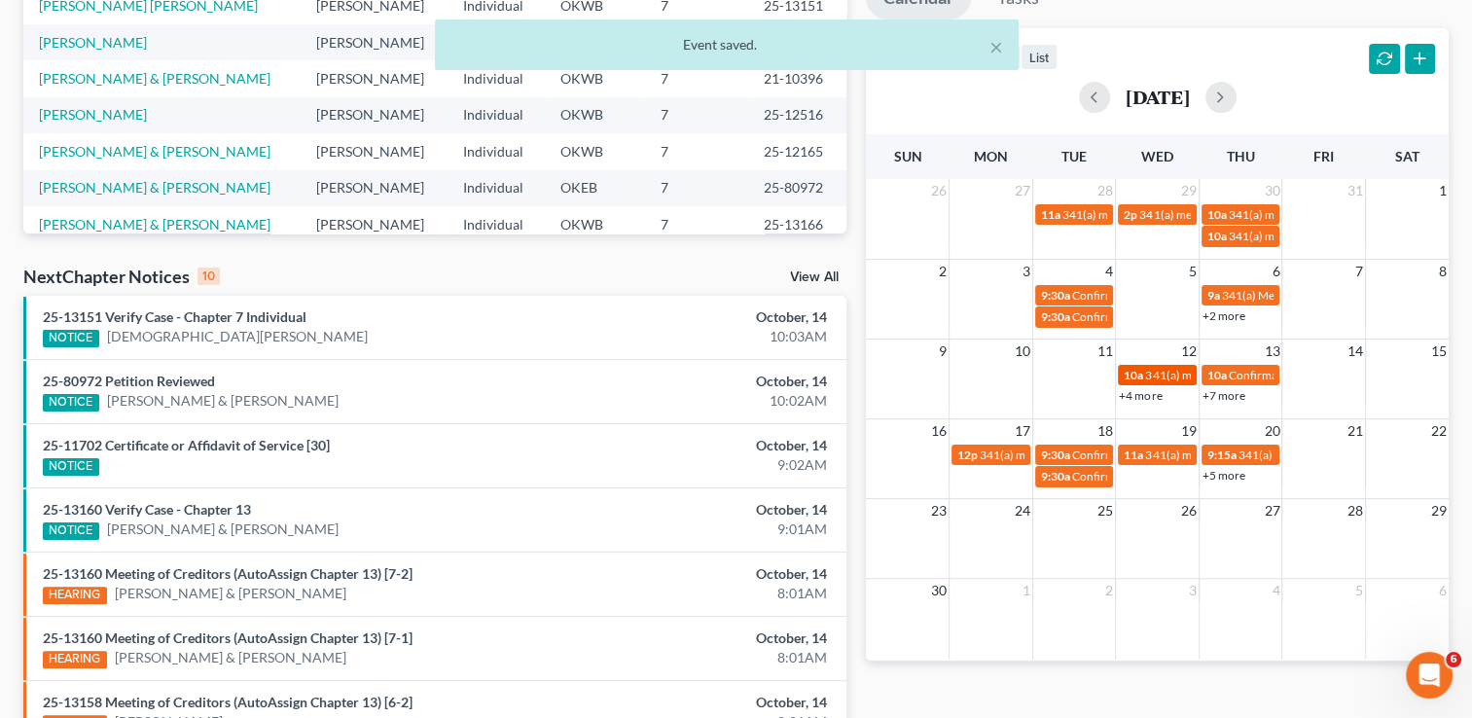
click at [1169, 368] on span "341(a) meeting for David Stepp" at bounding box center [1239, 375] width 188 height 15
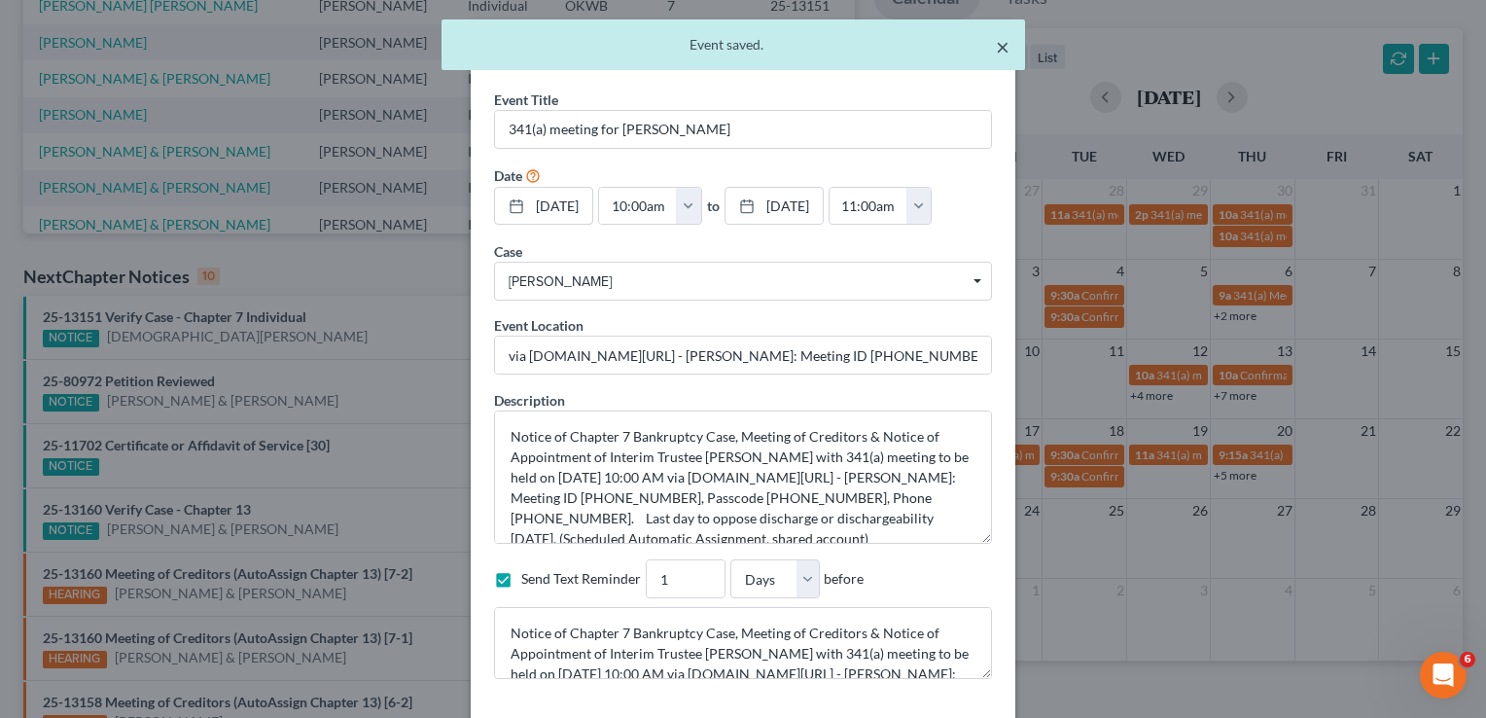
click at [1004, 50] on button "×" at bounding box center [1003, 46] width 14 height 23
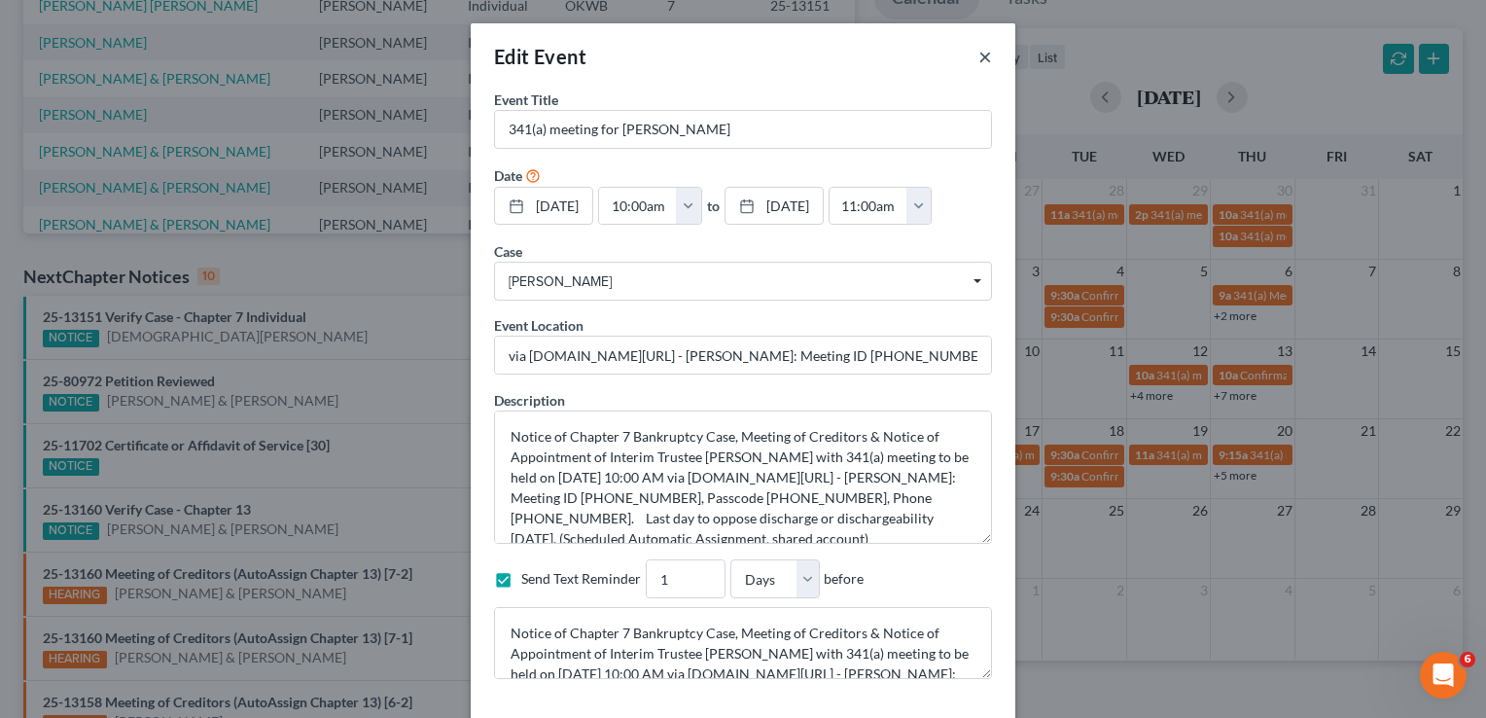
click at [979, 55] on button "×" at bounding box center [986, 56] width 14 height 23
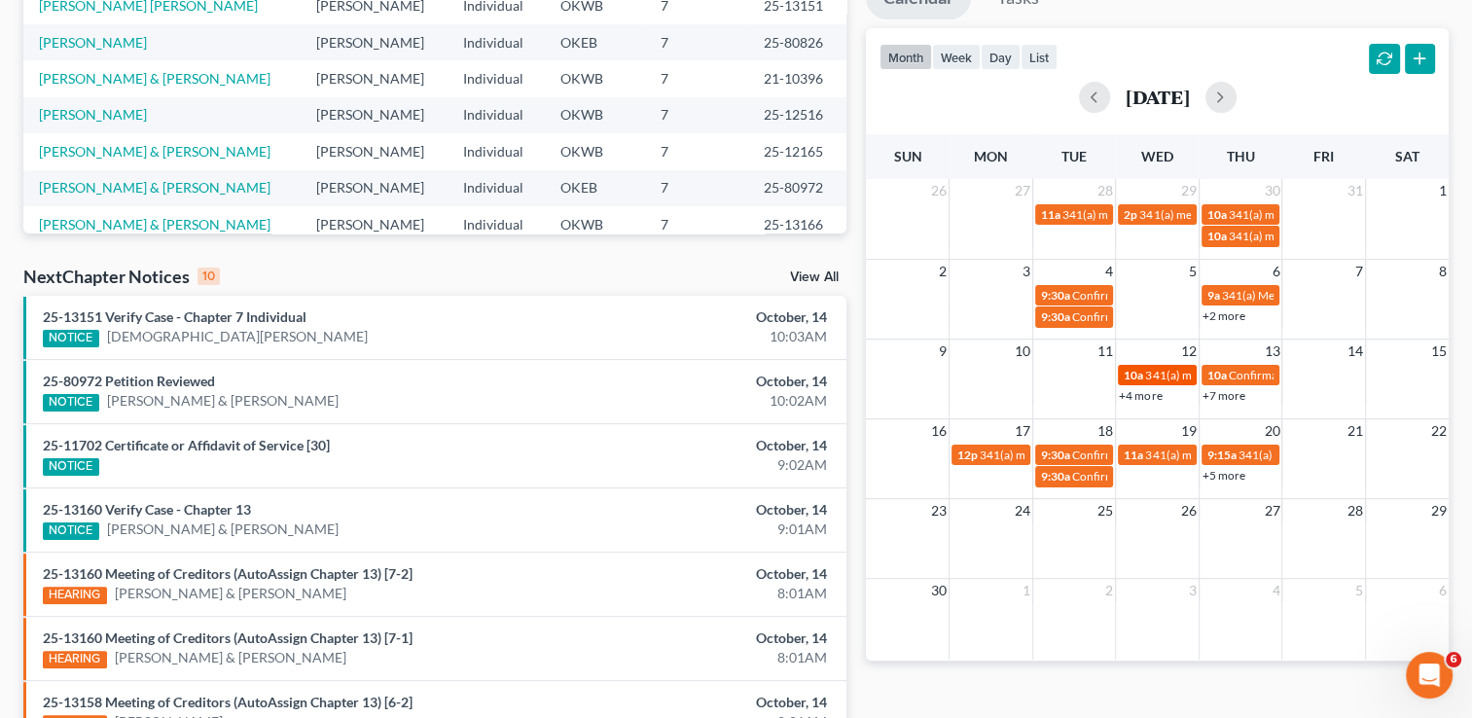
click at [1164, 379] on span "341(a) meeting for David Stepp" at bounding box center [1239, 375] width 188 height 15
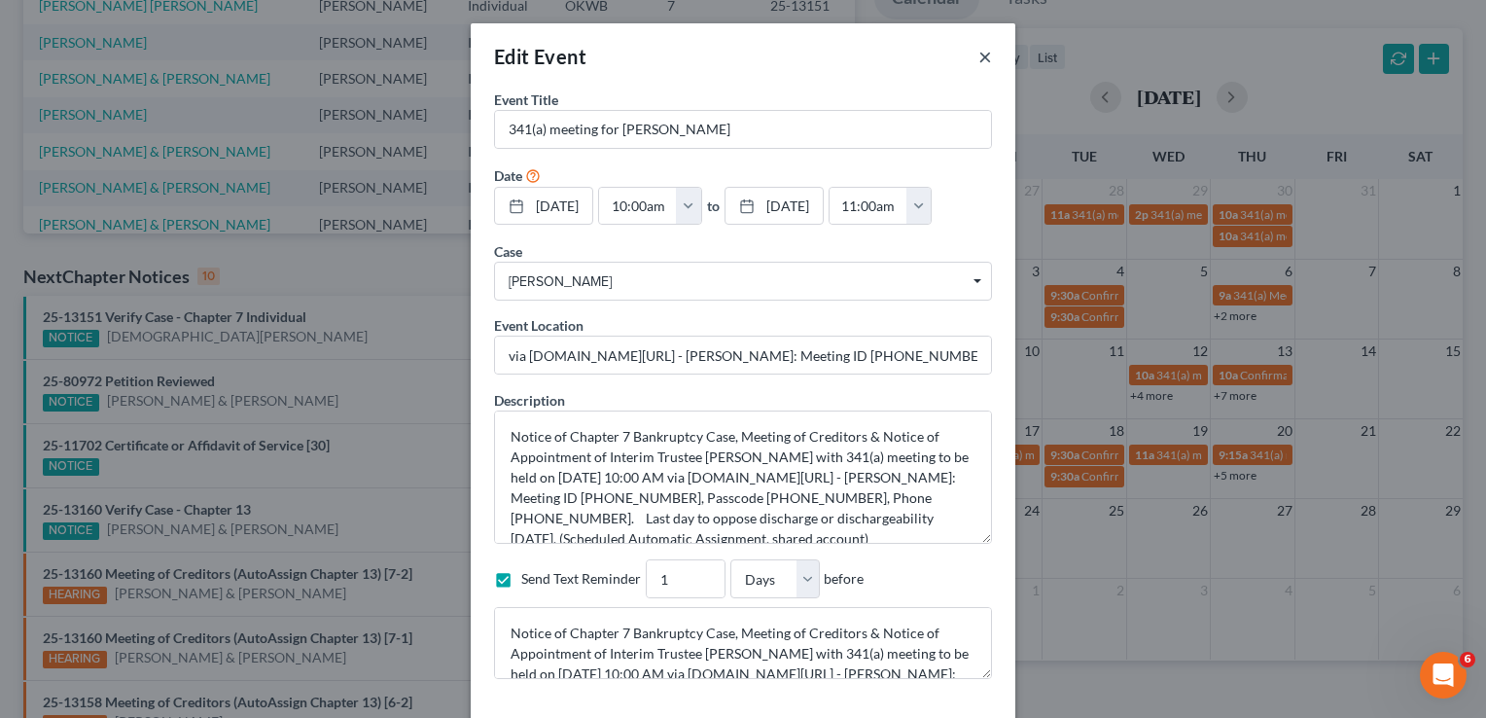
click at [981, 56] on button "×" at bounding box center [986, 56] width 14 height 23
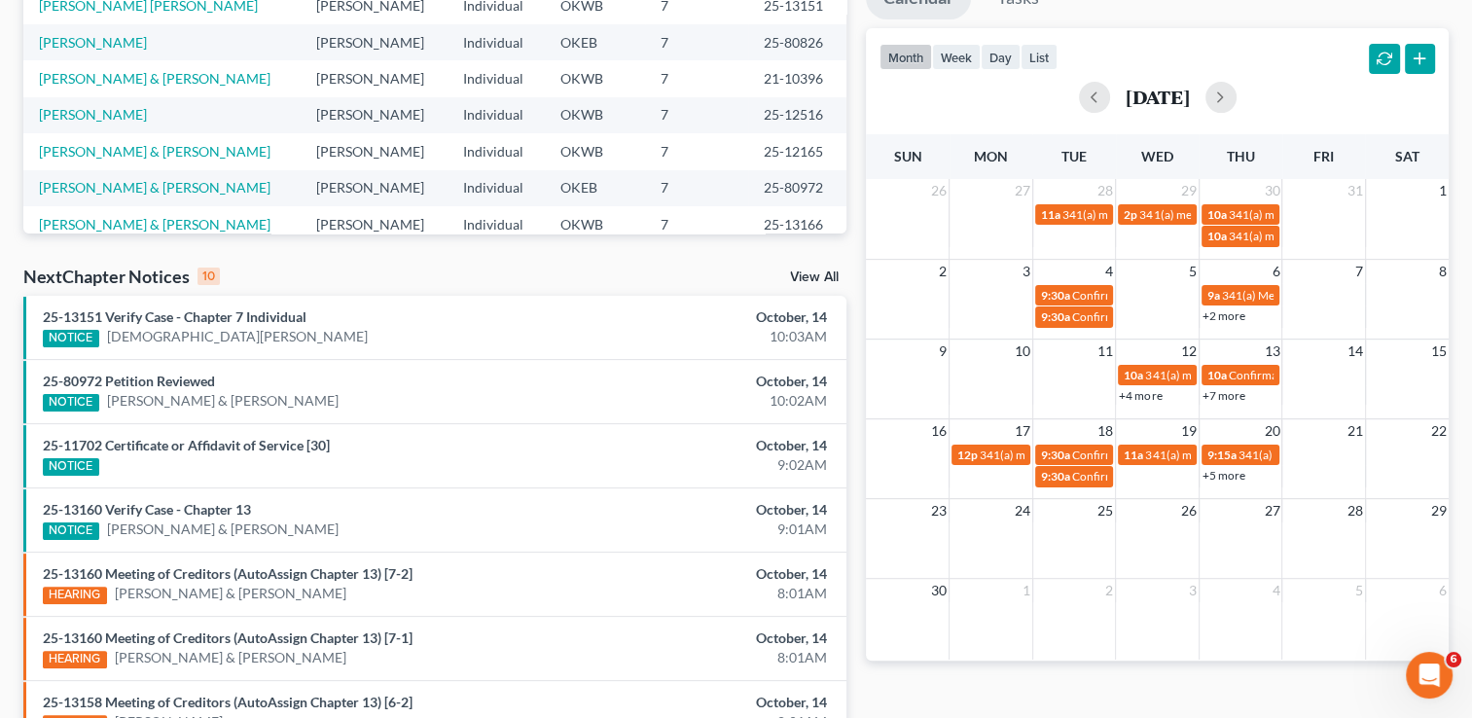
click at [1153, 396] on link "+4 more" at bounding box center [1140, 395] width 43 height 15
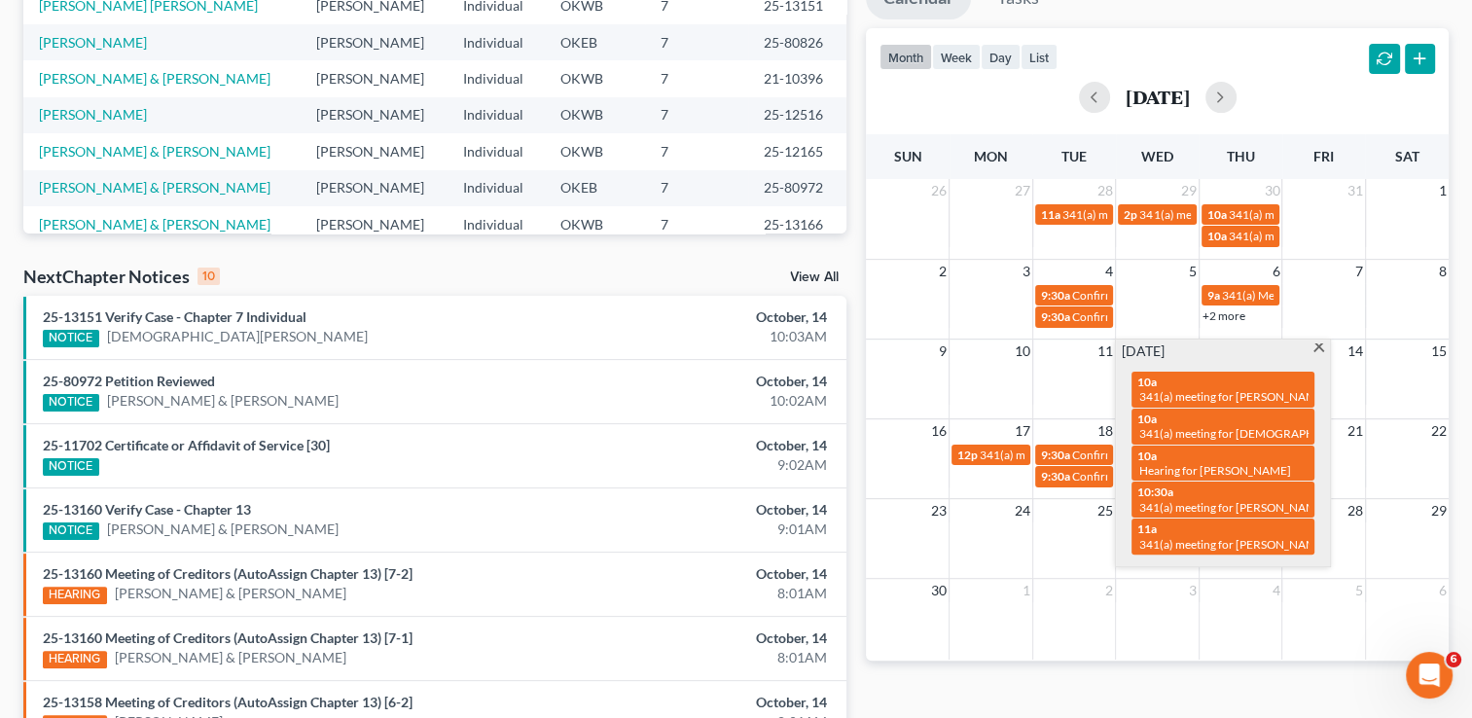
click at [1142, 311] on td at bounding box center [1158, 305] width 84 height 45
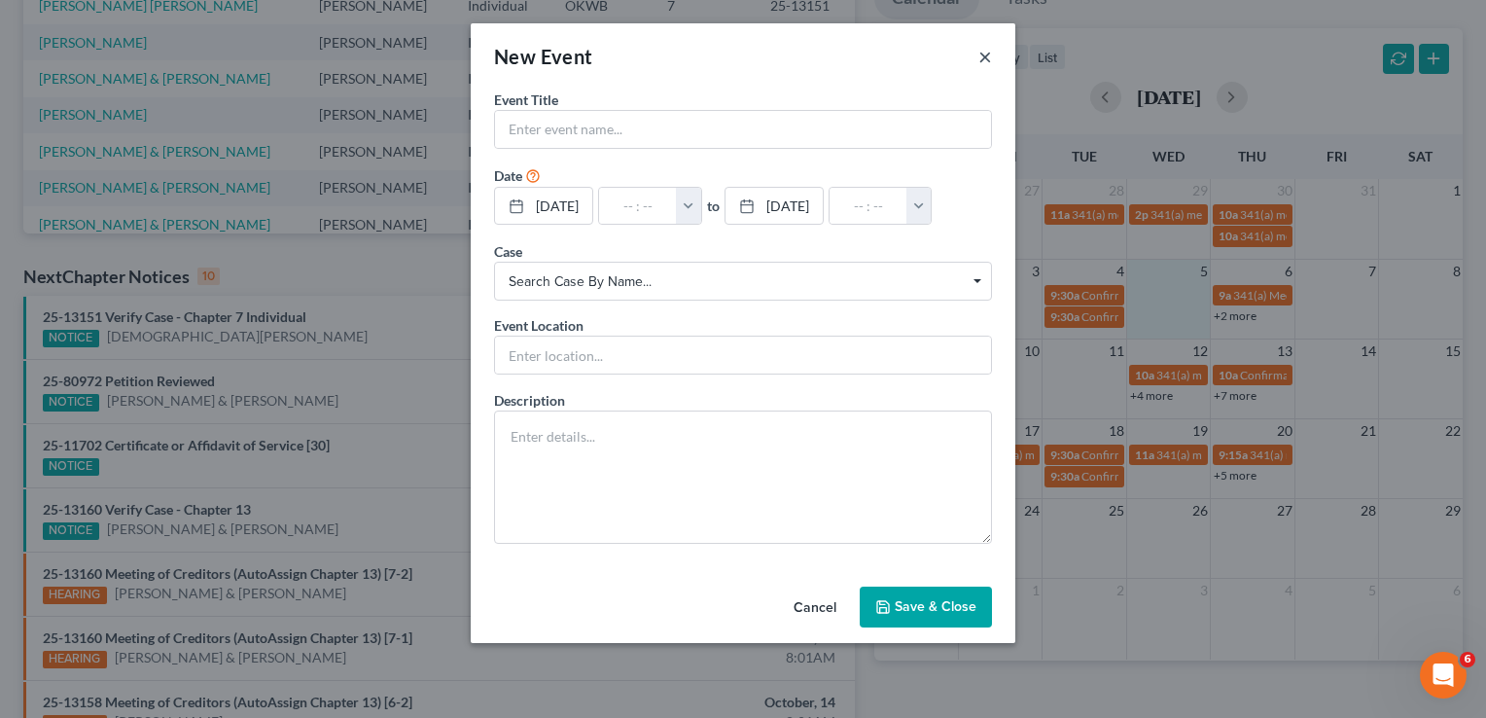
click at [982, 61] on button "×" at bounding box center [986, 56] width 14 height 23
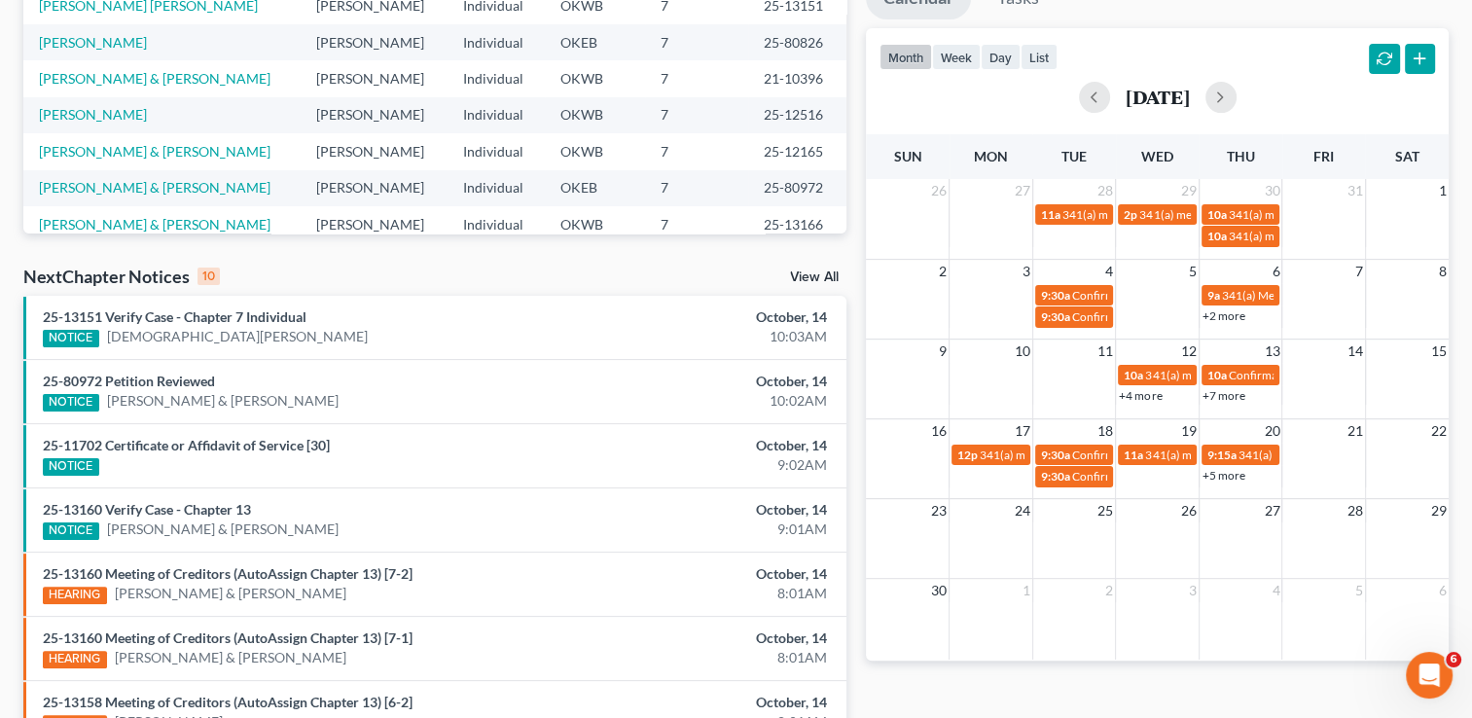
click at [1224, 395] on link "+7 more" at bounding box center [1223, 395] width 43 height 15
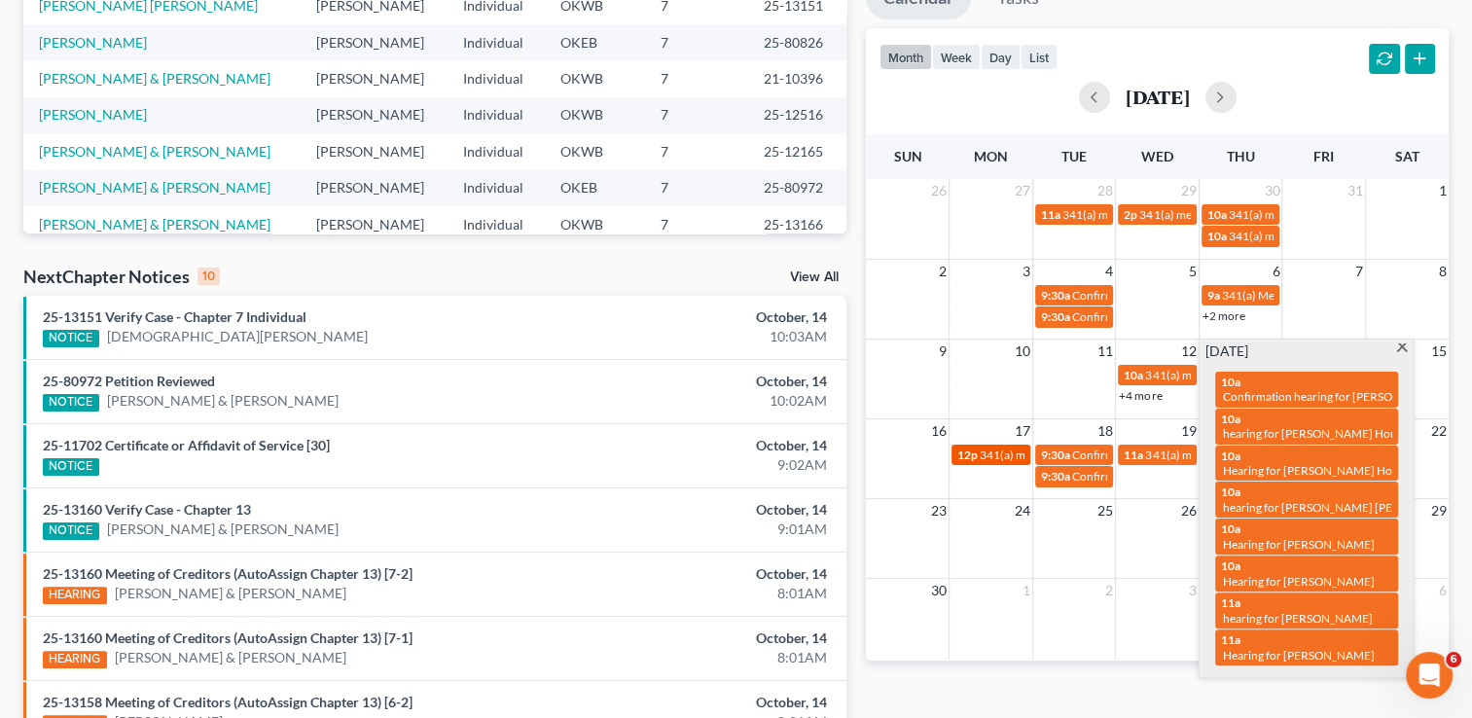
click at [980, 460] on span "341(a) meeting for Joseph Scoggins Jr" at bounding box center [1074, 454] width 188 height 15
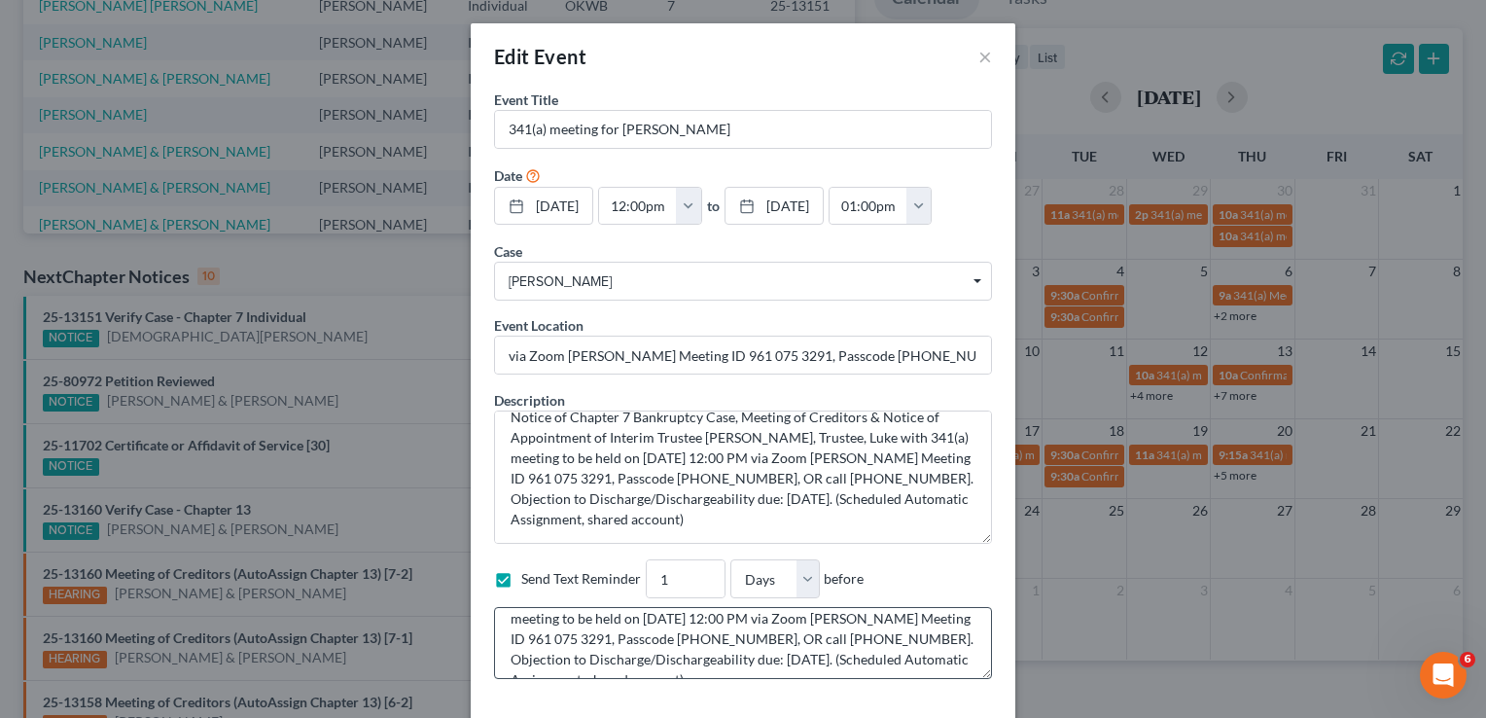
scroll to position [82, 0]
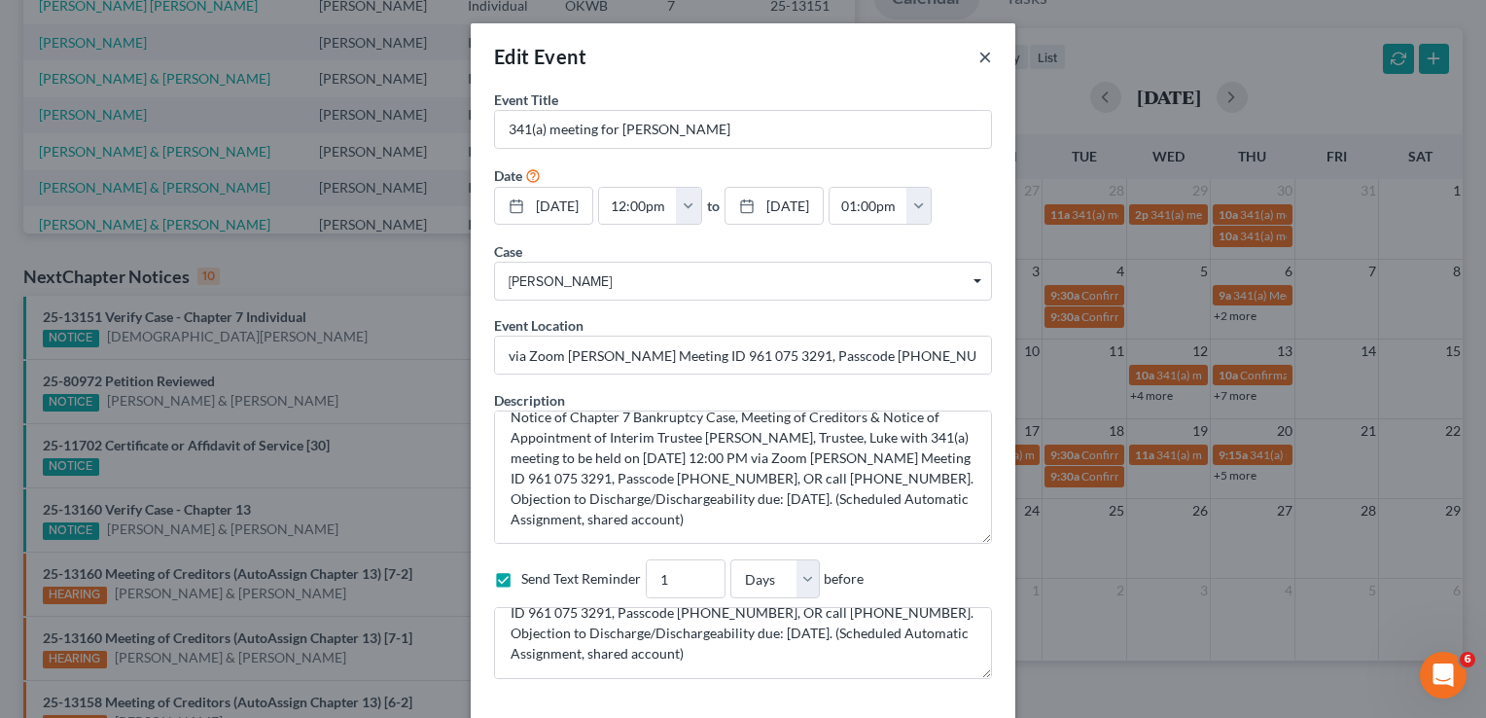
click at [982, 60] on button "×" at bounding box center [986, 56] width 14 height 23
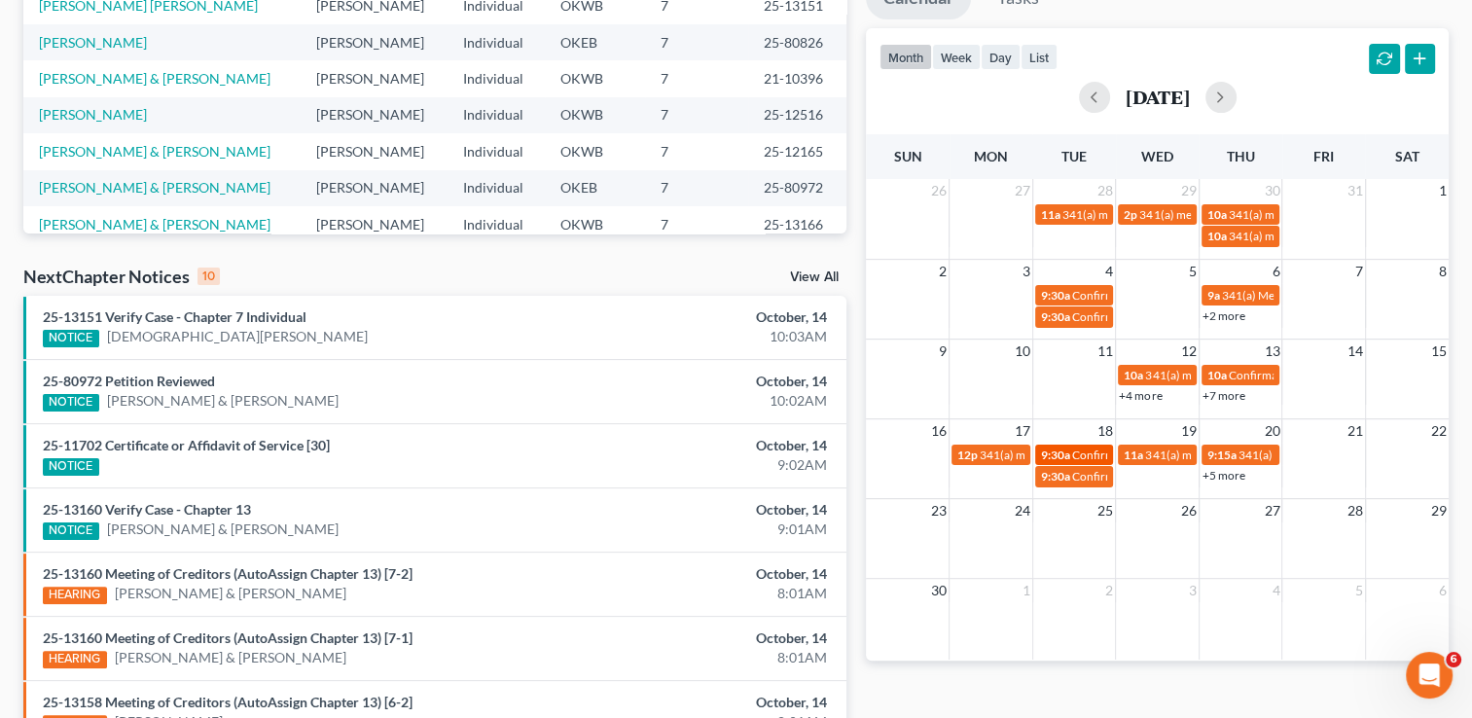
click at [1082, 446] on link "9:30a Confirmation hearing for Dustin Hays & Morgan Hays" at bounding box center [1074, 455] width 79 height 20
select select "Days"
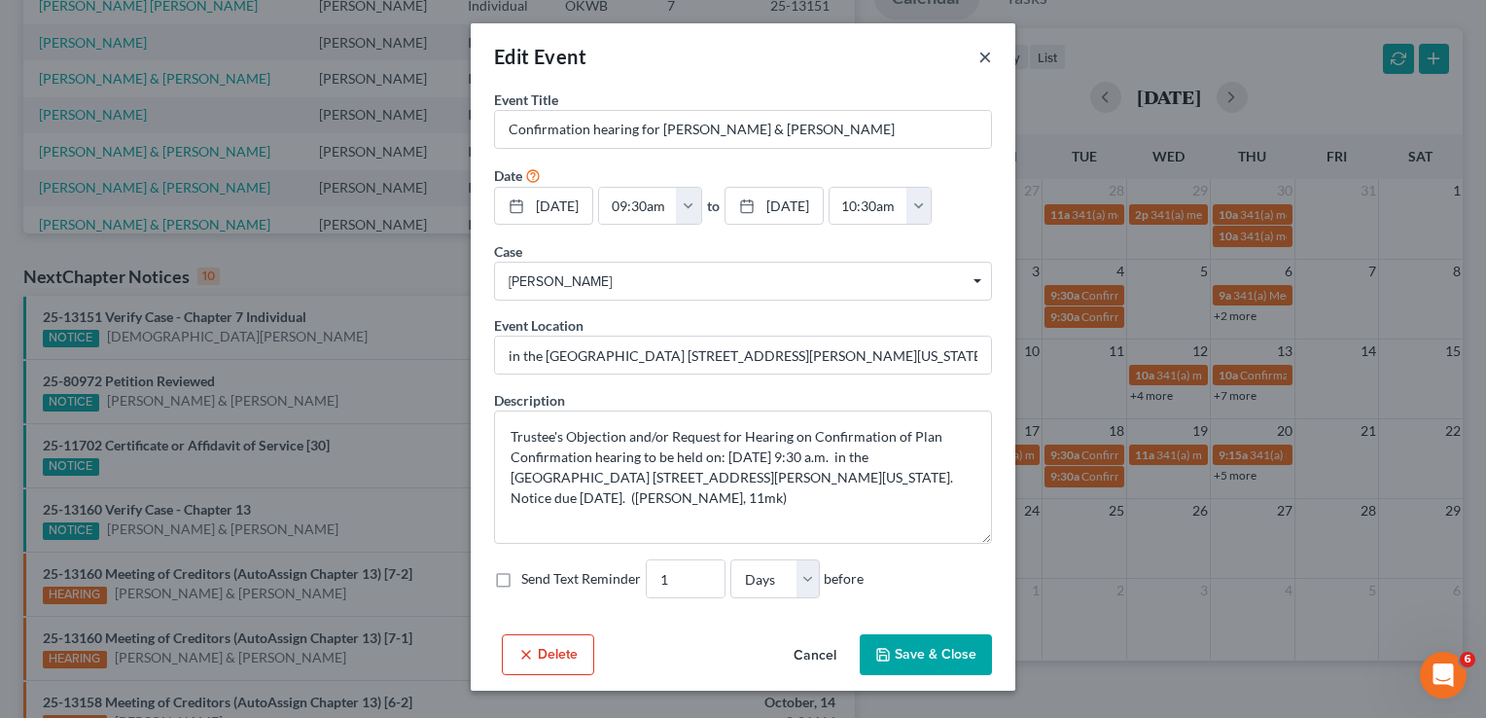
click at [984, 54] on button "×" at bounding box center [986, 56] width 14 height 23
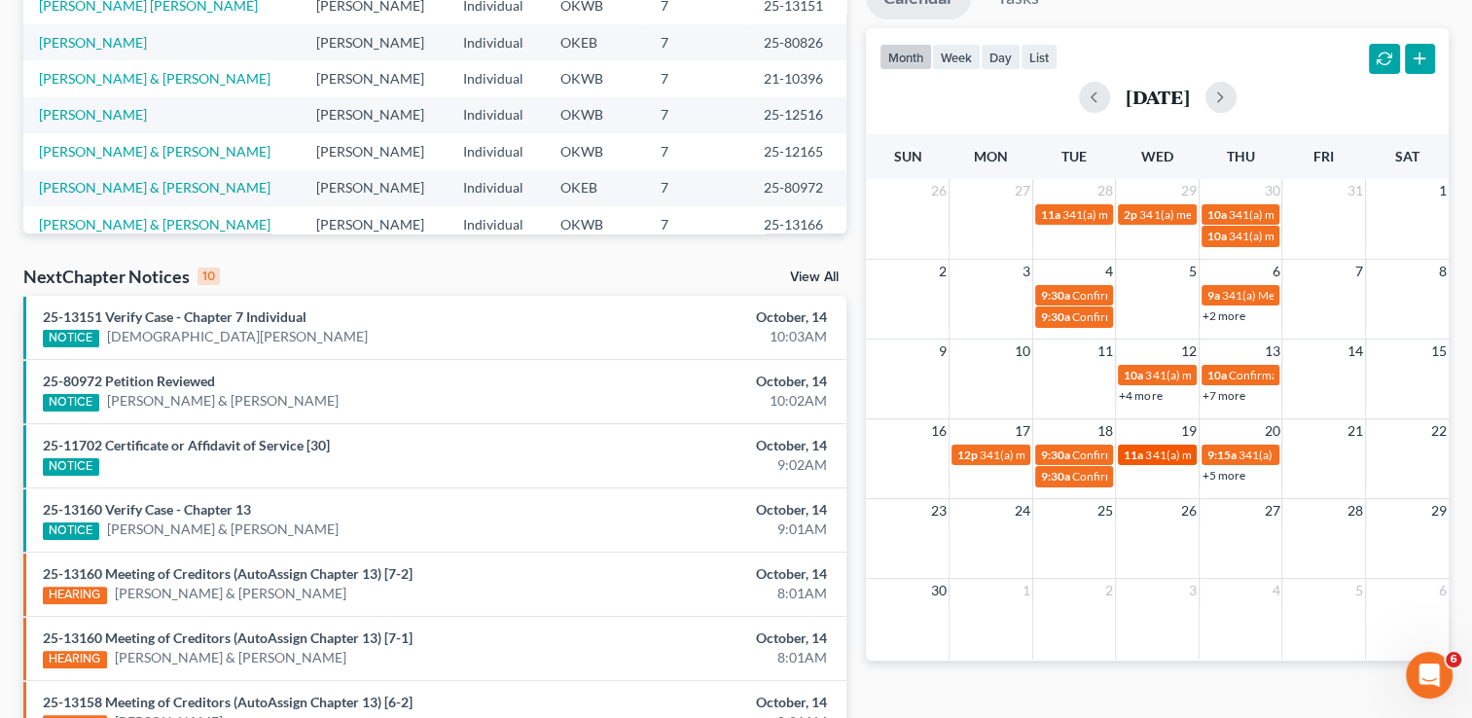
click at [1170, 450] on span "341(a) meeting for Jody Doughty Jr & Brittany Doughty" at bounding box center [1290, 454] width 291 height 15
select select "Days"
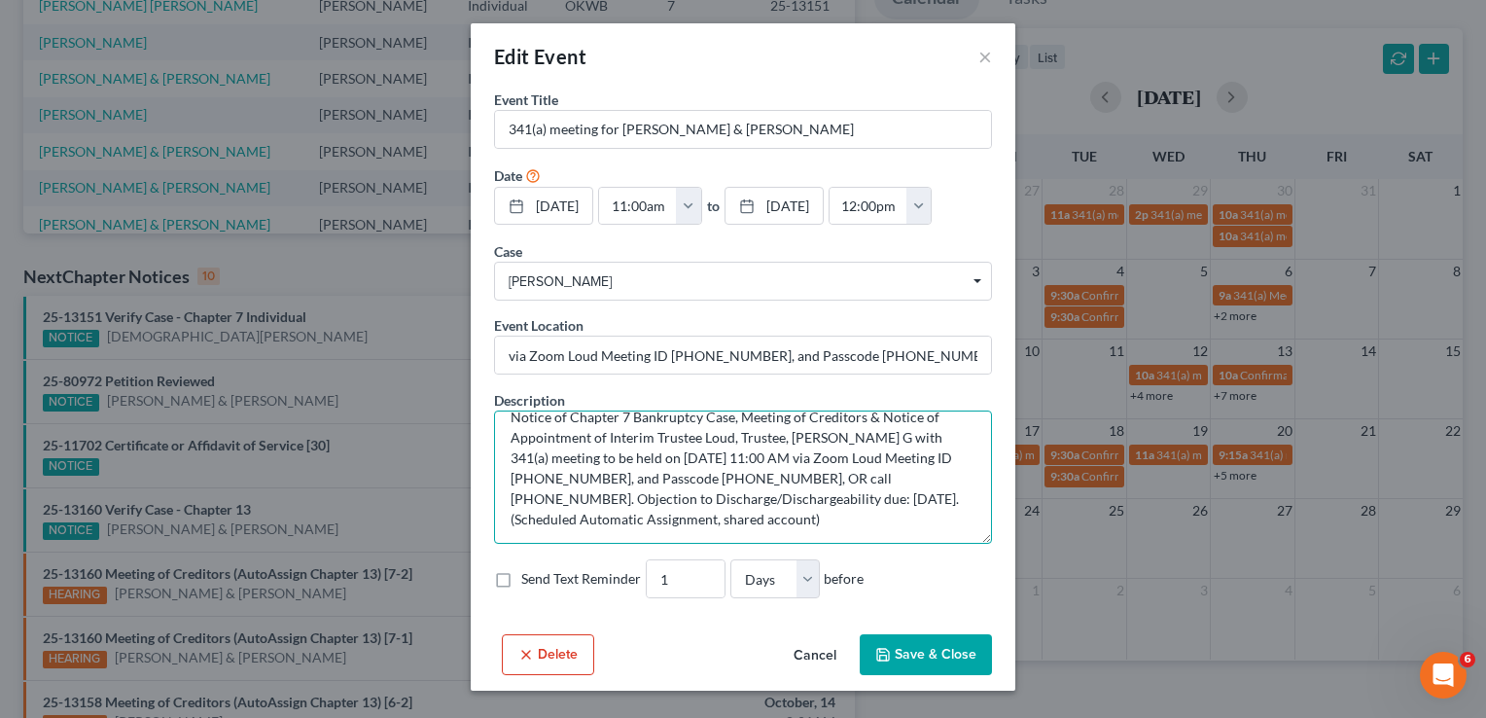
scroll to position [0, 0]
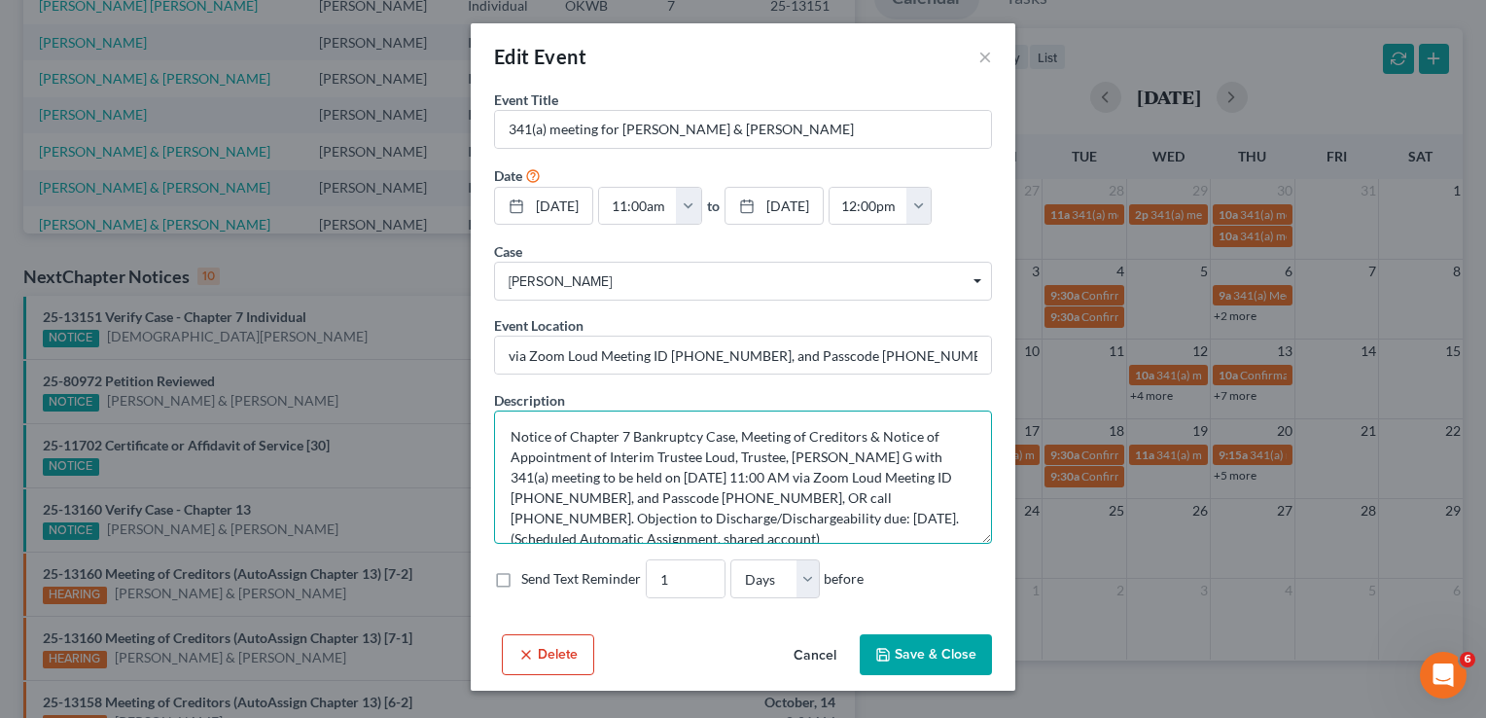
drag, startPoint x: 707, startPoint y: 523, endPoint x: 479, endPoint y: 413, distance: 253.7
click at [479, 411] on div "Event Title * 341(a) meeting for Jody Doughty Jr & Brittany Doughty Date 11/19/…" at bounding box center [743, 357] width 545 height 537
click at [521, 575] on label "Send Text Reminder" at bounding box center [581, 578] width 120 height 19
click at [529, 575] on input "Send Text Reminder" at bounding box center [535, 575] width 13 height 13
checkbox input "true"
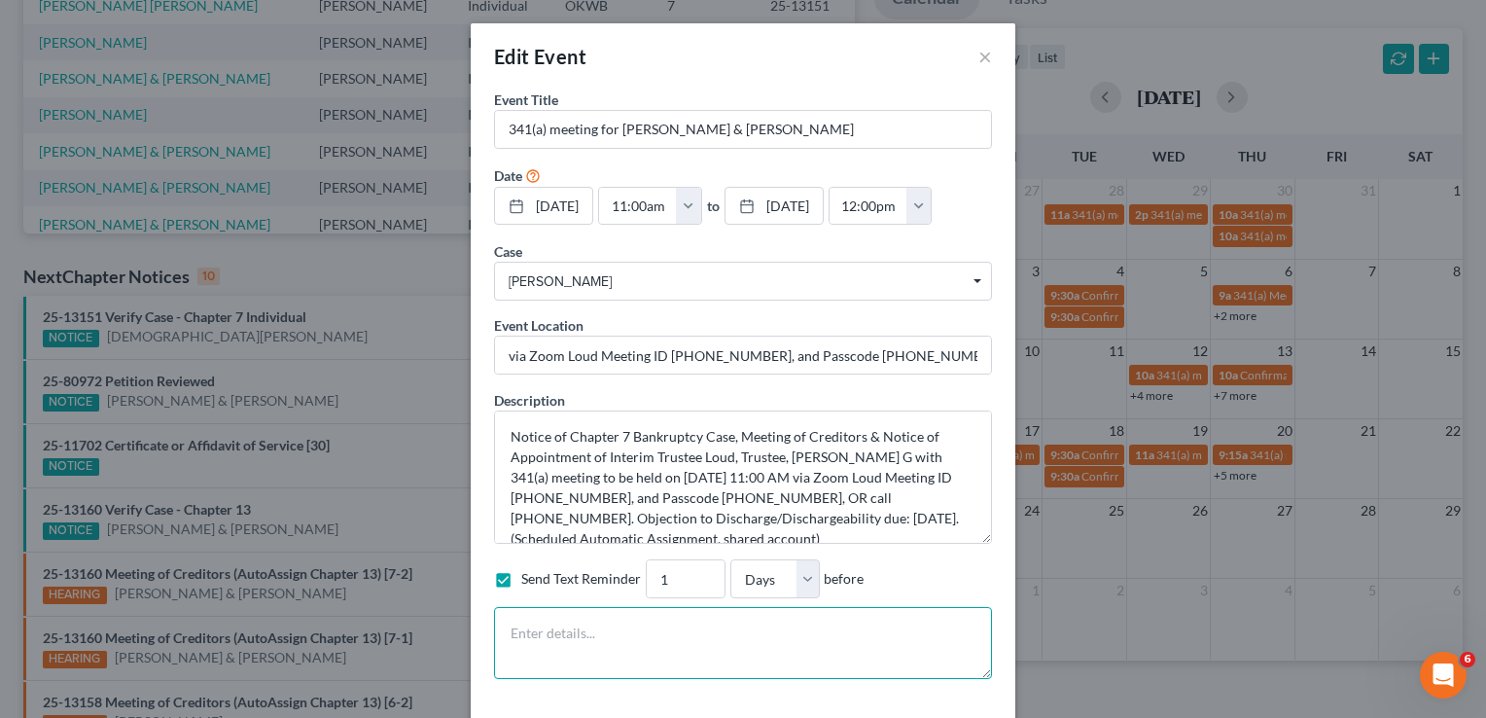
click at [552, 625] on textarea at bounding box center [743, 643] width 498 height 72
paste textarea "Notice of Chapter 7 Bankruptcy Case, Meeting of Creditors & Notice of Appointme…"
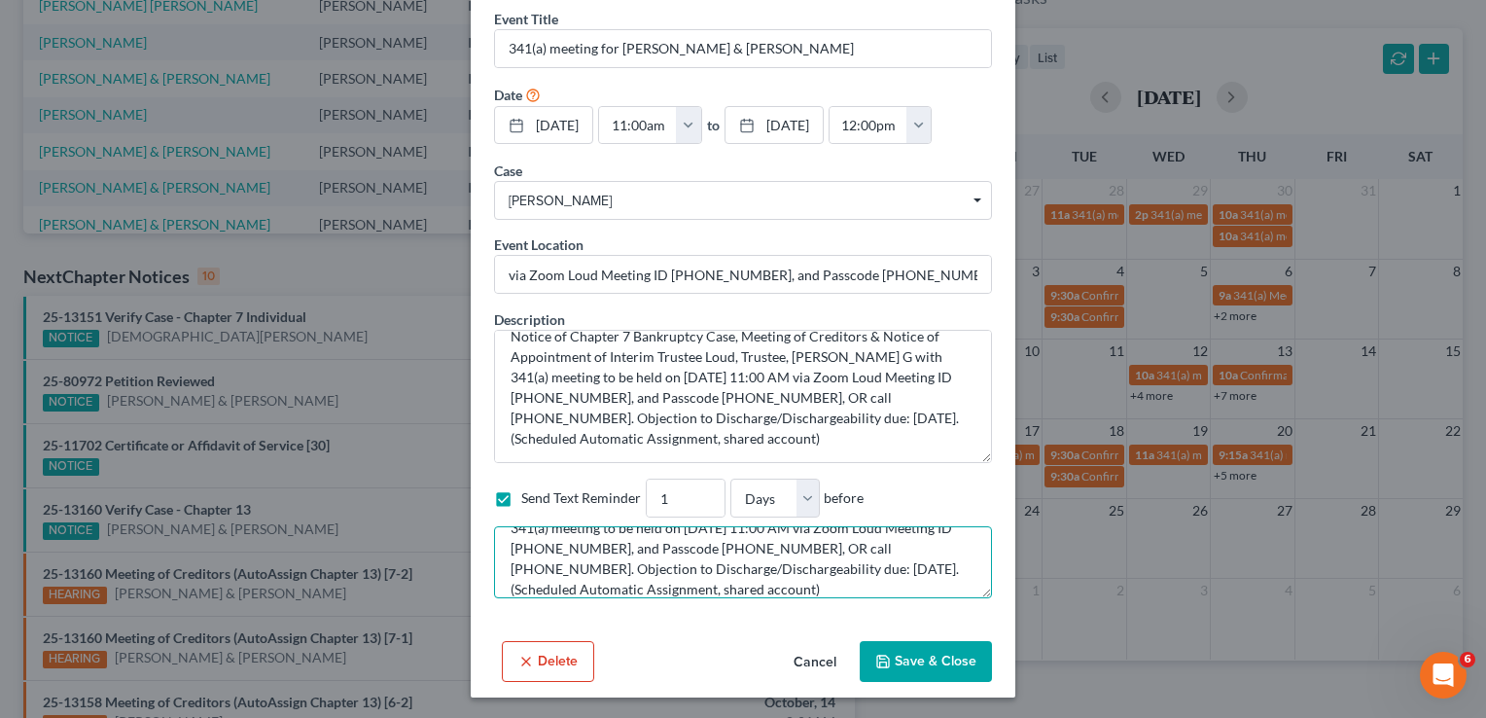
scroll to position [82, 0]
type textarea "Notice of Chapter 7 Bankruptcy Case, Meeting of Creditors & Notice of Appointme…"
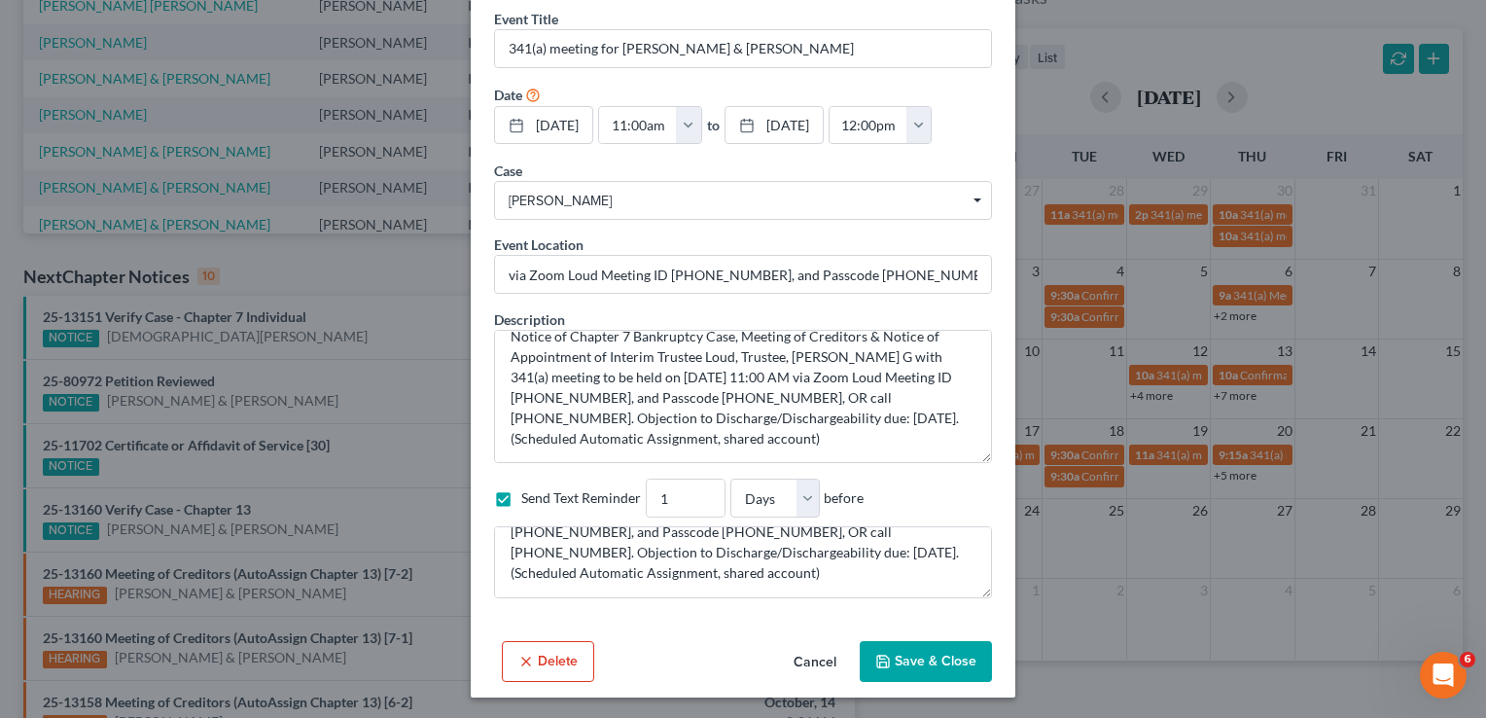
click at [894, 660] on button "Save & Close" at bounding box center [926, 661] width 132 height 41
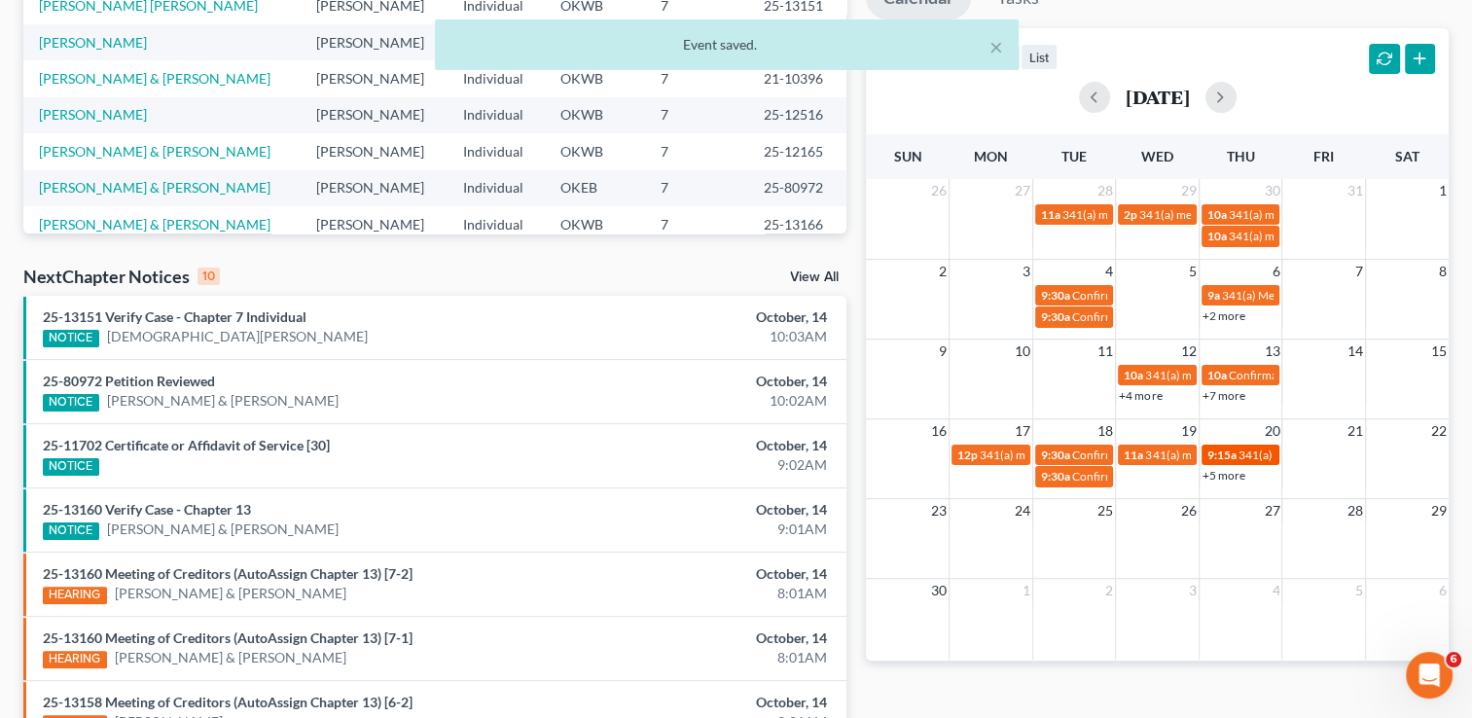
click at [1265, 453] on span "341(a) meeting for Robin Dillon" at bounding box center [1332, 454] width 188 height 15
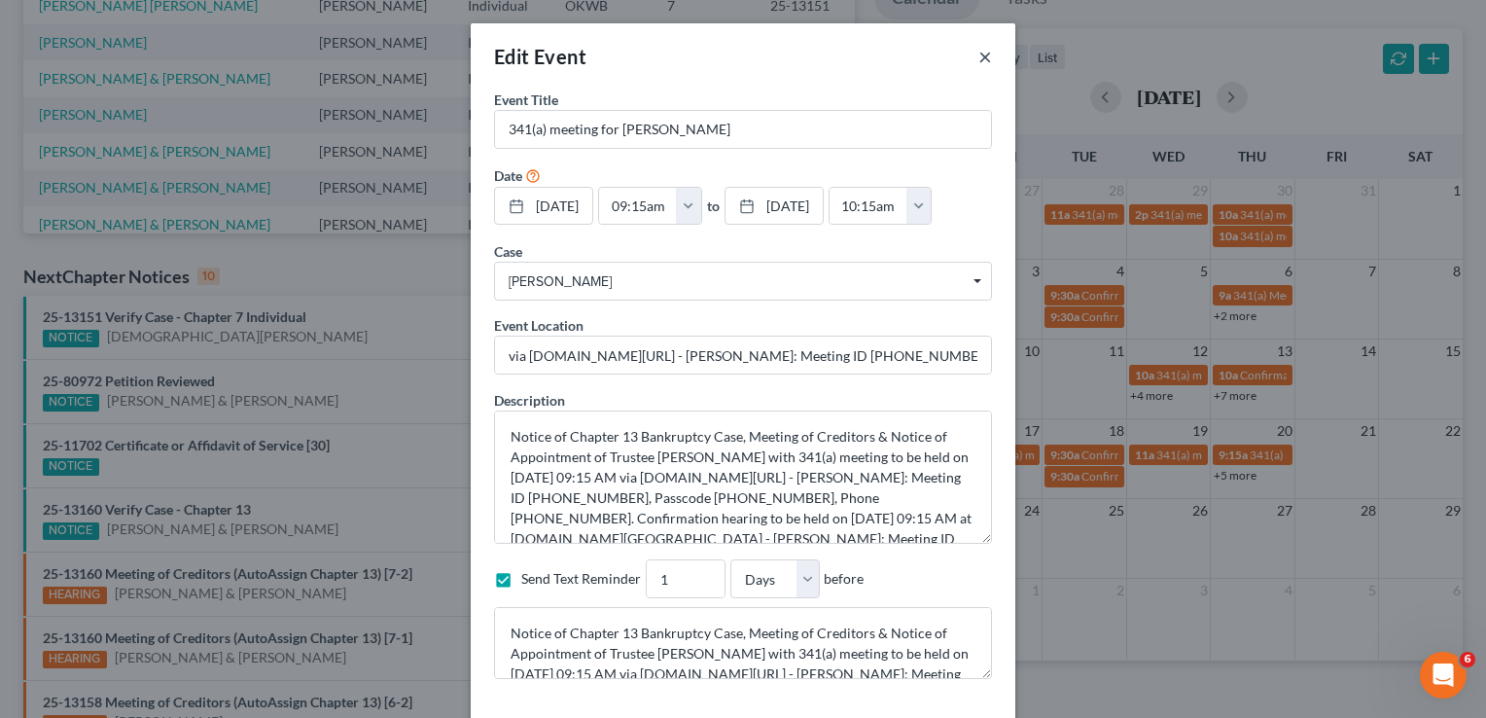
click at [981, 60] on button "×" at bounding box center [986, 56] width 14 height 23
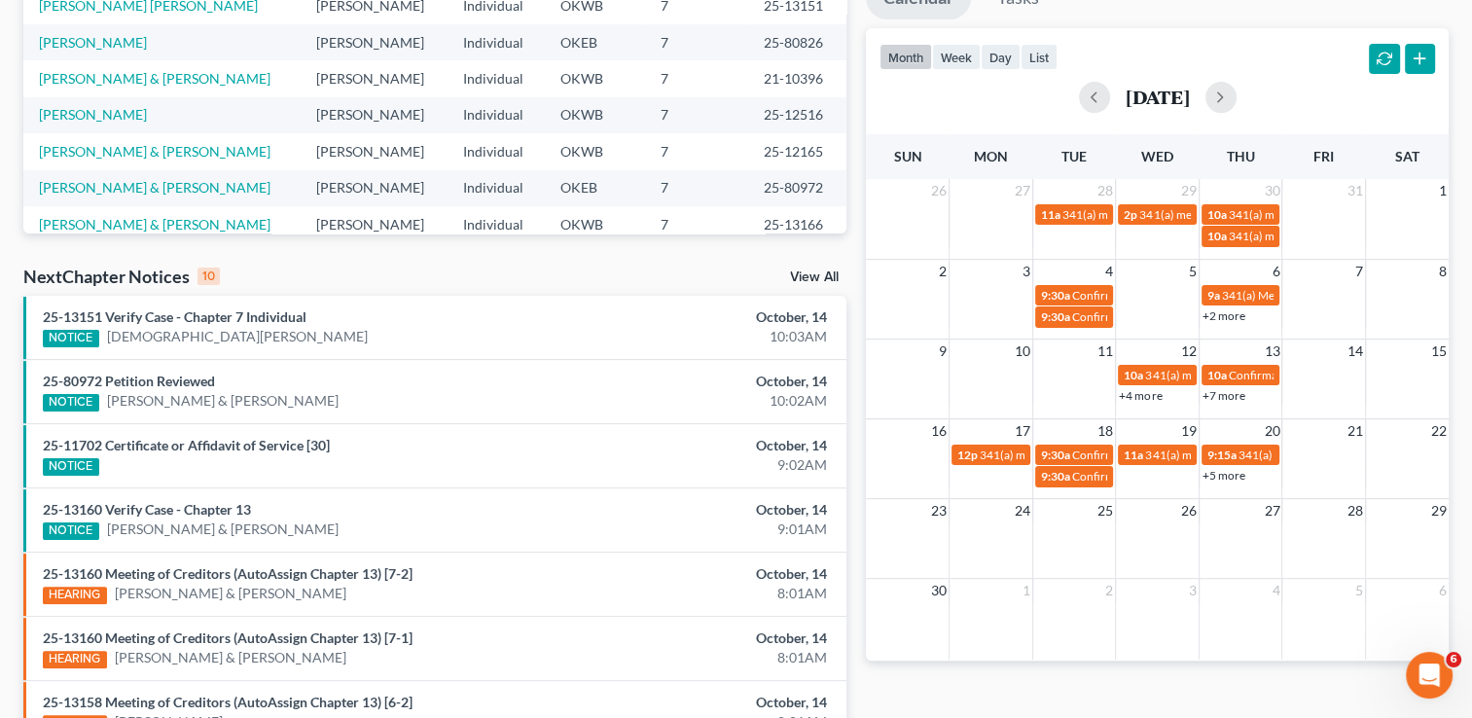
click at [1225, 471] on link "+5 more" at bounding box center [1223, 475] width 43 height 15
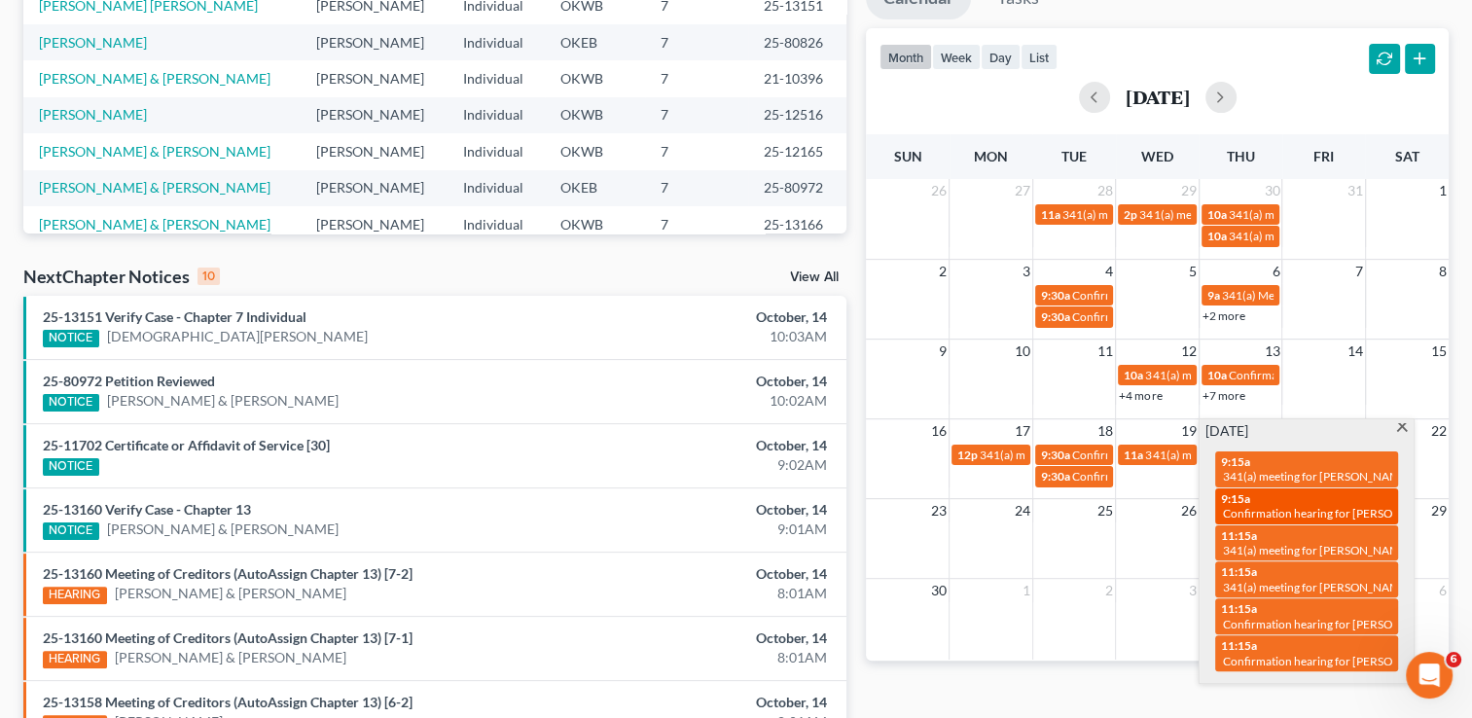
click at [1233, 500] on span "9:15a" at bounding box center [1235, 498] width 29 height 15
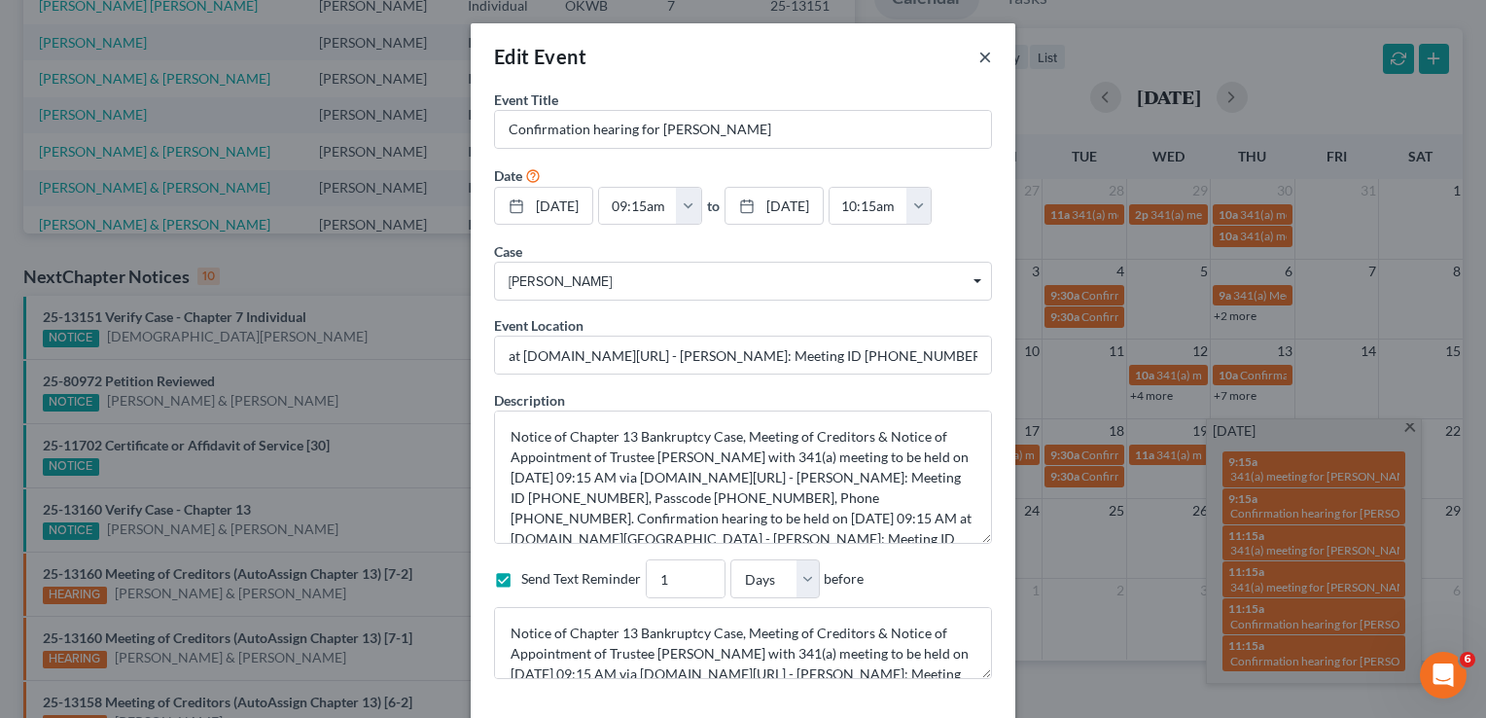
click at [979, 58] on button "×" at bounding box center [986, 56] width 14 height 23
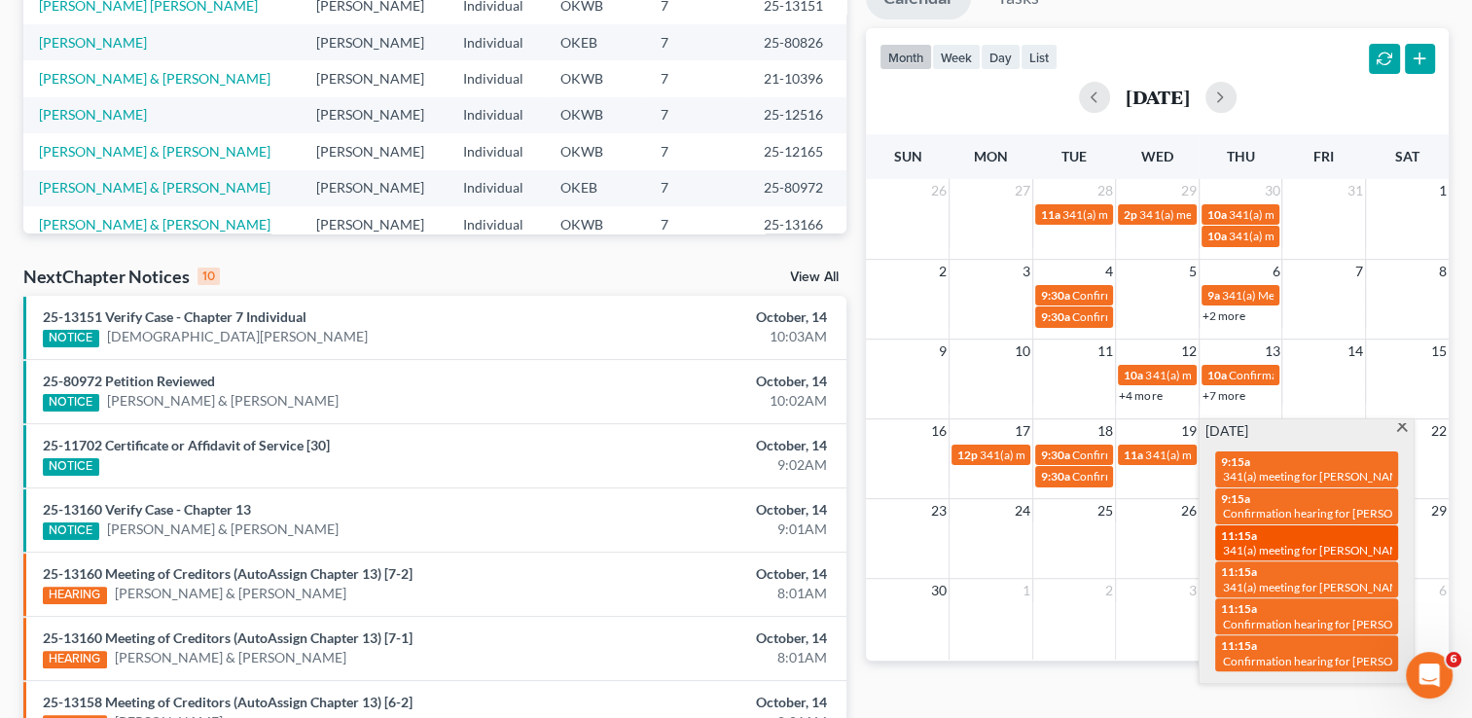
click at [1325, 552] on span "341(a) meeting for Carole Dolchok" at bounding box center [1317, 550] width 188 height 15
select select "Days"
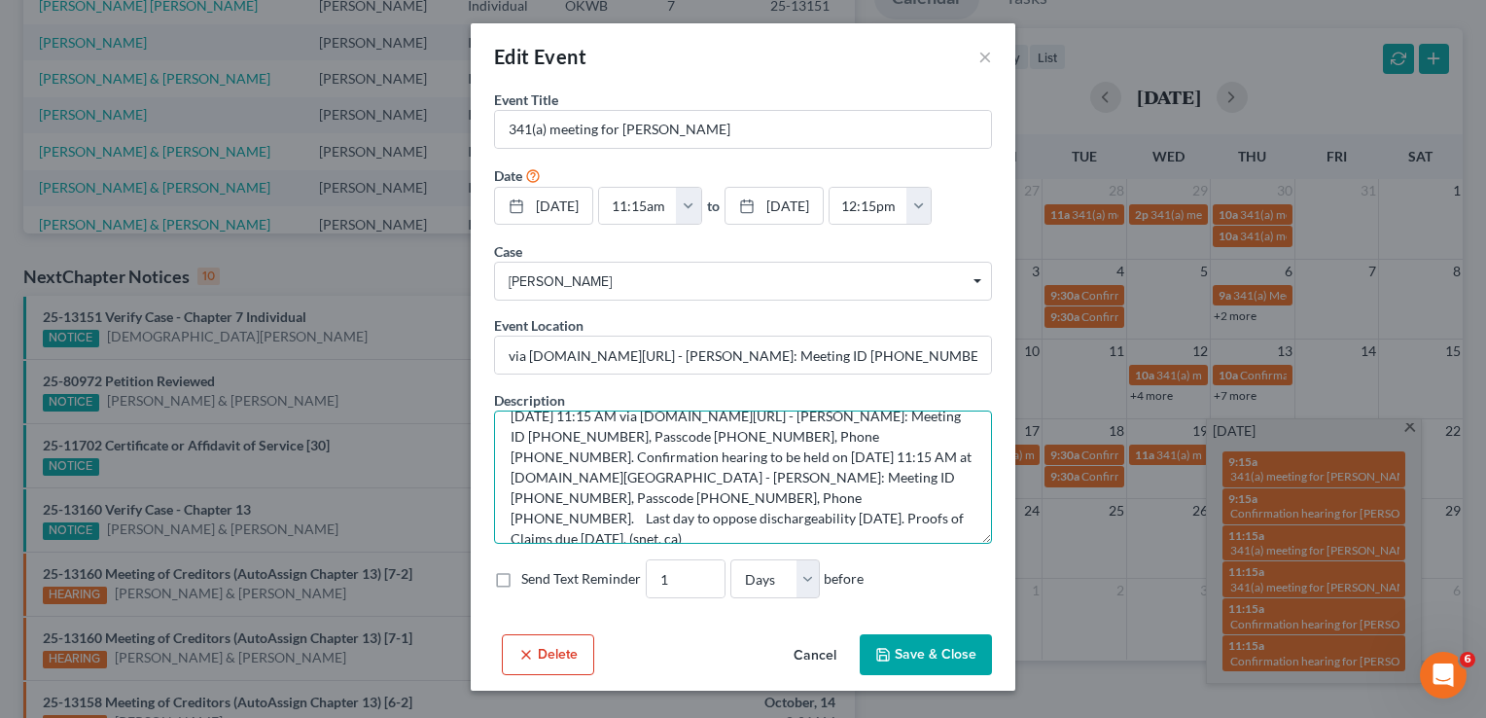
scroll to position [0, 0]
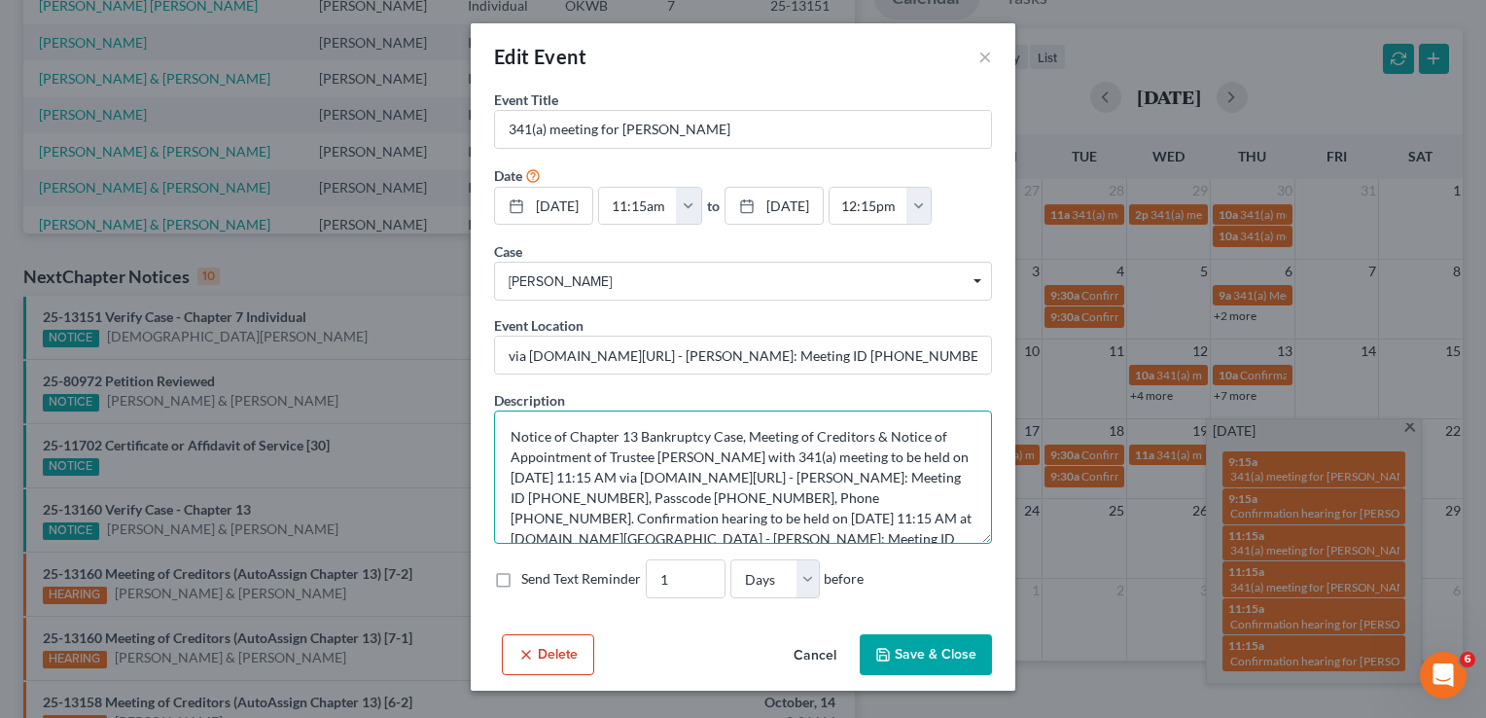
drag, startPoint x: 676, startPoint y: 525, endPoint x: 474, endPoint y: 392, distance: 242.3
click at [475, 379] on div "Event Title * 341(a) meeting for Carole Dolchok Date 11/20/2025 close Date 11/2…" at bounding box center [743, 357] width 545 height 537
click at [521, 580] on label "Send Text Reminder" at bounding box center [581, 578] width 120 height 19
click at [529, 580] on input "Send Text Reminder" at bounding box center [535, 575] width 13 height 13
checkbox input "true"
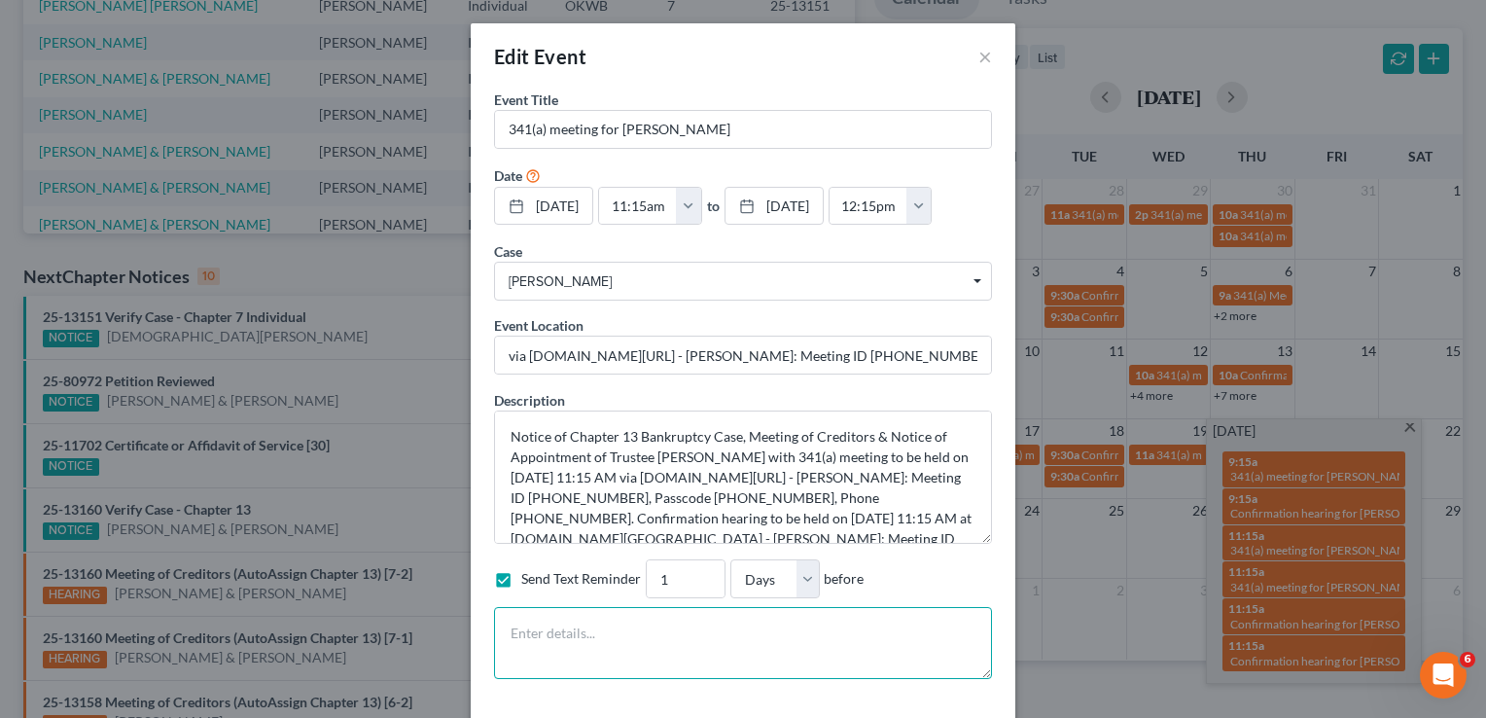
drag, startPoint x: 567, startPoint y: 667, endPoint x: 567, endPoint y: 656, distance: 11.7
click at [566, 660] on textarea at bounding box center [743, 643] width 498 height 72
paste textarea "Notice of Chapter 13 Bankruptcy Case, Meeting of Creditors & Notice of Appointm…"
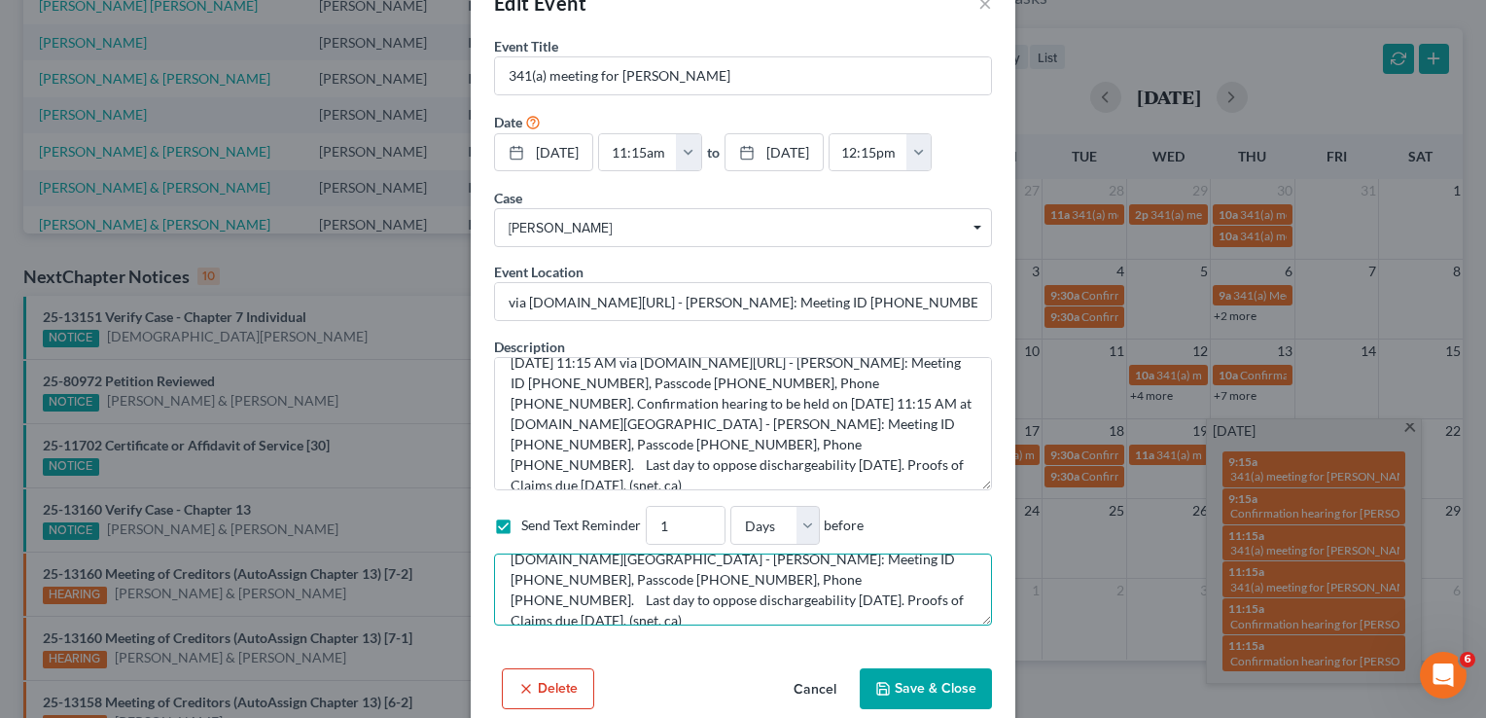
scroll to position [81, 0]
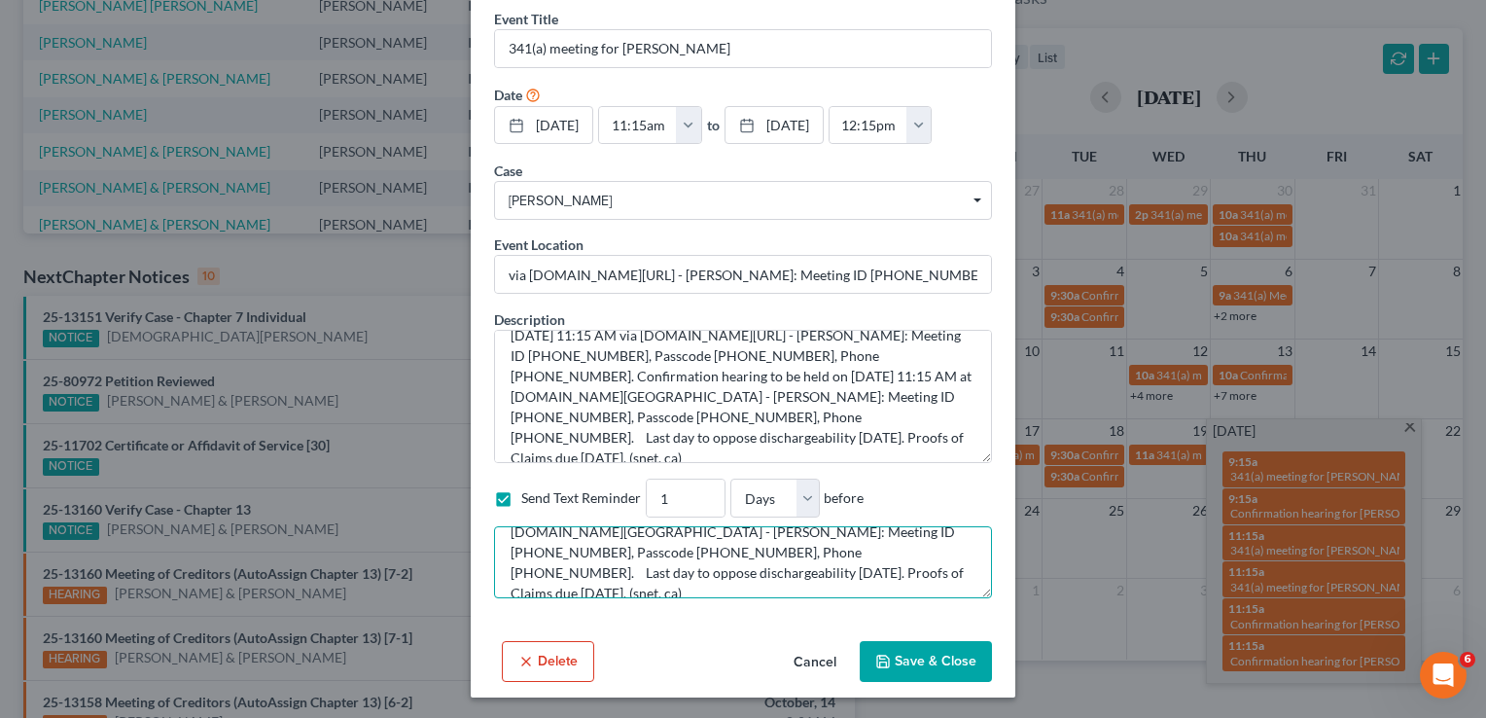
type textarea "Notice of Chapter 13 Bankruptcy Case, Meeting of Creditors & Notice of Appointm…"
click at [923, 663] on button "Save & Close" at bounding box center [926, 661] width 132 height 41
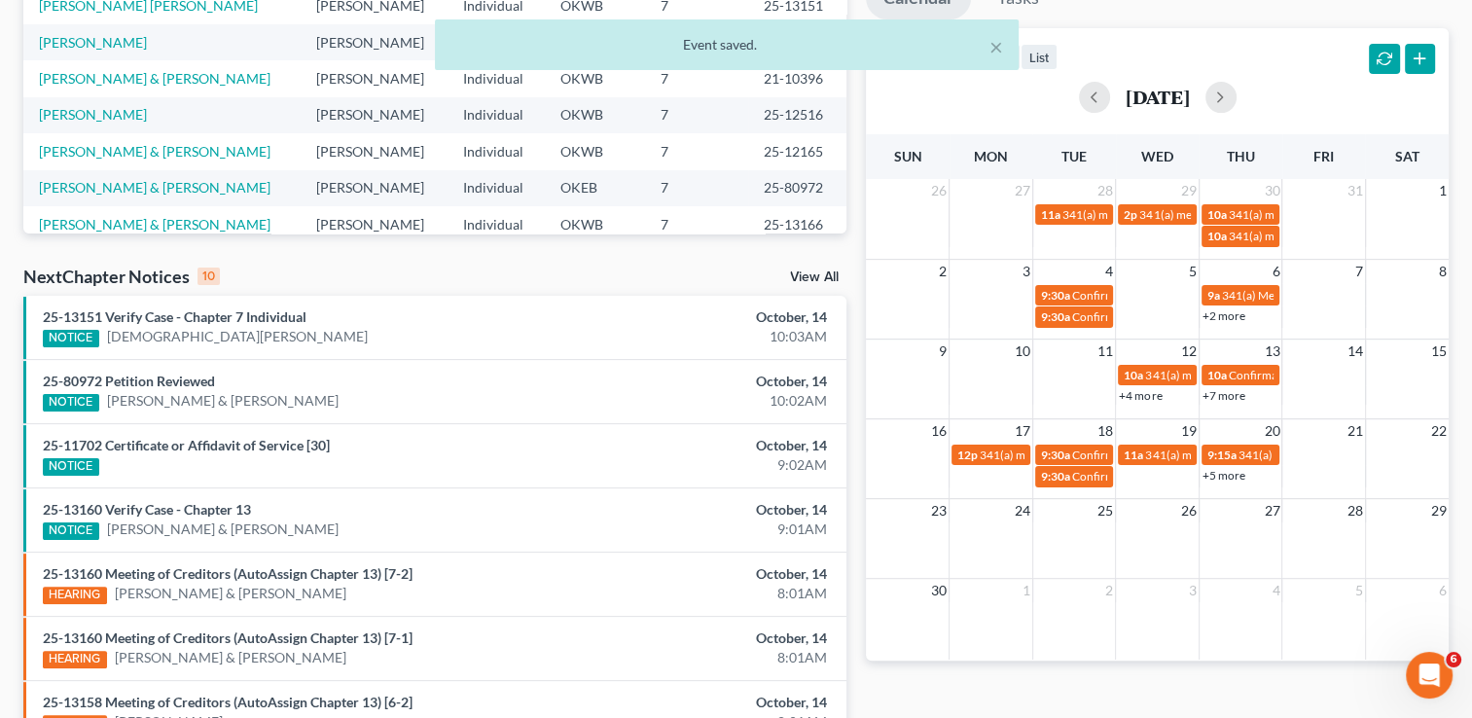
click at [1233, 473] on link "+5 more" at bounding box center [1223, 475] width 43 height 15
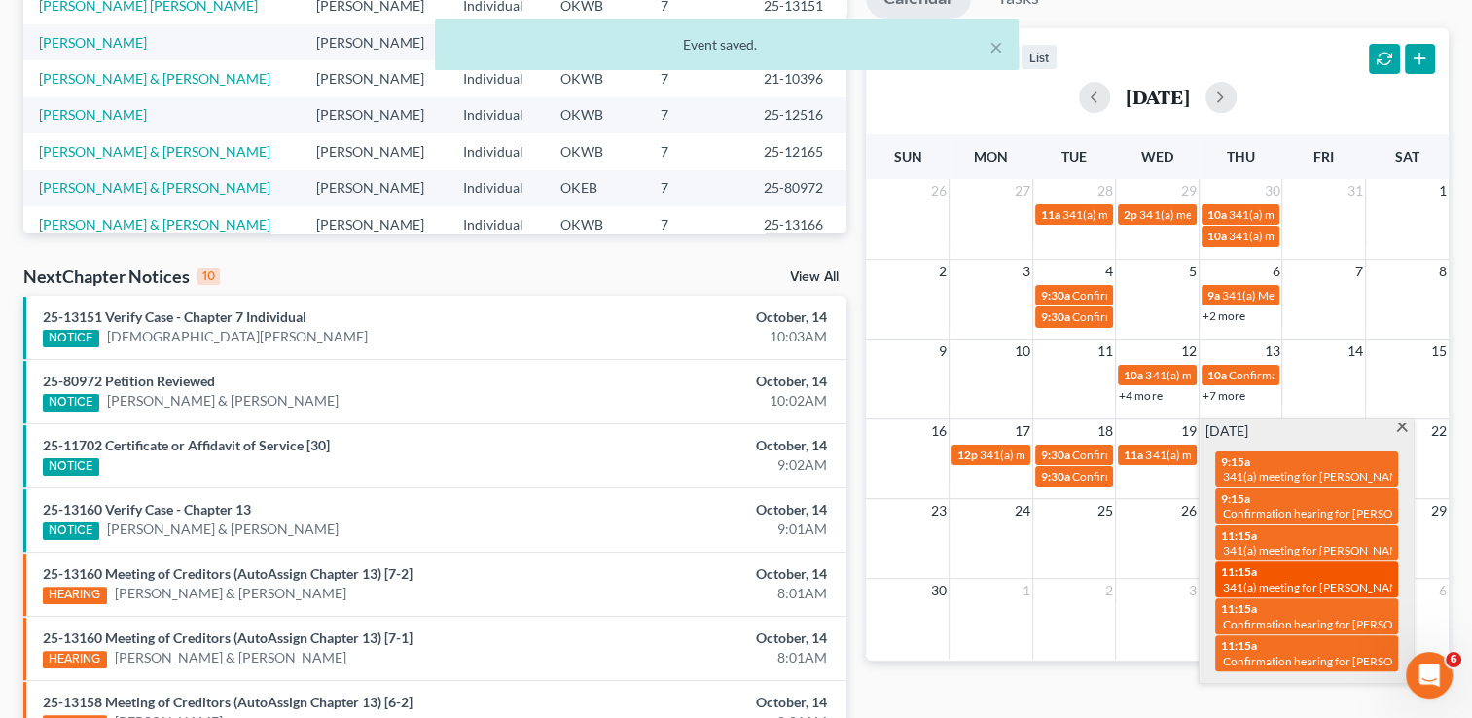
click at [1292, 587] on span "341(a) meeting for Kevin Williams & Madison Williams" at bounding box center [1368, 587] width 291 height 15
select select "Days"
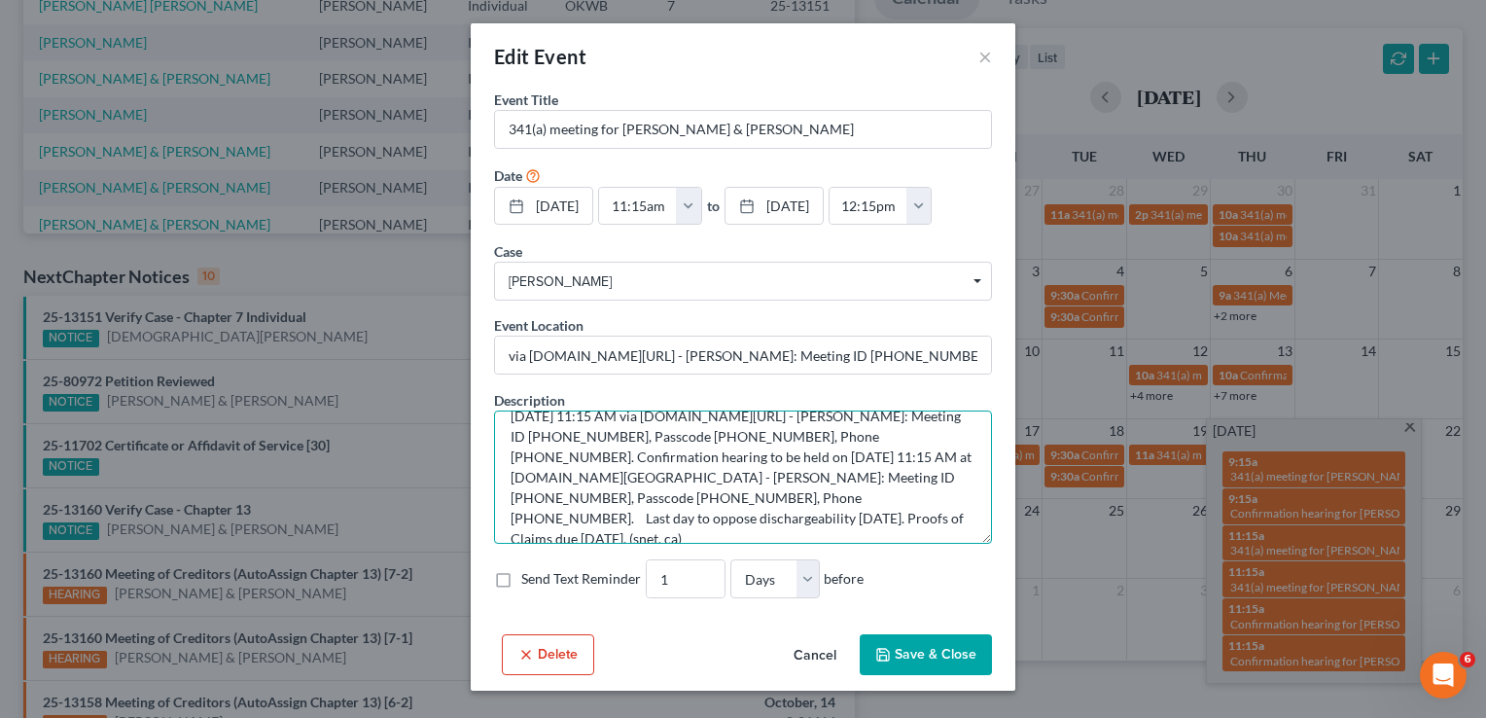
scroll to position [0, 0]
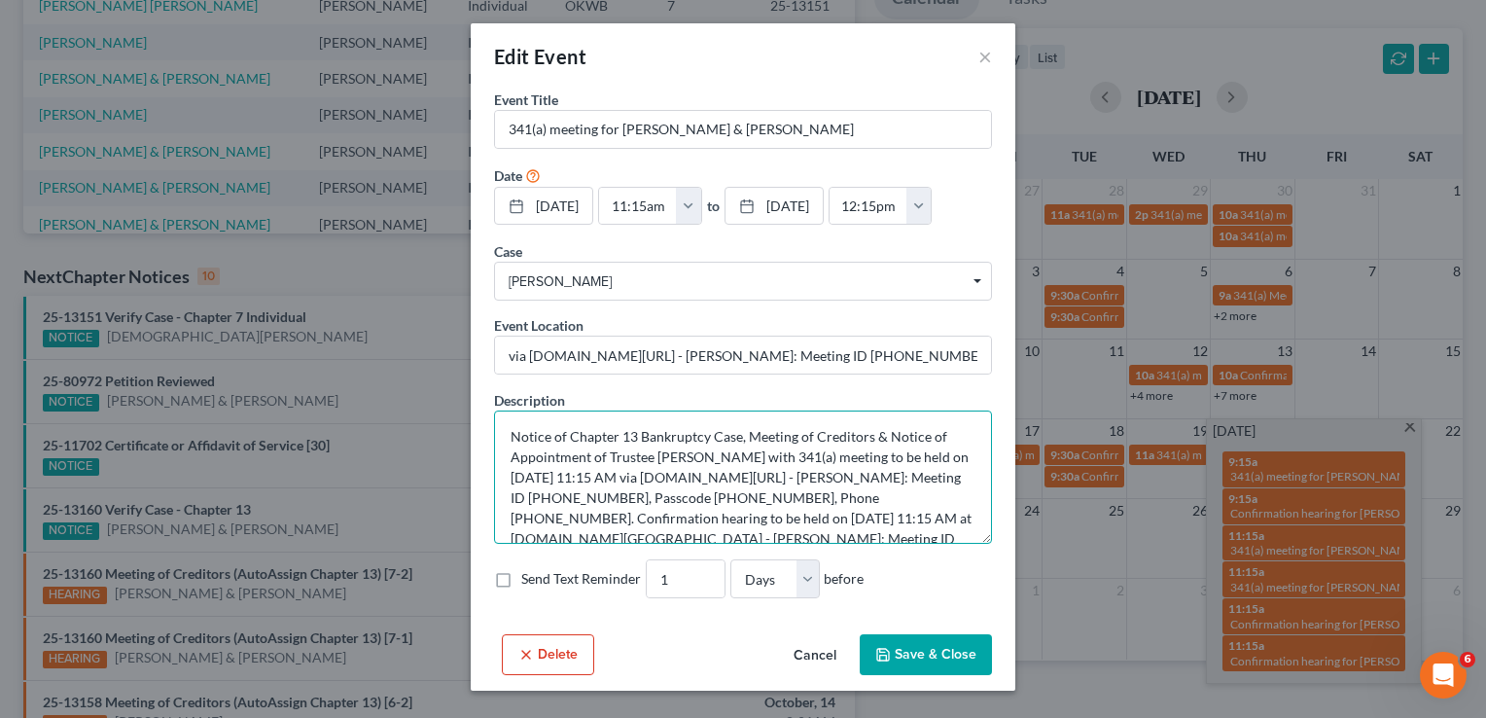
drag, startPoint x: 700, startPoint y: 518, endPoint x: 456, endPoint y: 397, distance: 272.8
click at [456, 395] on div "Edit Event × Event Title * 341(a) meeting for Kevin Williams & Madison Williams…" at bounding box center [743, 359] width 1486 height 718
click at [521, 578] on label "Send Text Reminder" at bounding box center [581, 578] width 120 height 19
click at [529, 578] on input "Send Text Reminder" at bounding box center [535, 575] width 13 height 13
checkbox input "true"
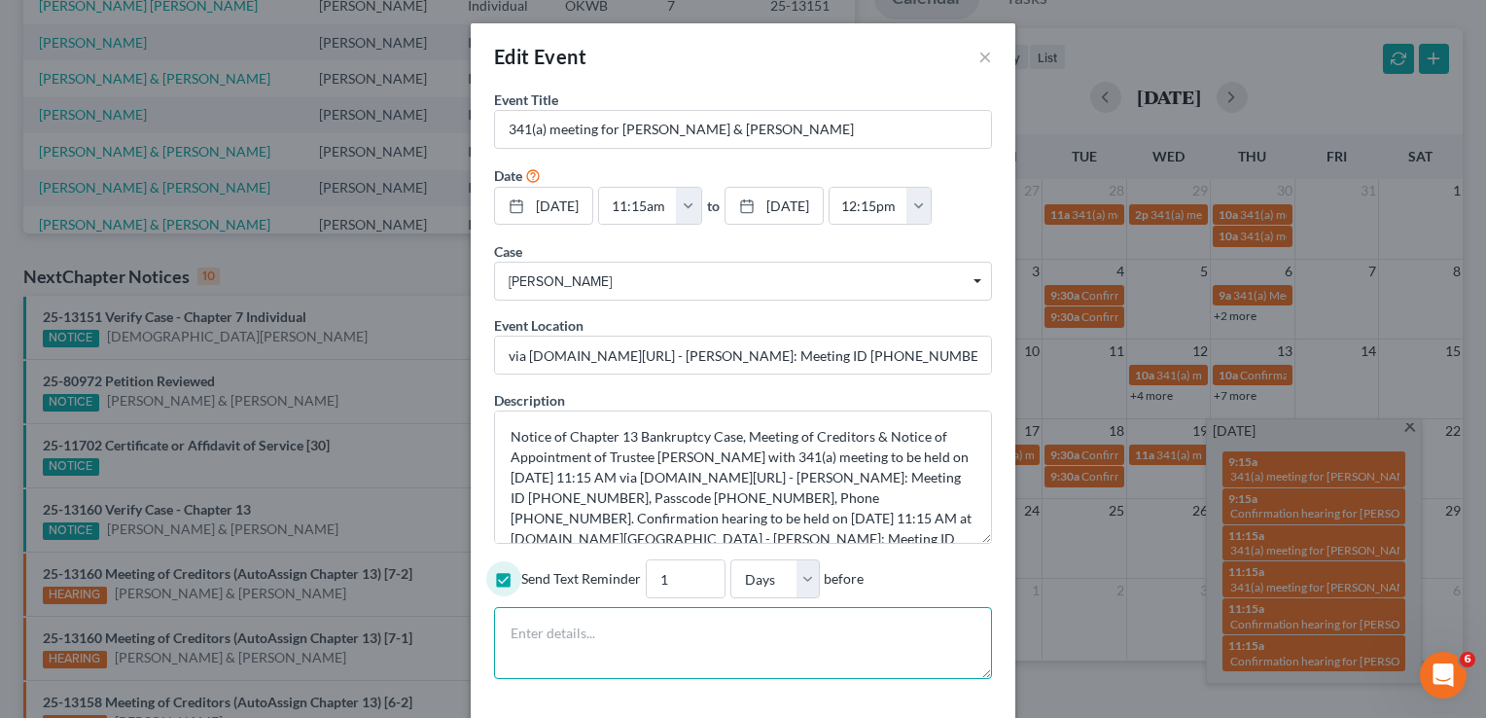
click at [558, 642] on textarea at bounding box center [743, 643] width 498 height 72
paste textarea "Notice of Chapter 13 Bankruptcy Case, Meeting of Creditors & Notice of Appointm…"
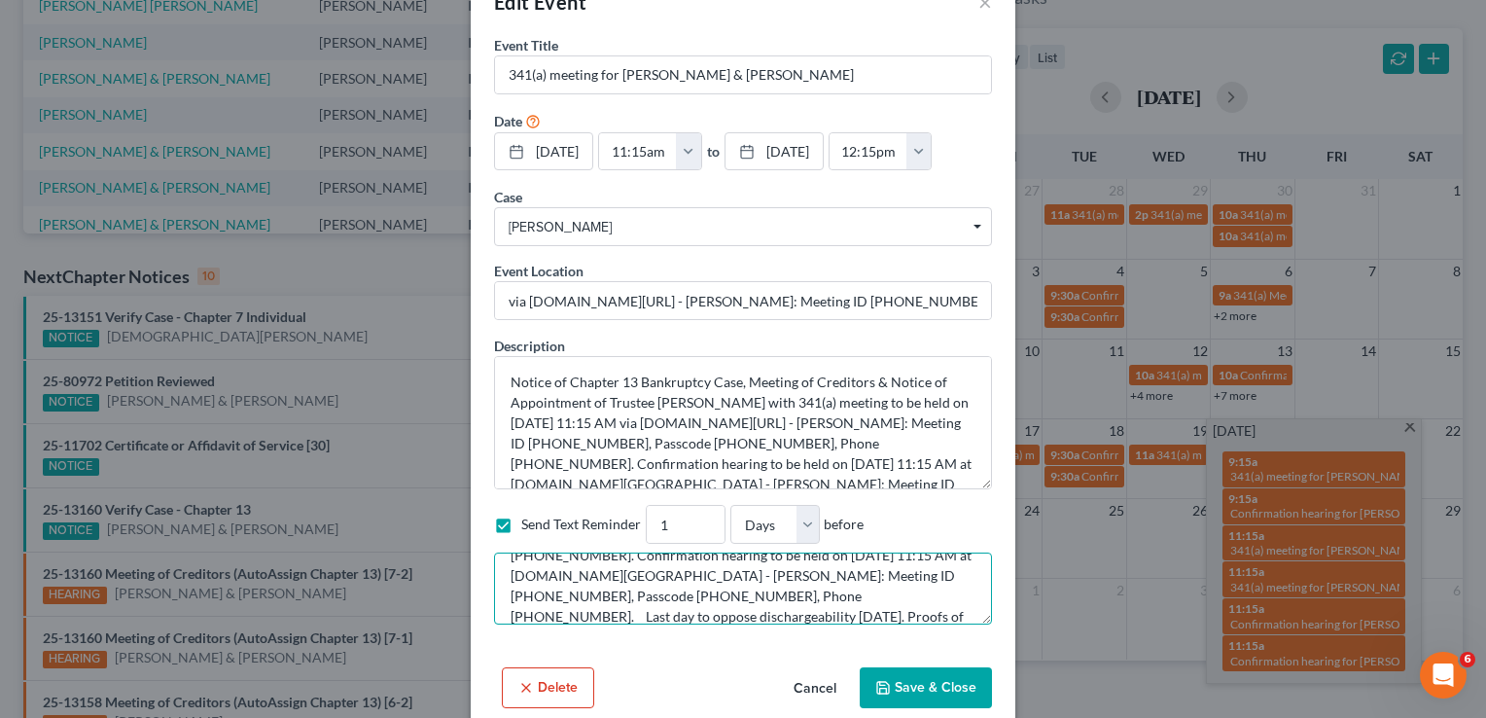
scroll to position [81, 0]
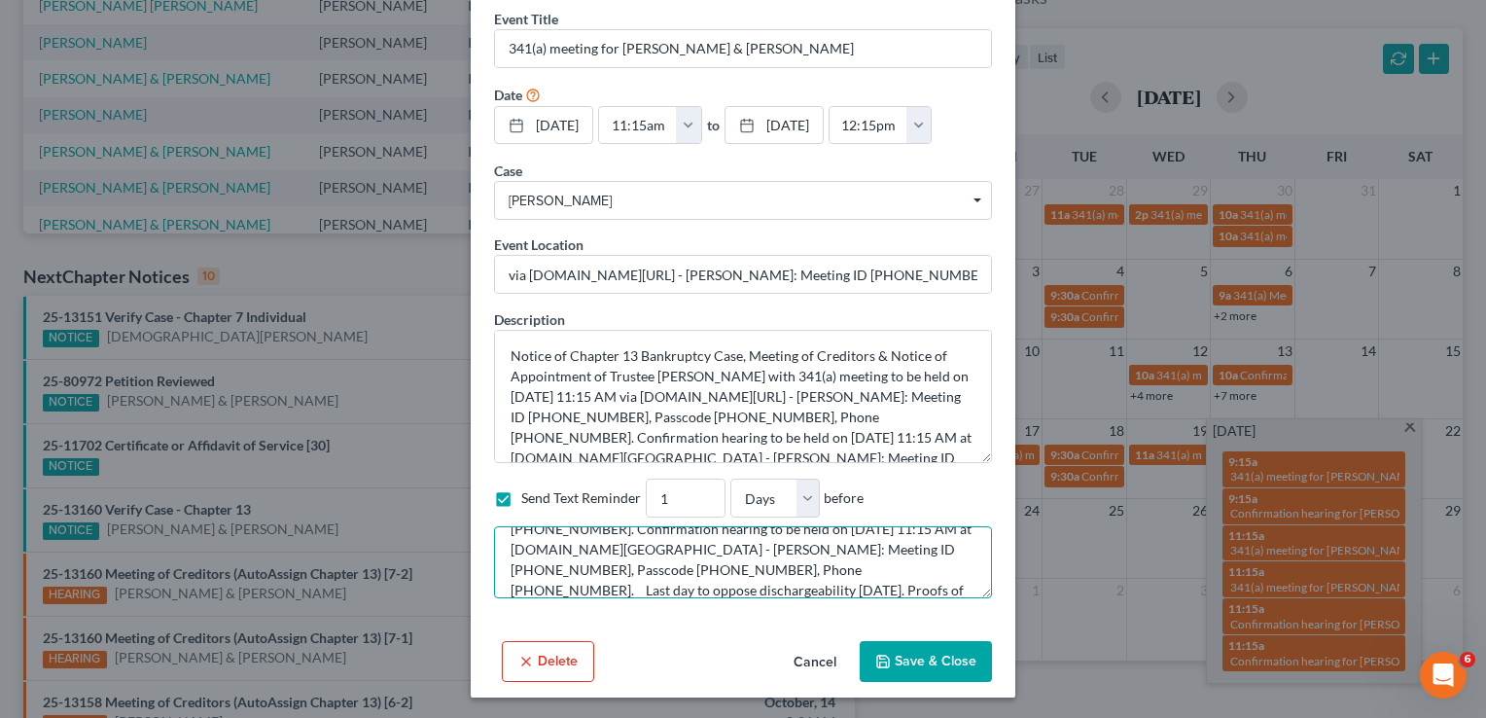
type textarea "Notice of Chapter 13 Bankruptcy Case, Meeting of Creditors & Notice of Appointm…"
click at [930, 663] on button "Save & Close" at bounding box center [926, 661] width 132 height 41
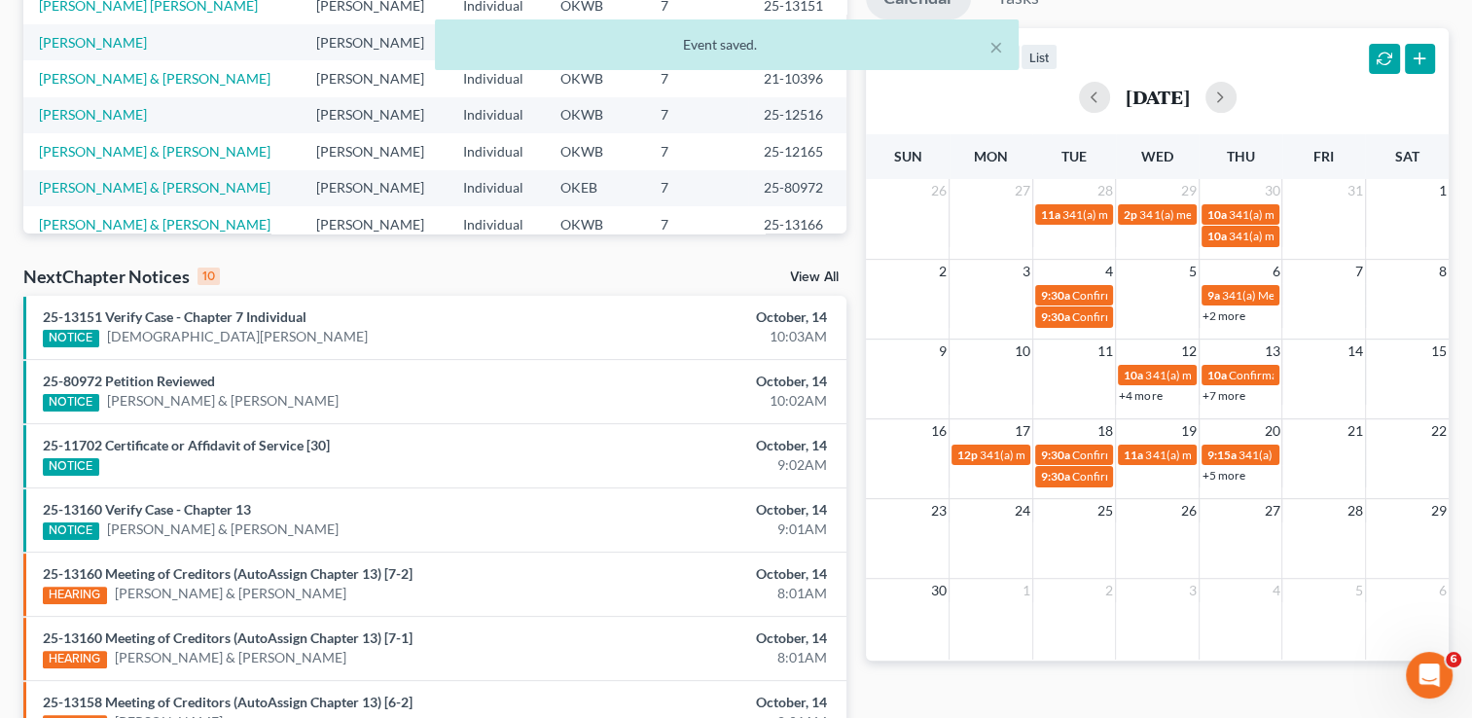
click at [1210, 473] on link "+5 more" at bounding box center [1223, 475] width 43 height 15
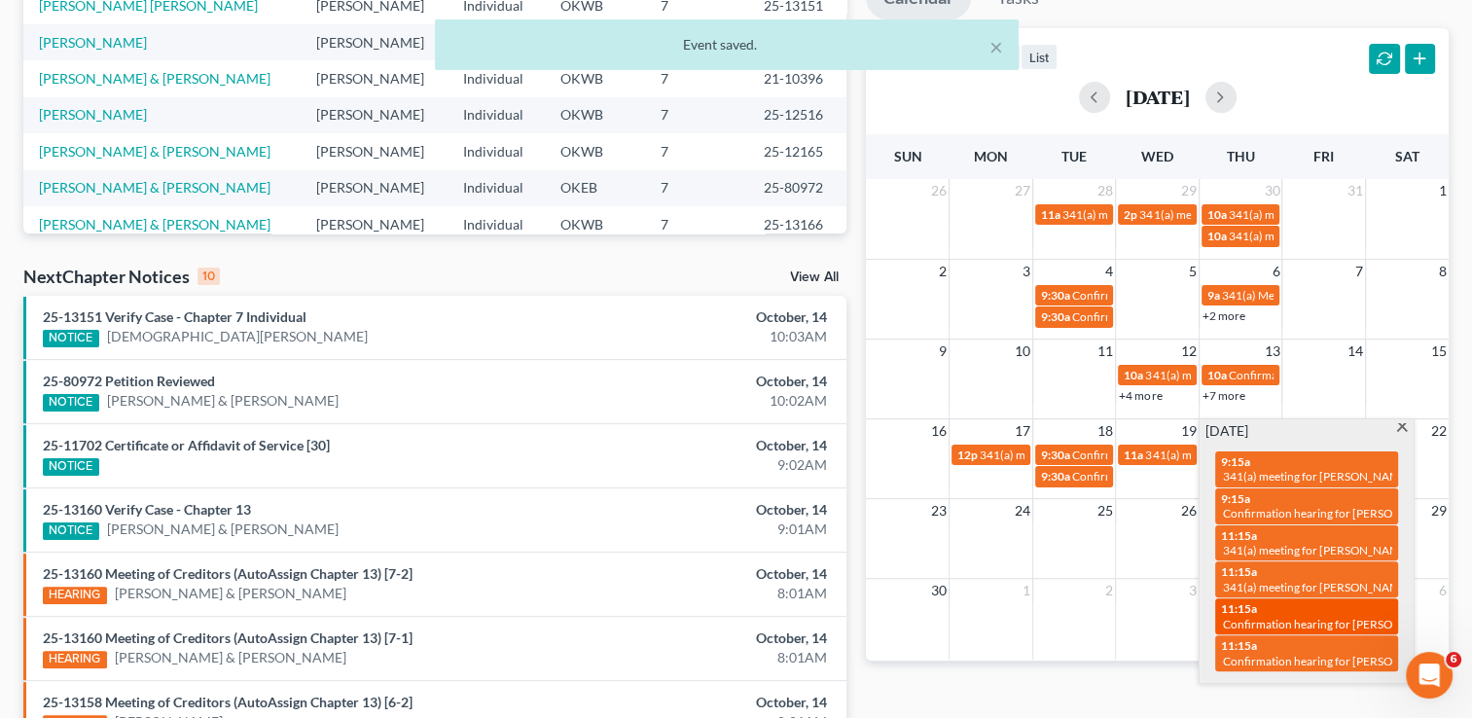
click at [1328, 623] on span "Confirmation hearing for Carole Dolchok" at bounding box center [1333, 624] width 221 height 15
select select "Days"
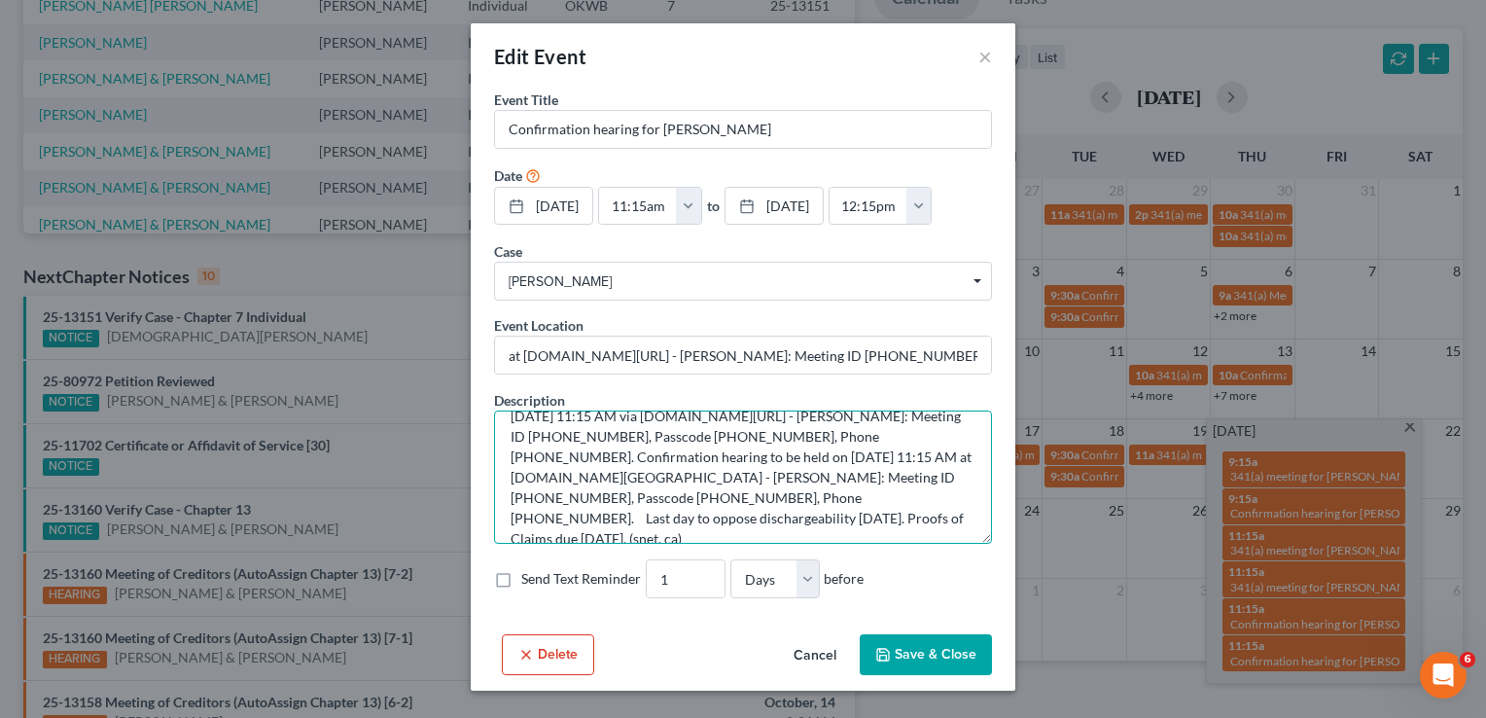
scroll to position [0, 0]
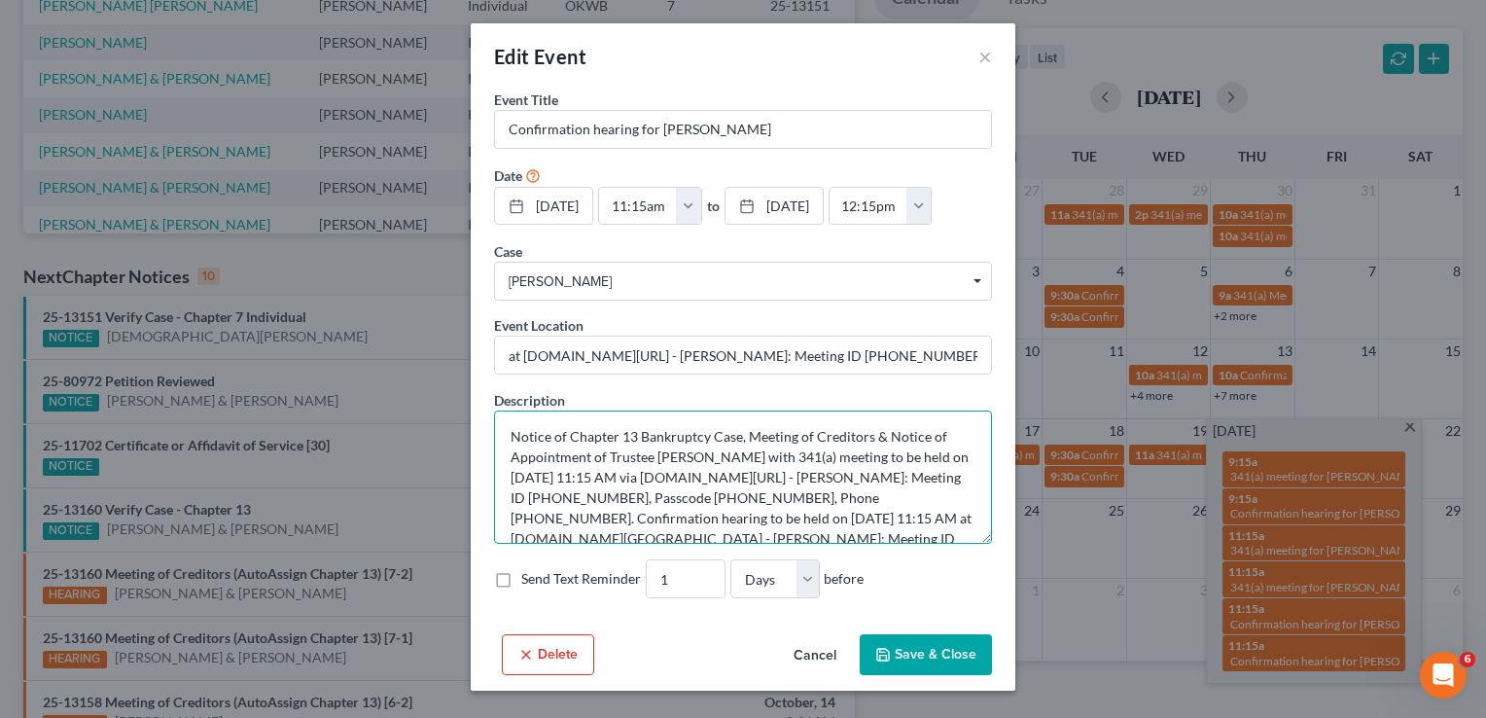
drag, startPoint x: 689, startPoint y: 527, endPoint x: 540, endPoint y: 460, distance: 163.3
click at [430, 375] on div "Edit Event × Event Title * Confirmation hearing for Carole Dolchok Date 11/20/2…" at bounding box center [743, 359] width 1486 height 718
click at [521, 577] on label "Send Text Reminder" at bounding box center [581, 578] width 120 height 19
click at [529, 577] on input "Send Text Reminder" at bounding box center [535, 575] width 13 height 13
checkbox input "true"
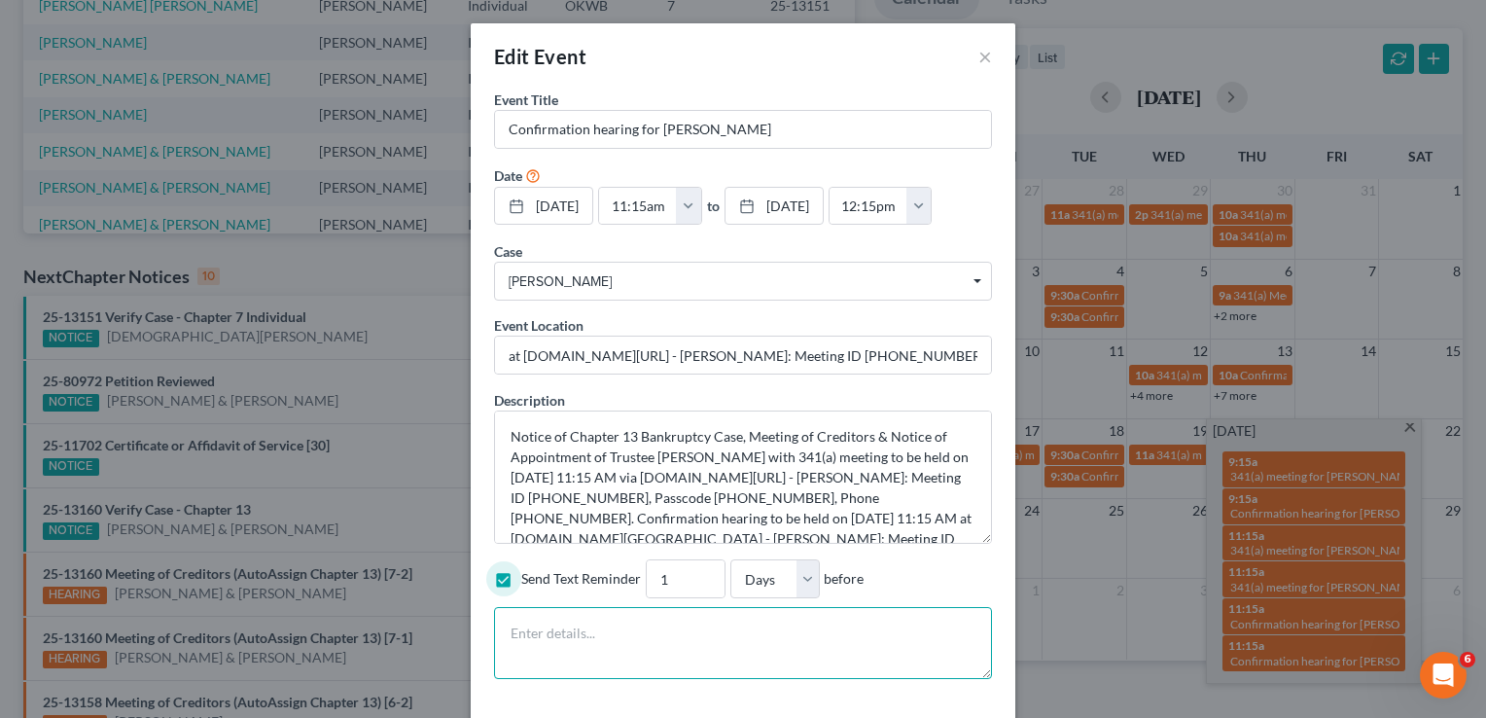
click at [538, 636] on textarea at bounding box center [743, 643] width 498 height 72
paste textarea "Notice of Chapter 13 Bankruptcy Case, Meeting of Creditors & Notice of Appointm…"
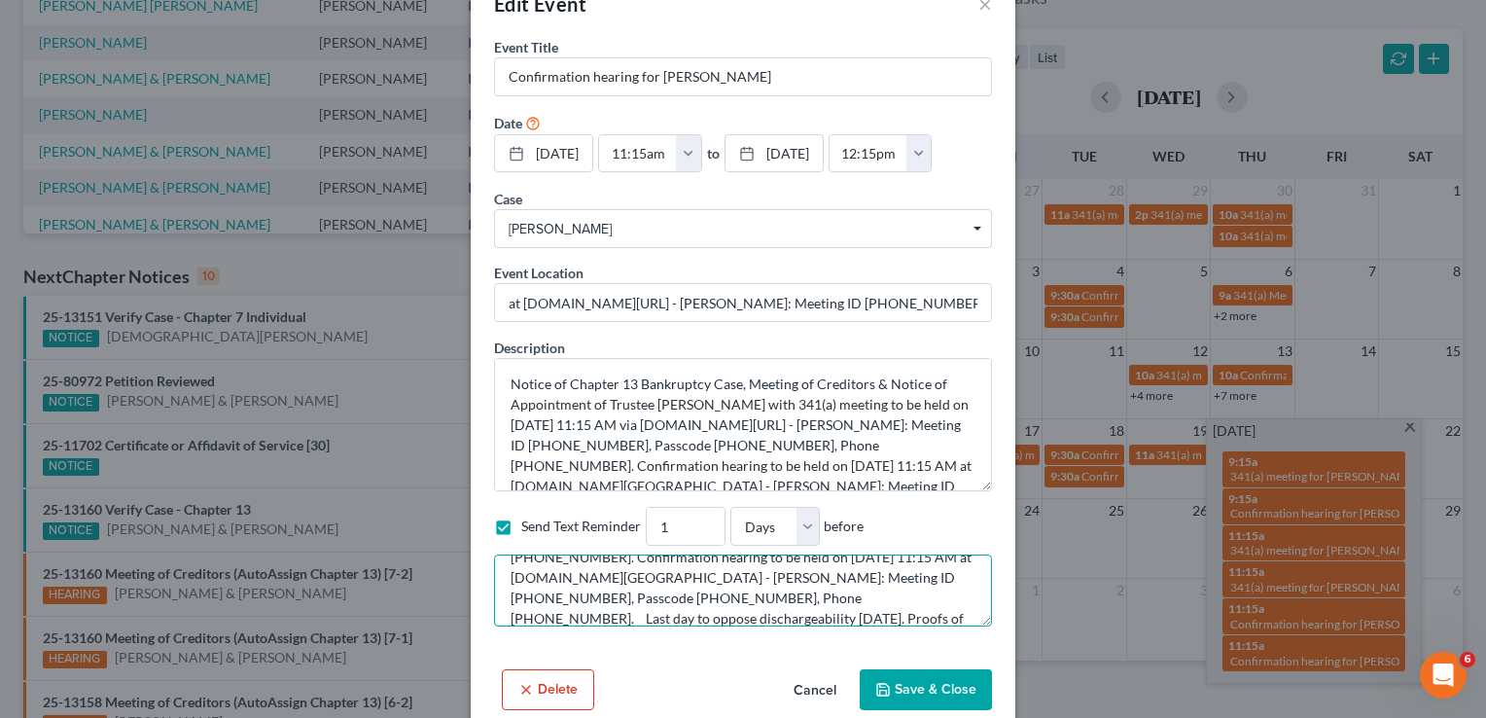
scroll to position [81, 0]
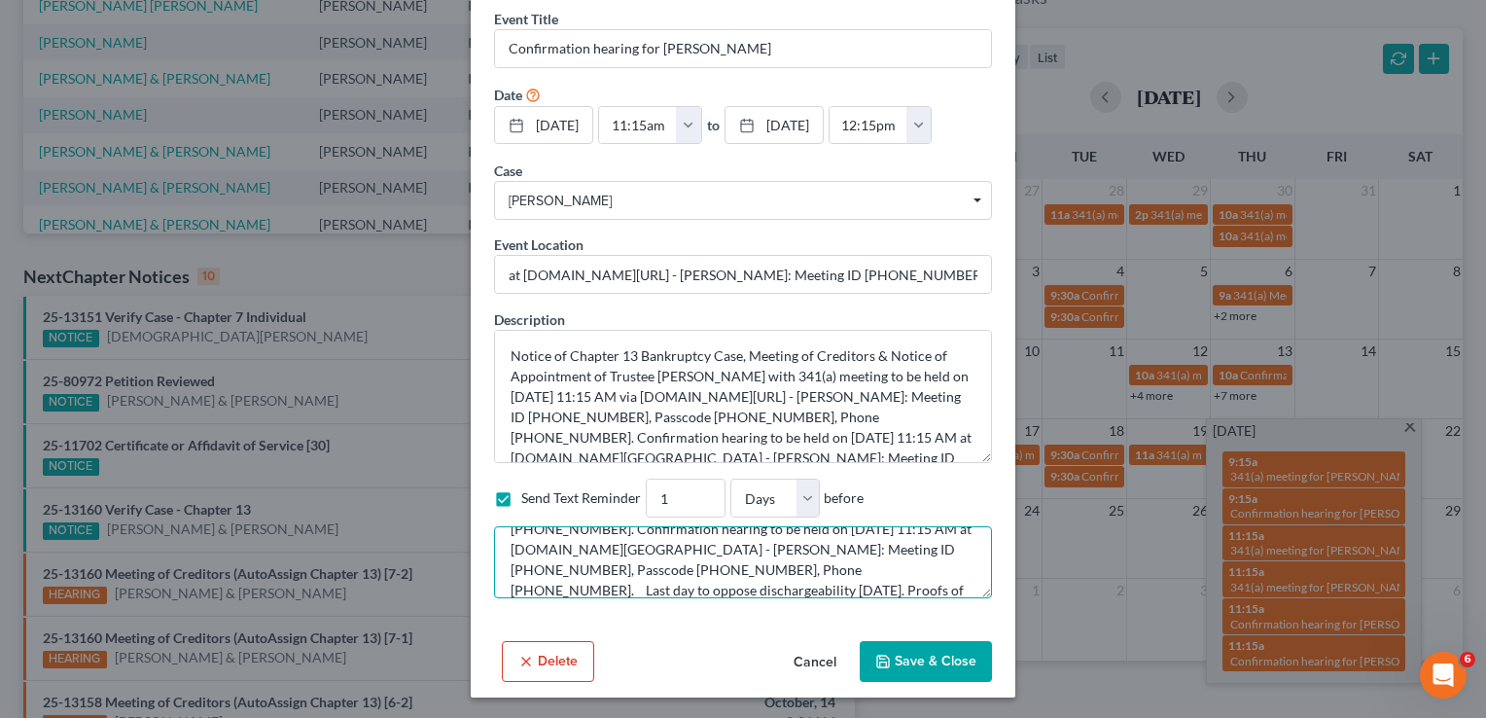
type textarea "Notice of Chapter 13 Bankruptcy Case, Meeting of Creditors & Notice of Appointm…"
click at [931, 662] on button "Save & Close" at bounding box center [926, 661] width 132 height 41
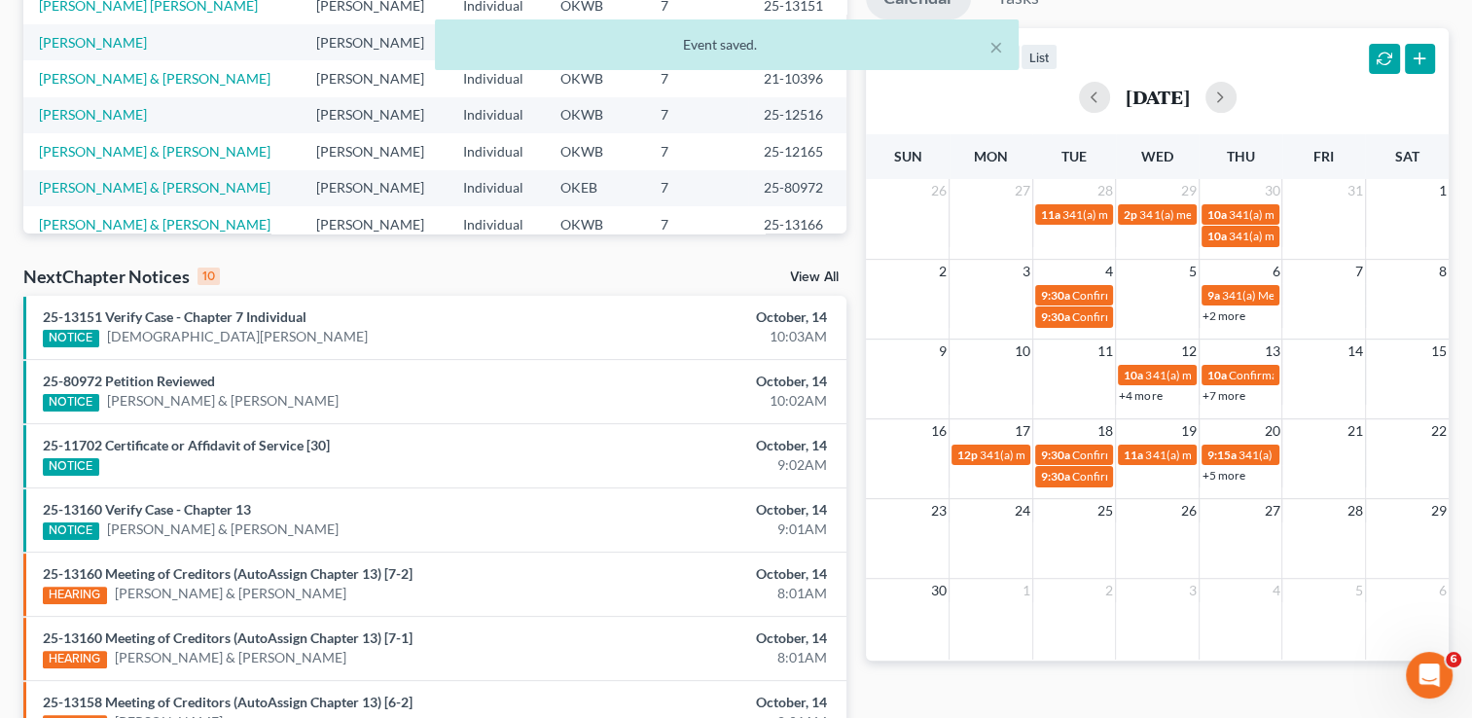
click at [1240, 481] on link "+5 more" at bounding box center [1223, 475] width 43 height 15
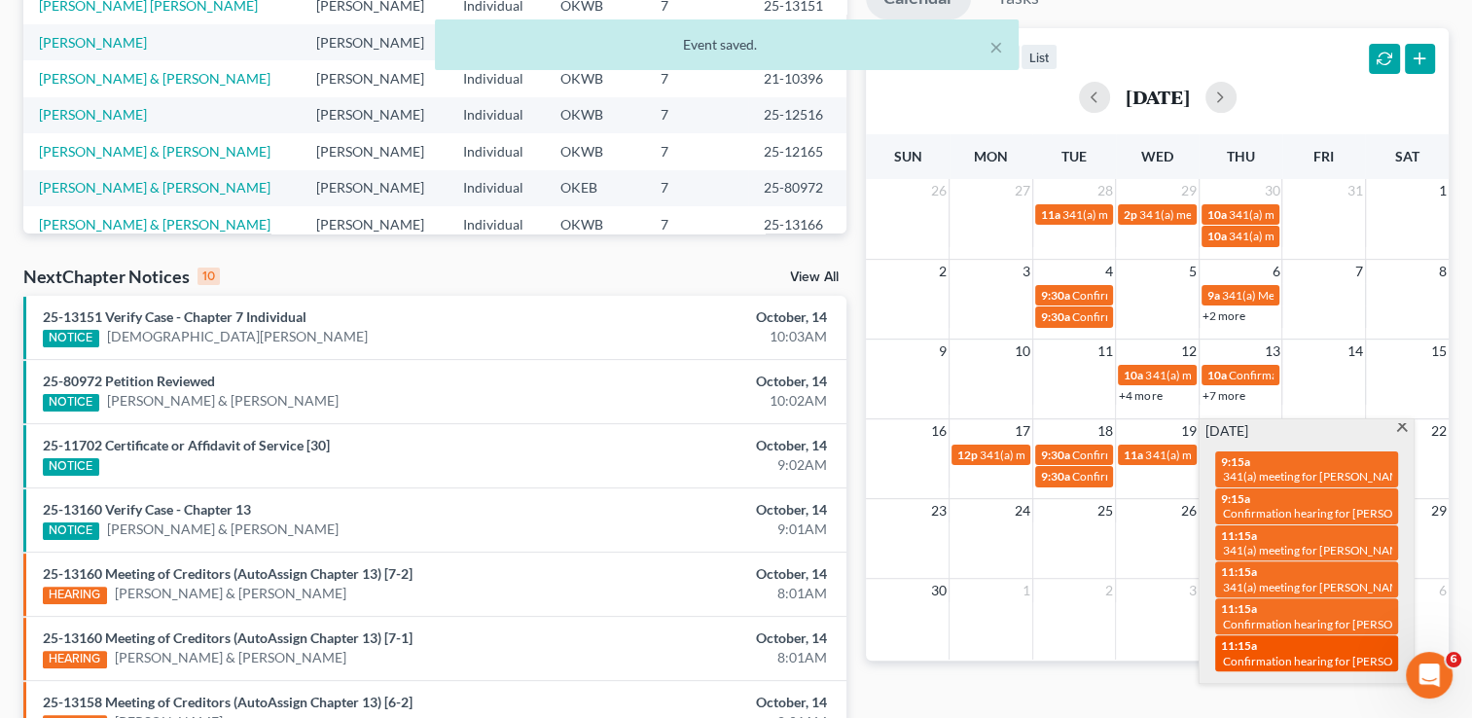
click at [1295, 646] on div "11:15a Confirmation hearing for Kevin Williams & Madison Williams" at bounding box center [1306, 653] width 171 height 30
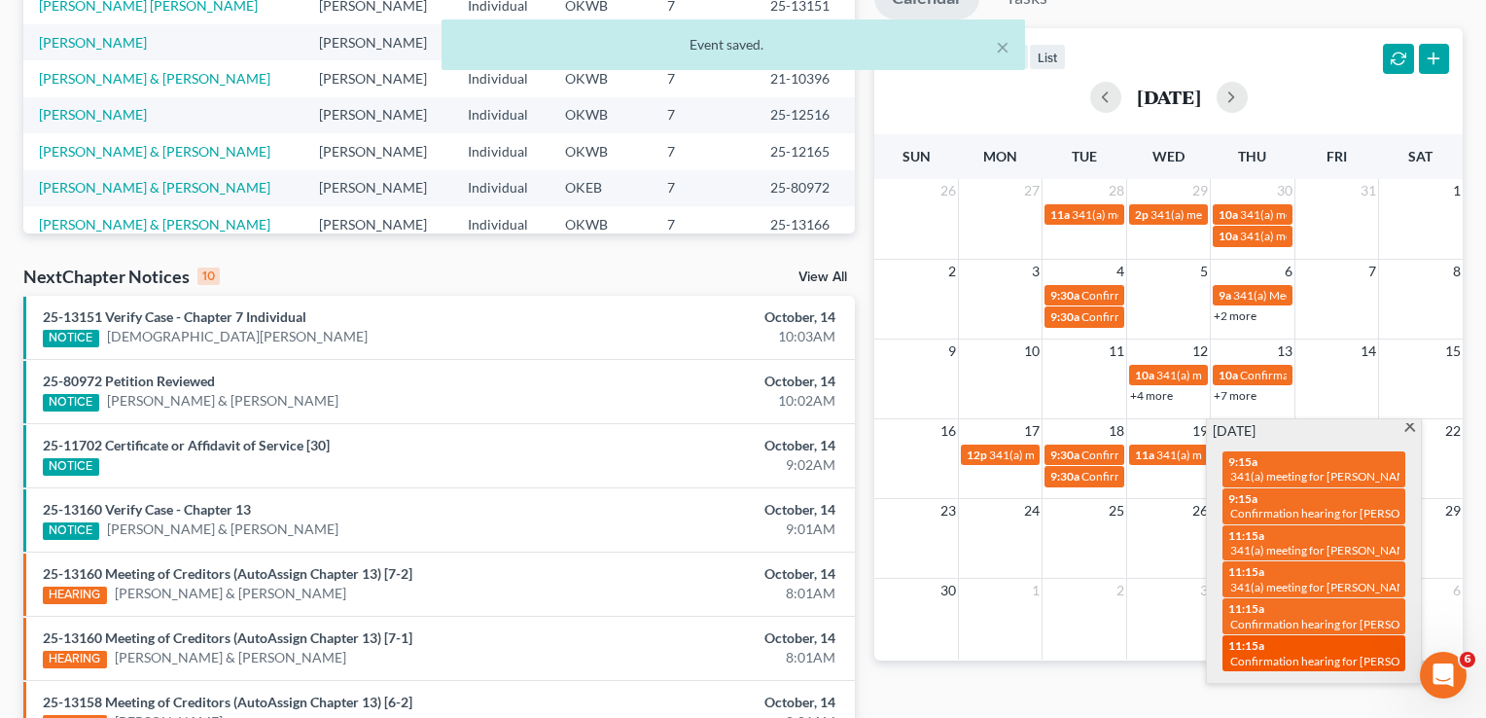
select select "Days"
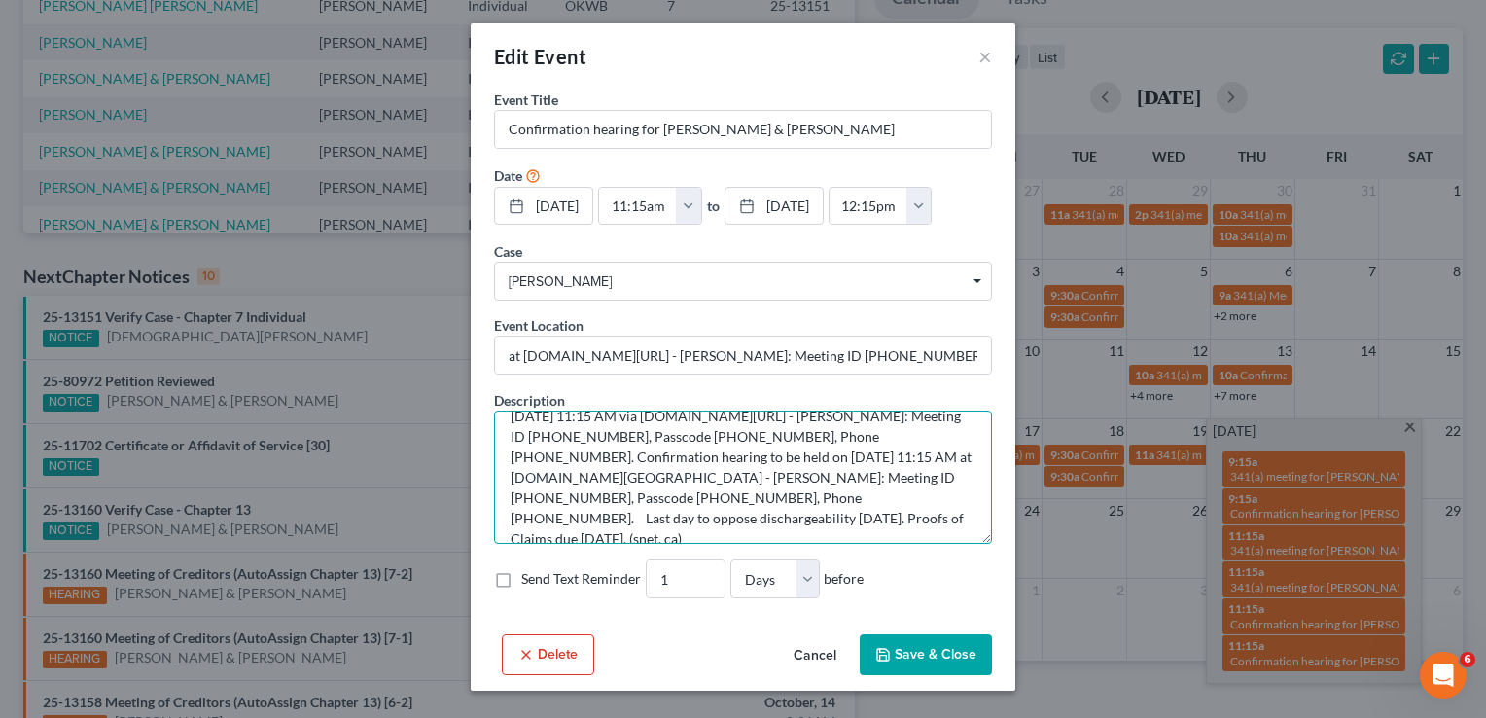
scroll to position [0, 0]
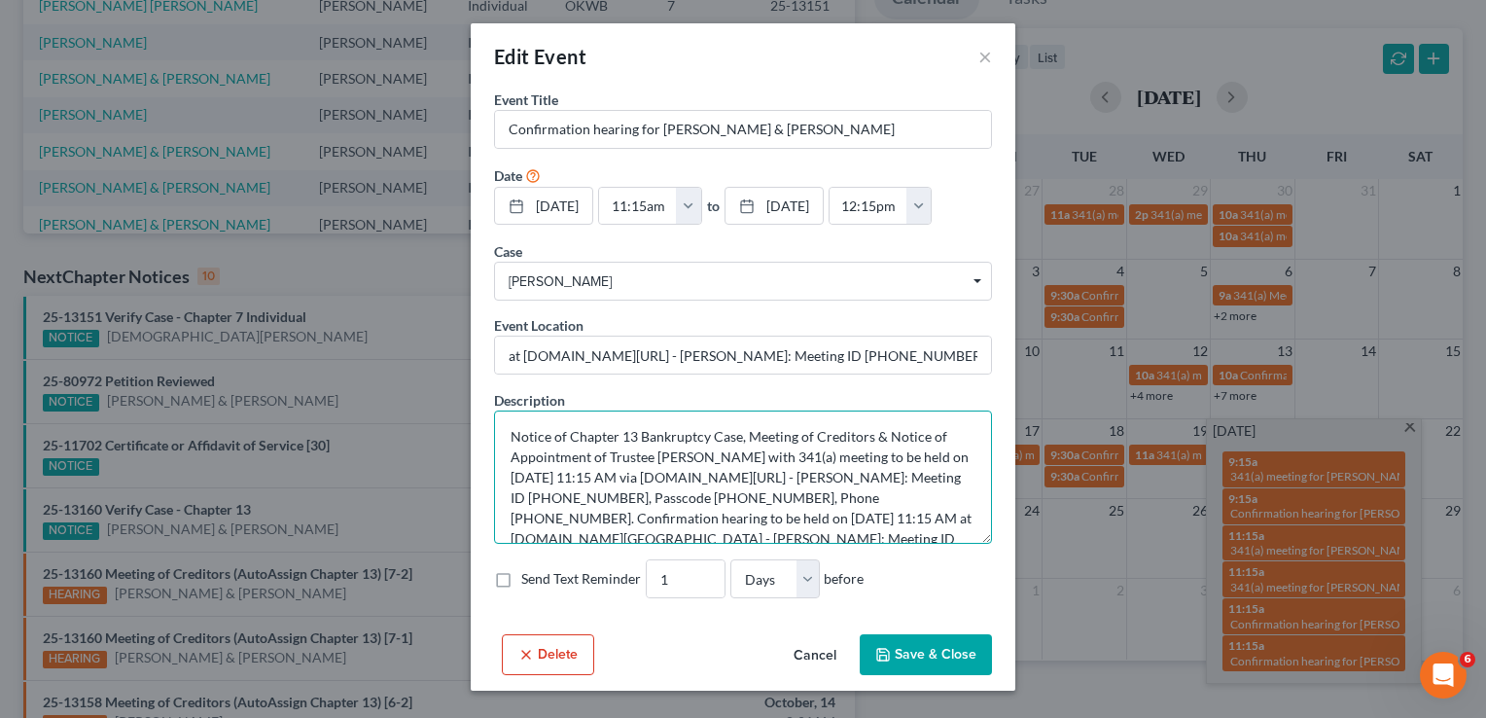
drag, startPoint x: 663, startPoint y: 522, endPoint x: 655, endPoint y: 494, distance: 29.5
click at [405, 364] on div "Edit Event × Event Title * Confirmation hearing for Kevin Williams & Madison Wi…" at bounding box center [743, 359] width 1486 height 718
click at [521, 577] on label "Send Text Reminder" at bounding box center [581, 578] width 120 height 19
click at [529, 577] on input "Send Text Reminder" at bounding box center [535, 575] width 13 height 13
checkbox input "true"
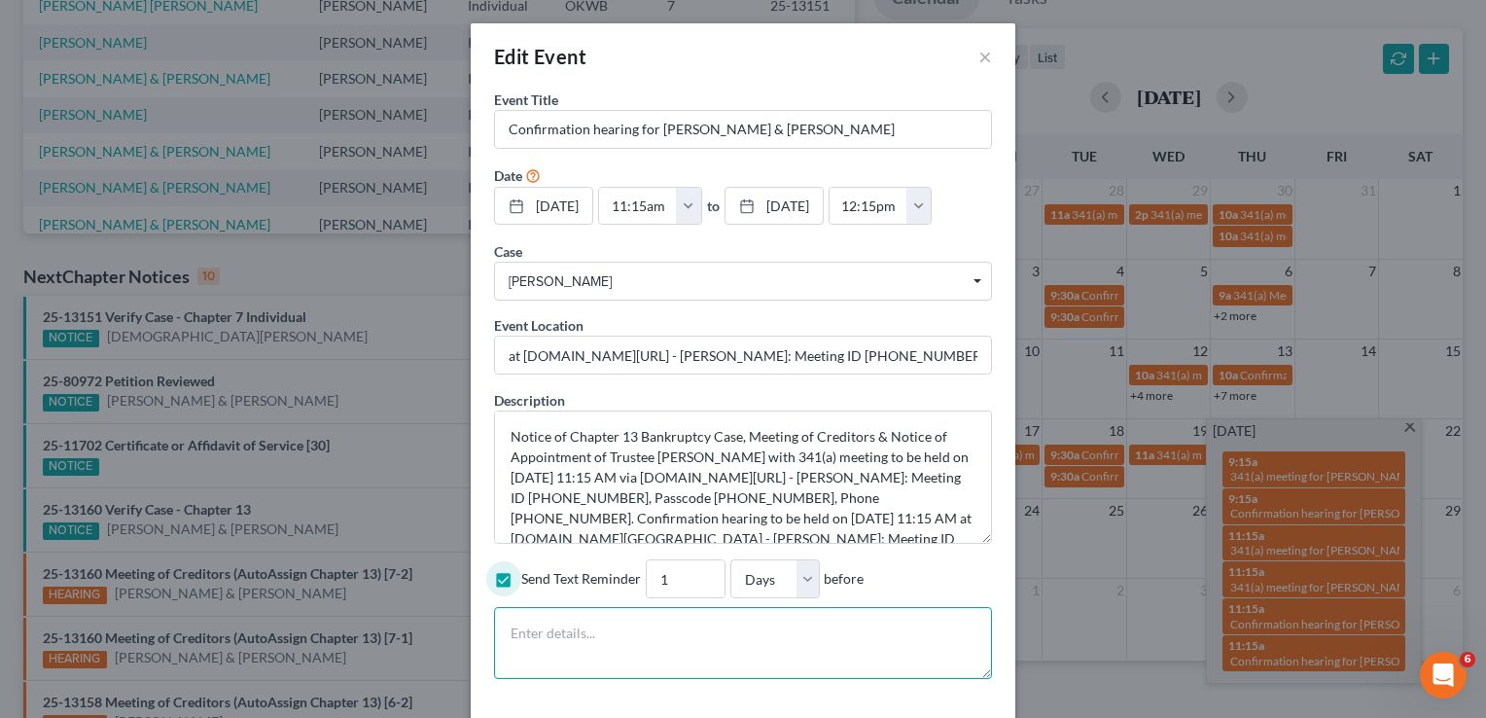
click at [553, 644] on textarea at bounding box center [743, 643] width 498 height 72
paste textarea "Notice of Chapter 13 Bankruptcy Case, Meeting of Creditors & Notice of Appointm…"
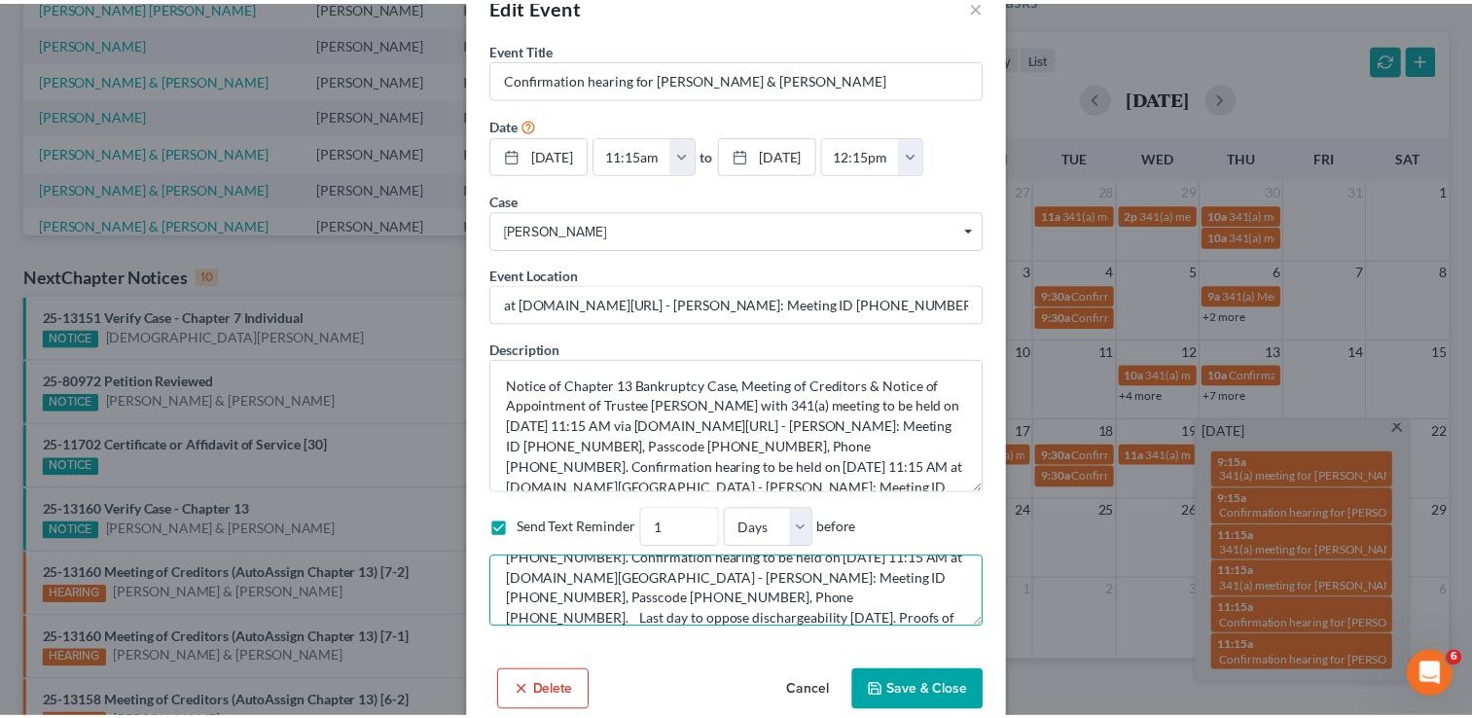
scroll to position [81, 0]
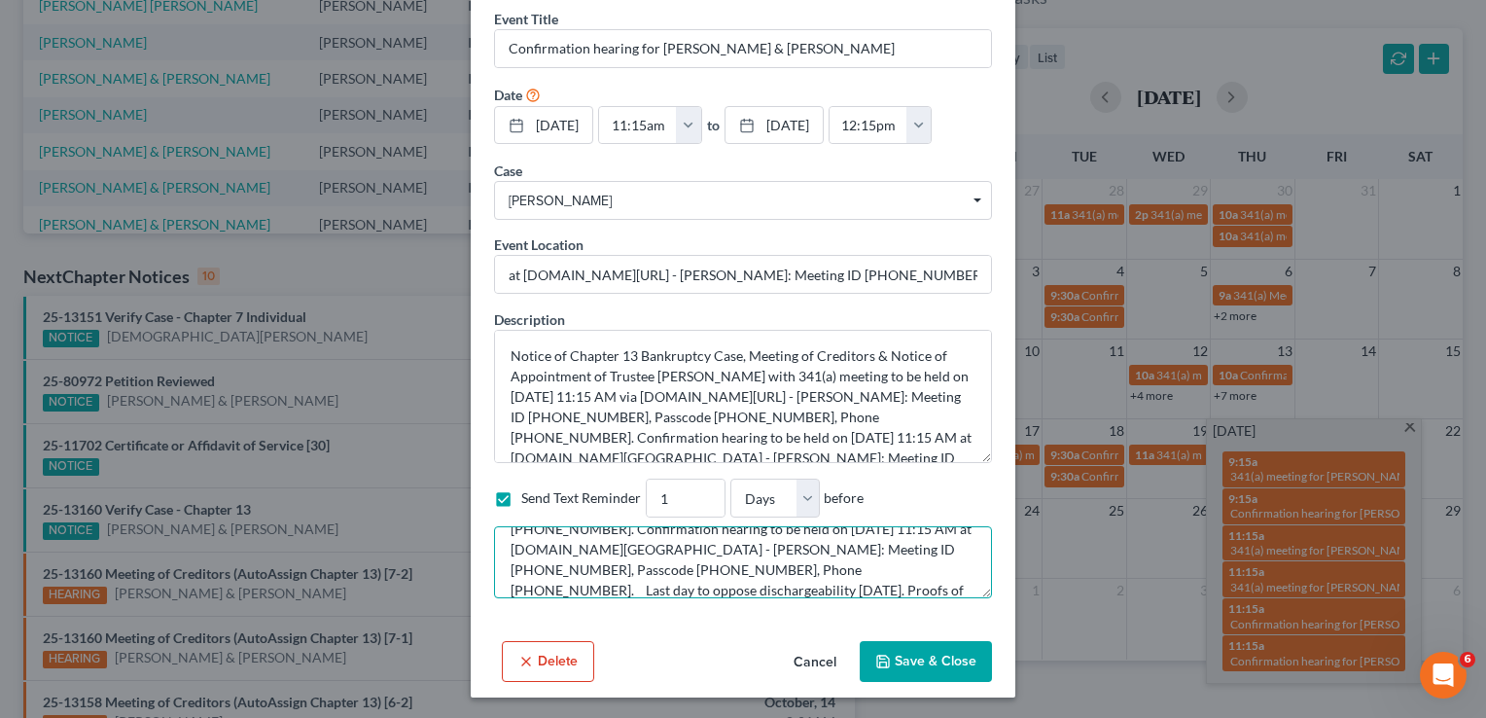
type textarea "Notice of Chapter 13 Bankruptcy Case, Meeting of Creditors & Notice of Appointm…"
click at [940, 666] on button "Save & Close" at bounding box center [926, 661] width 132 height 41
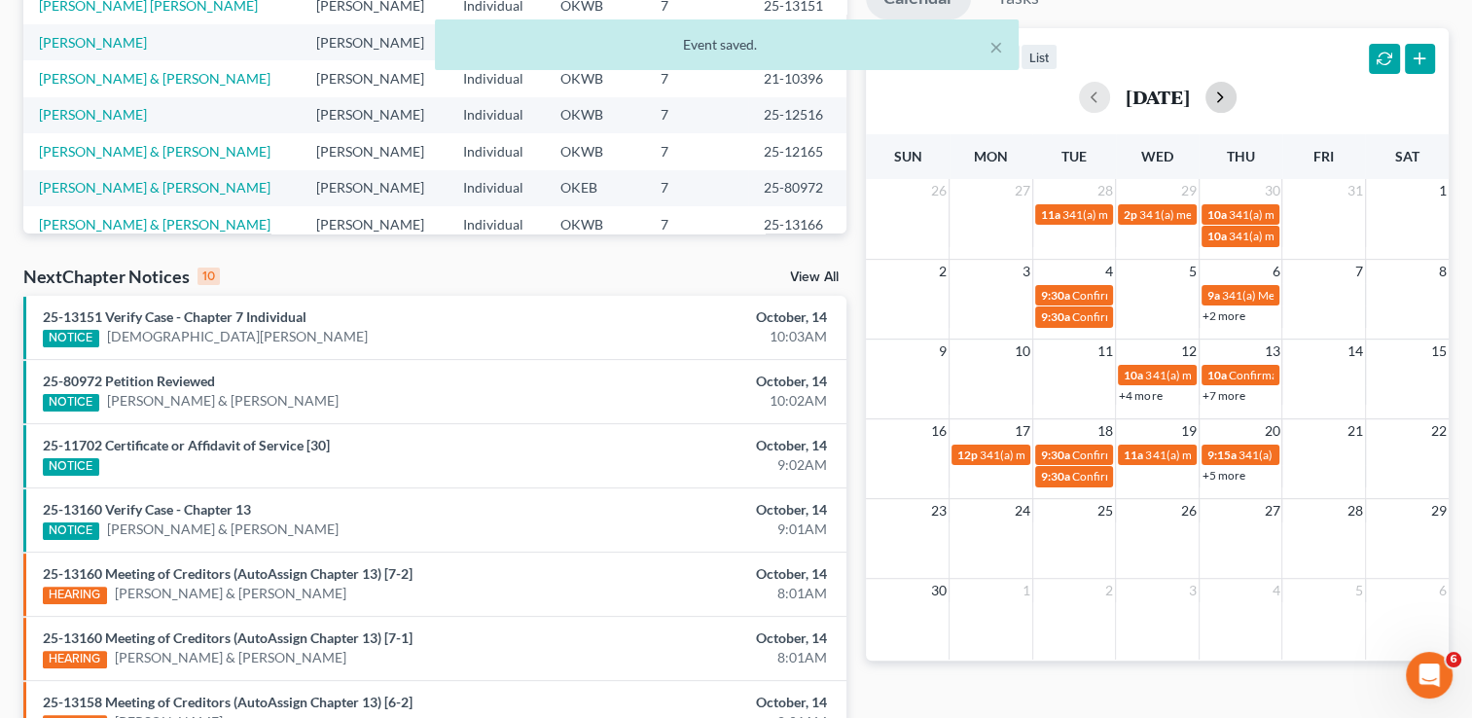
click at [1236, 101] on button "button" at bounding box center [1220, 97] width 31 height 31
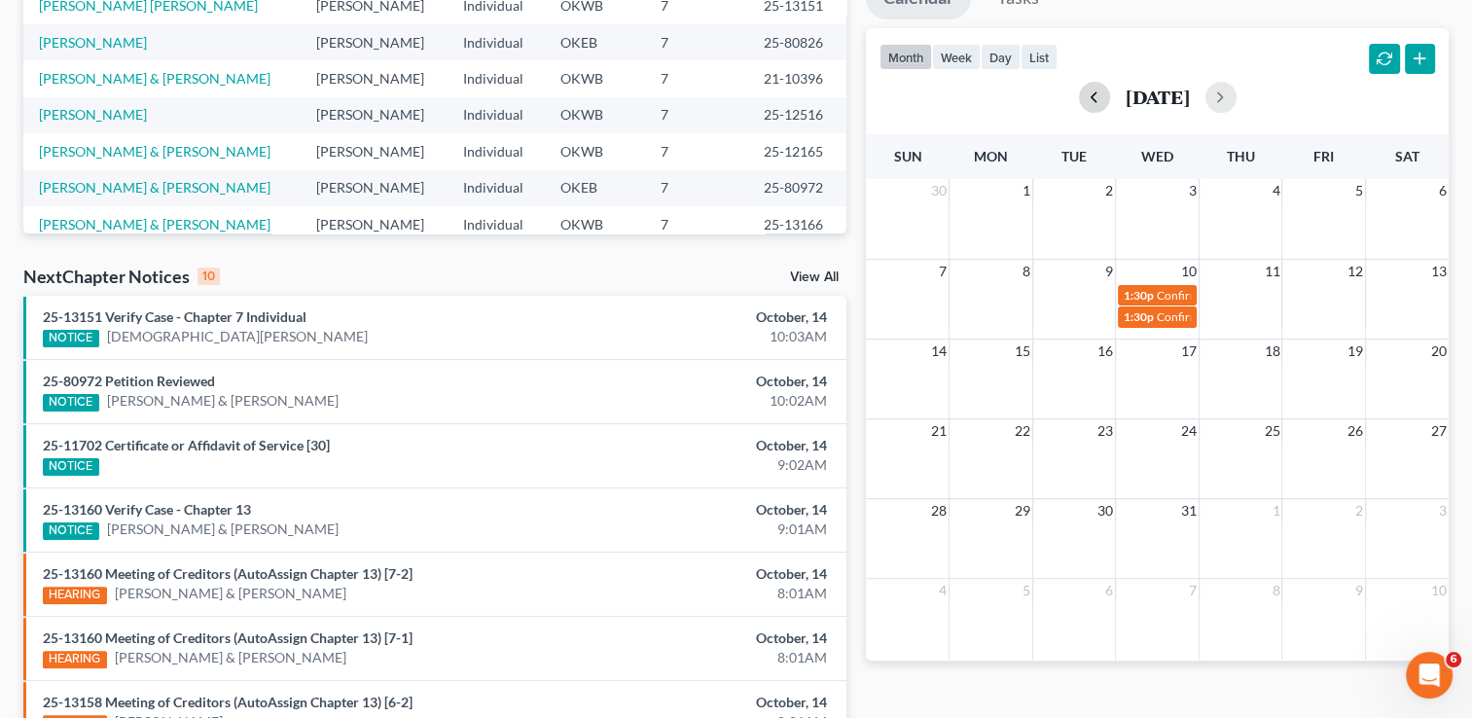
click at [1079, 107] on button "button" at bounding box center [1094, 97] width 31 height 31
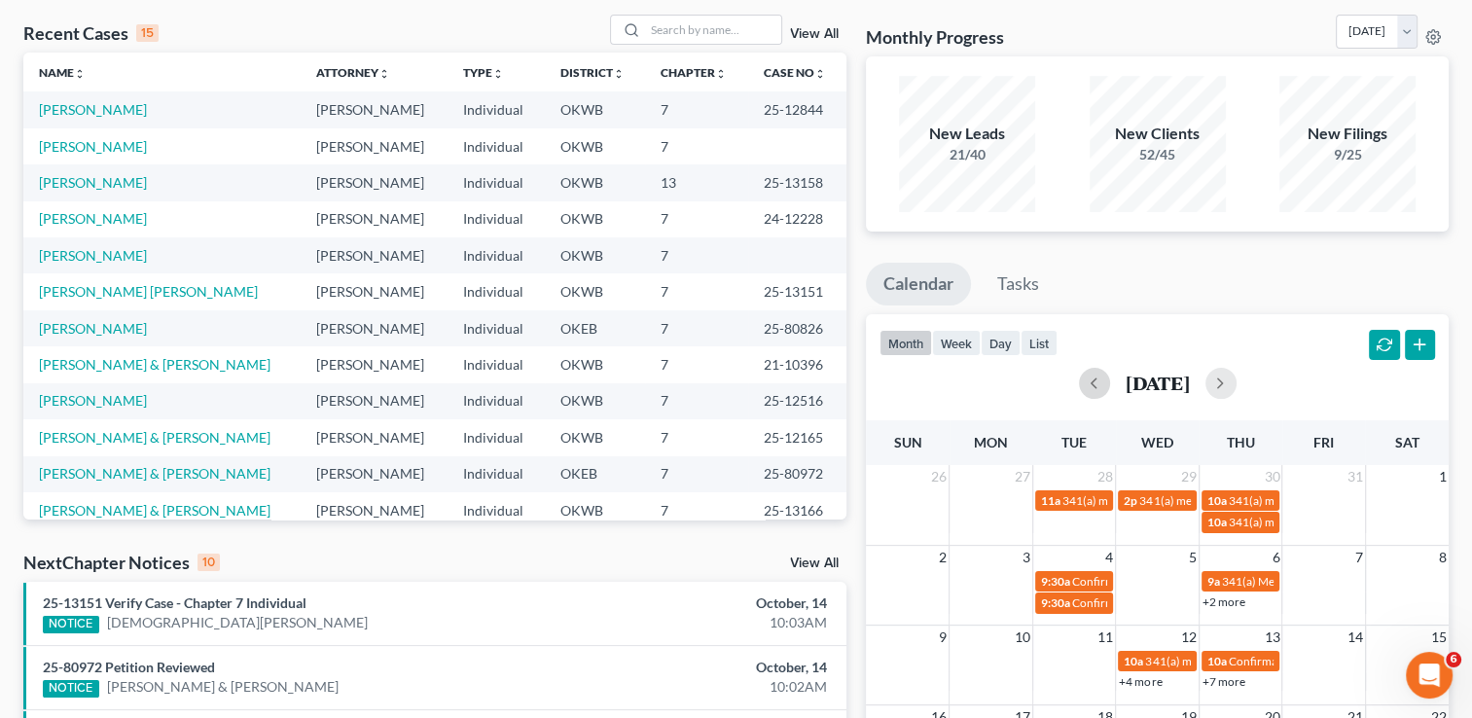
scroll to position [82, 0]
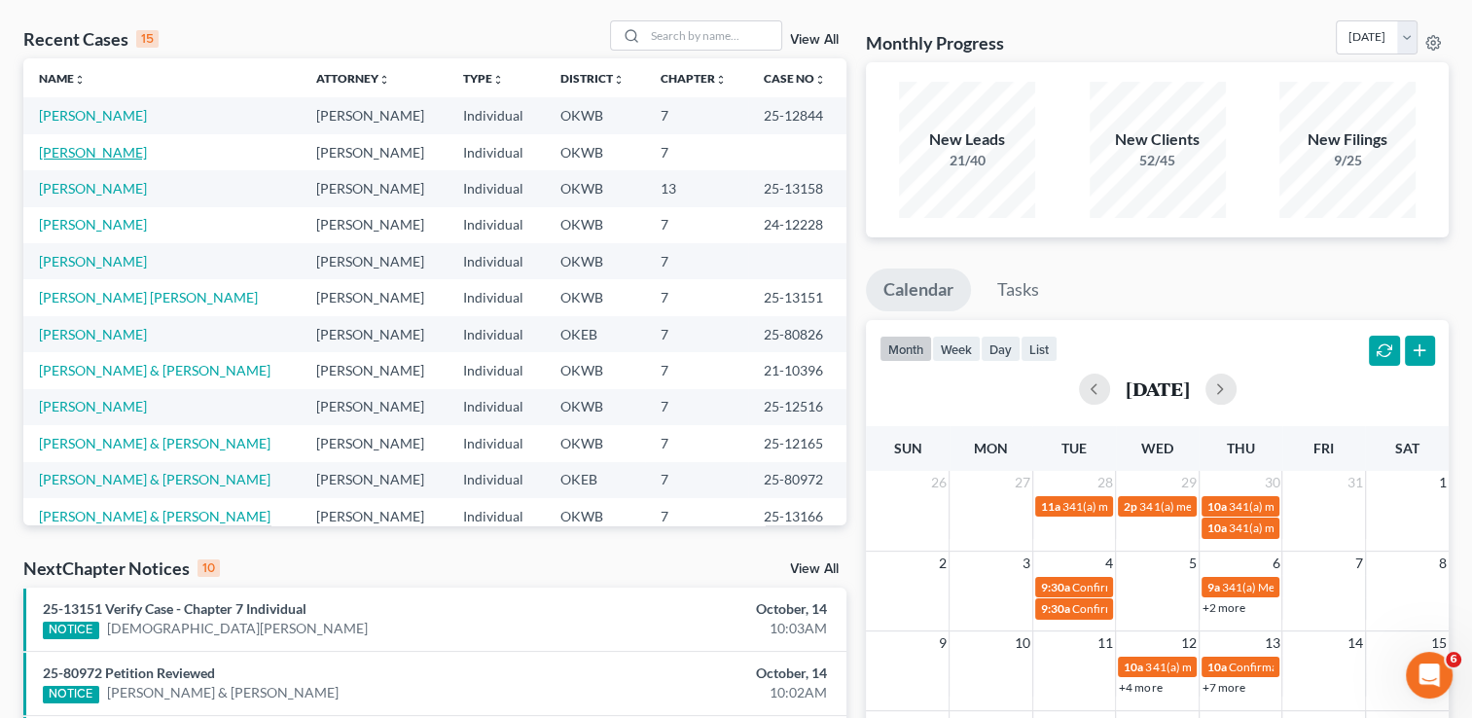
click at [69, 147] on link "Chavers, Sara" at bounding box center [93, 152] width 108 height 17
select select "2"
